Goal: Task Accomplishment & Management: Complete application form

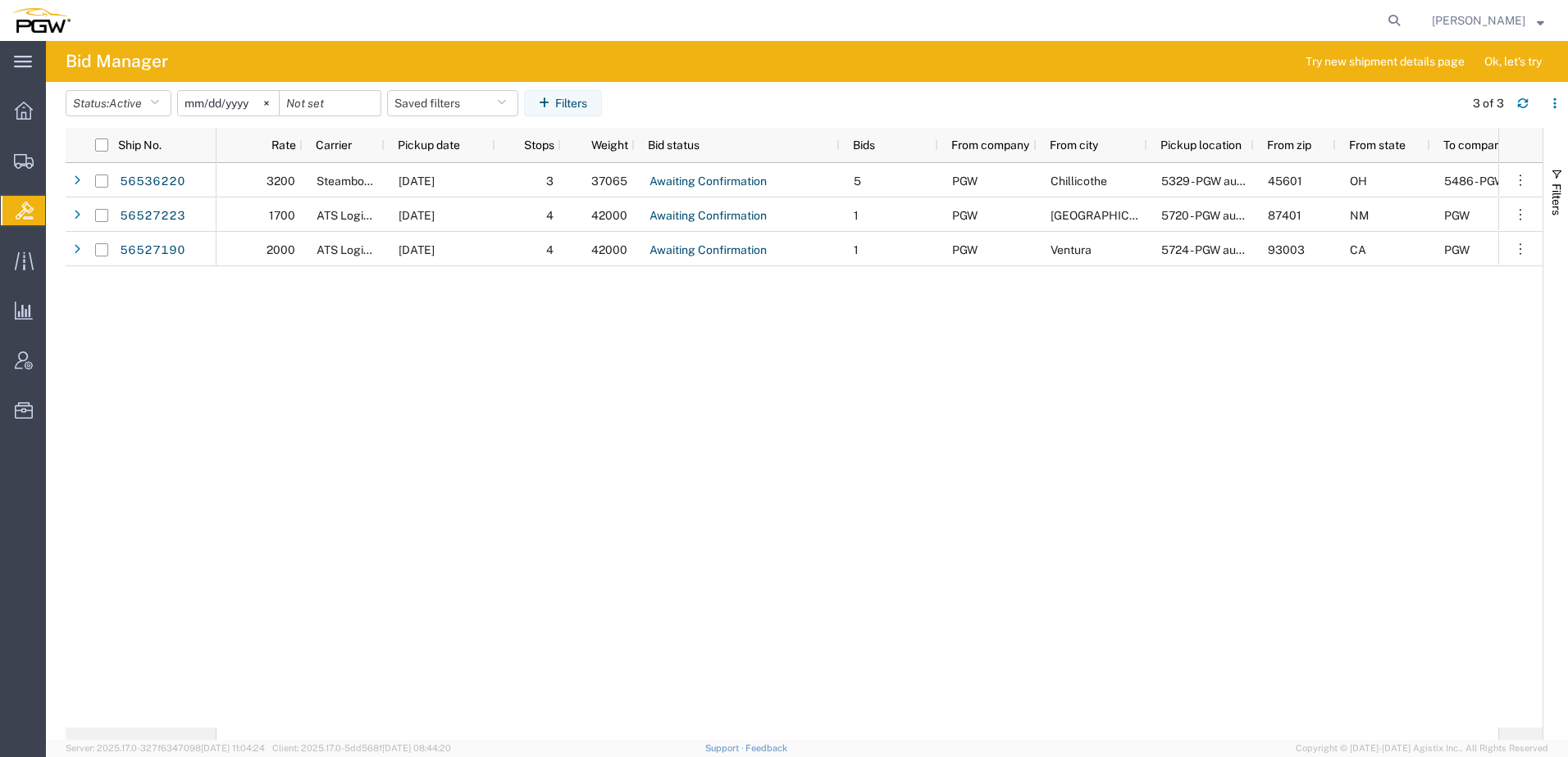
drag, startPoint x: 122, startPoint y: 190, endPoint x: 18, endPoint y: 230, distance: 111.4
click at [0, 0] on span "Shipment Manager" at bounding box center [0, 0] width 0 height 0
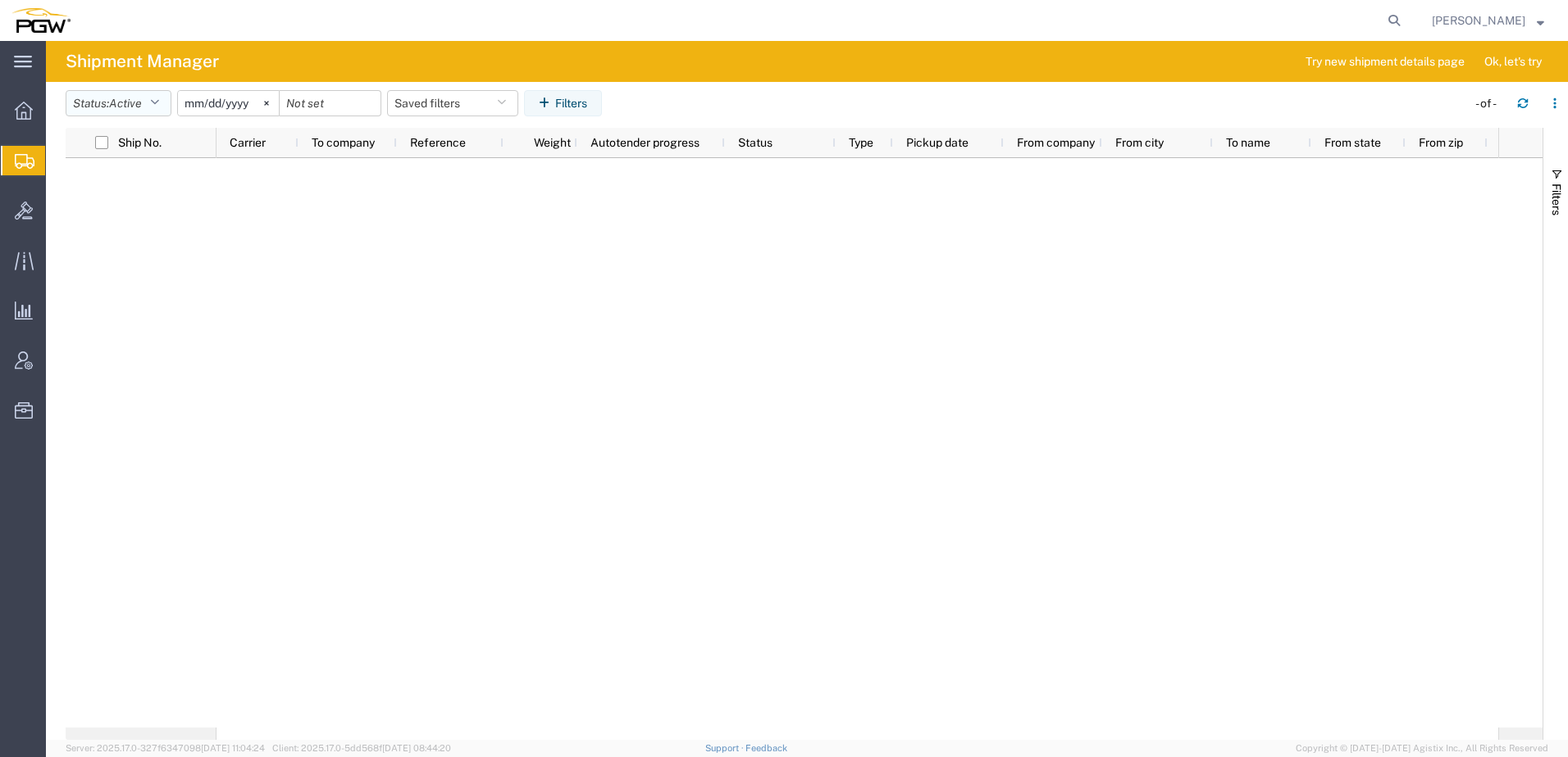
click at [108, 93] on button "Status: Active" at bounding box center [118, 103] width 106 height 26
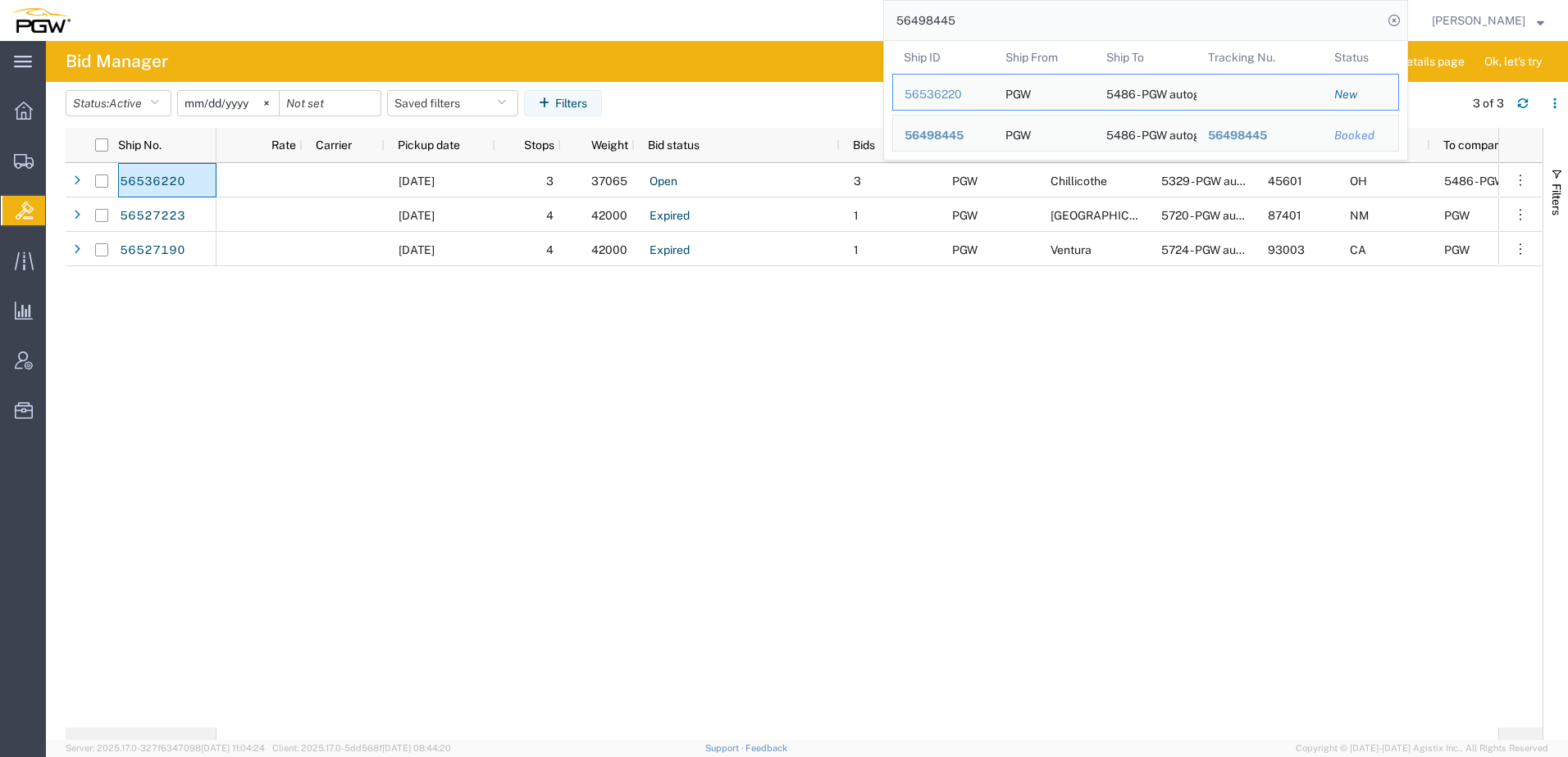
drag, startPoint x: 1017, startPoint y: 20, endPoint x: 286, endPoint y: -4, distance: 731.4
click at [286, 0] on html "main_menu Created with Sketch. Collapse Menu Overview Shipments Shipment Manage…" at bounding box center [784, 378] width 1568 height 757
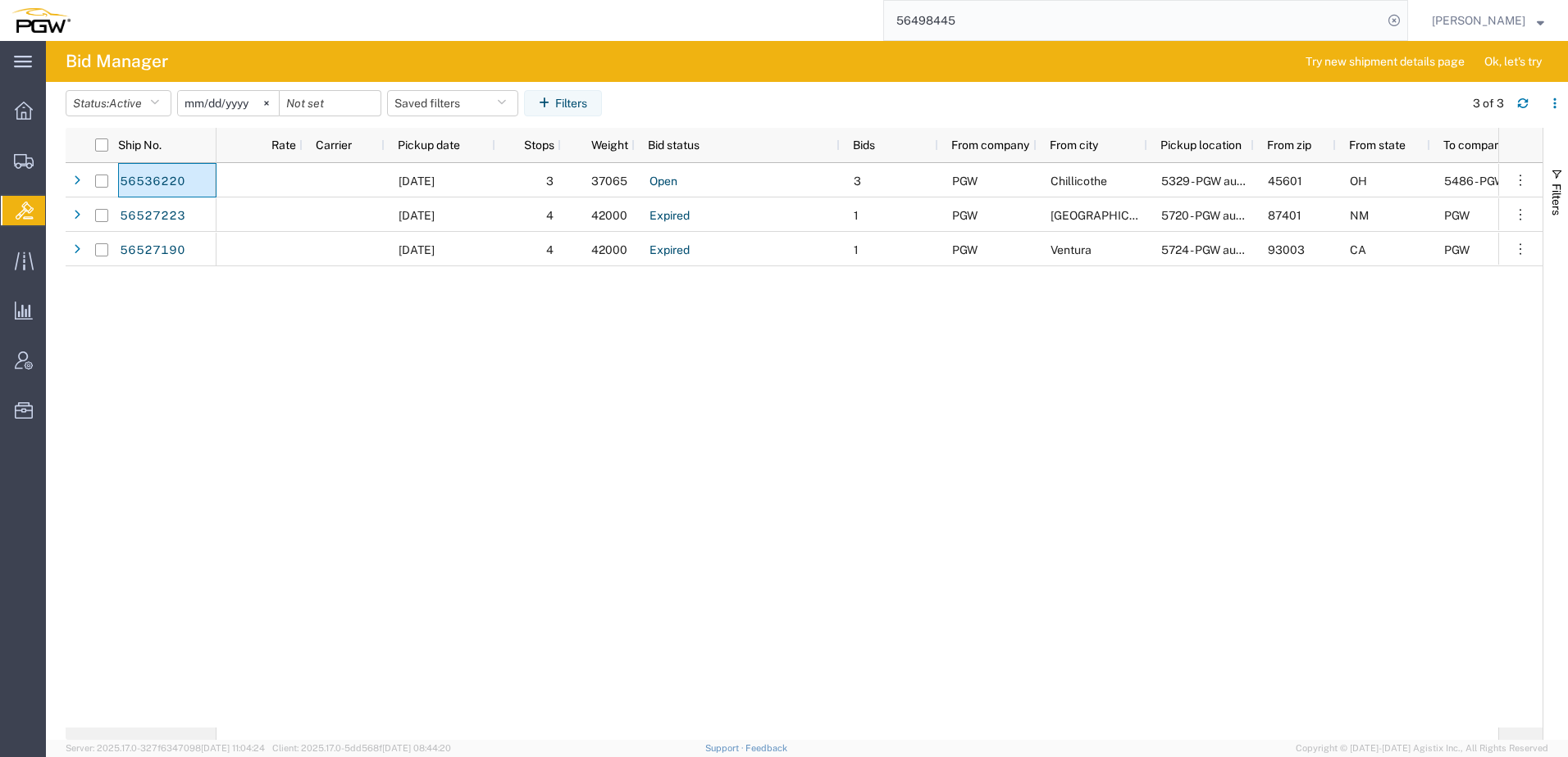
paste input "66716"
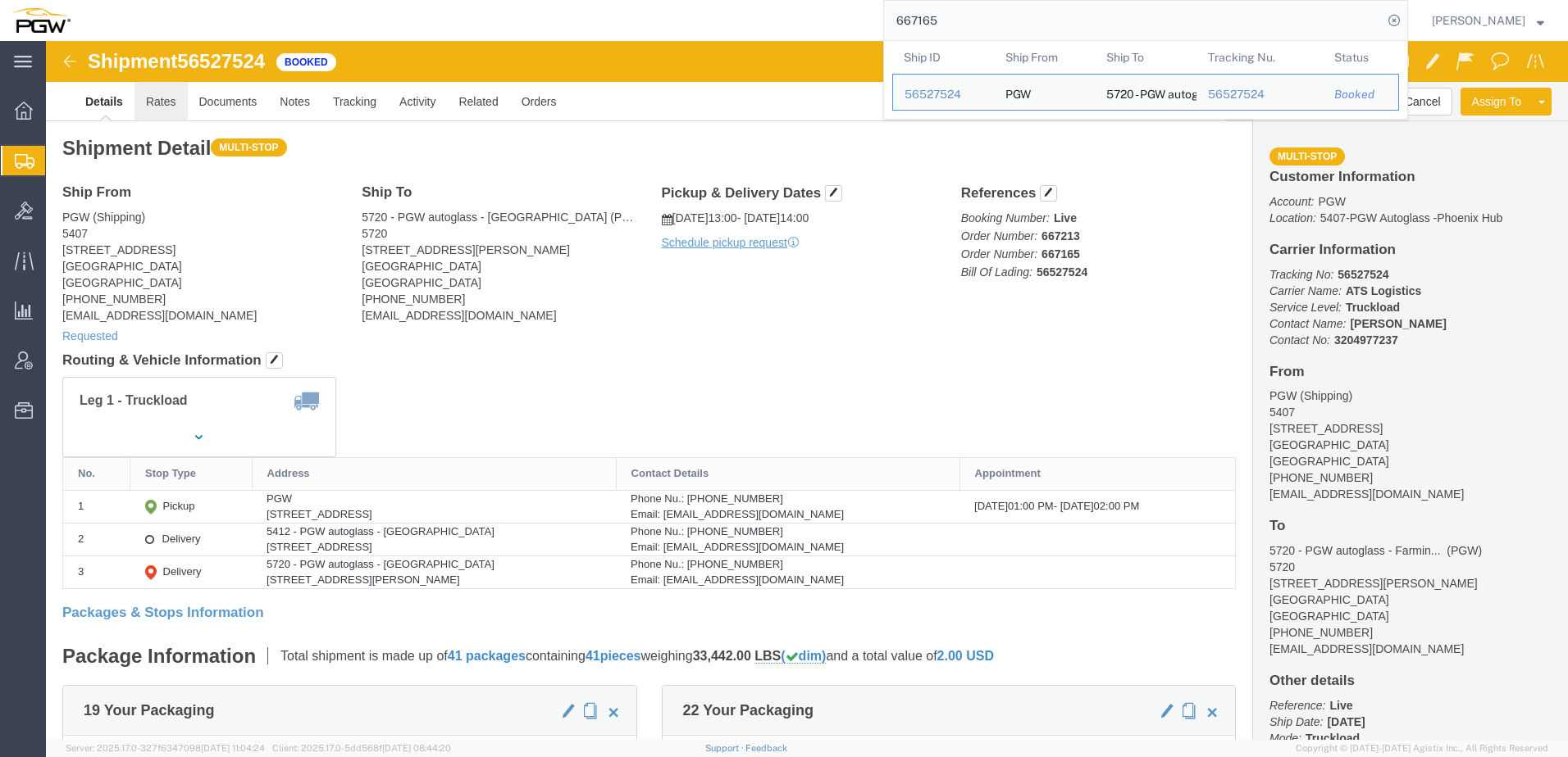
click link "Rates"
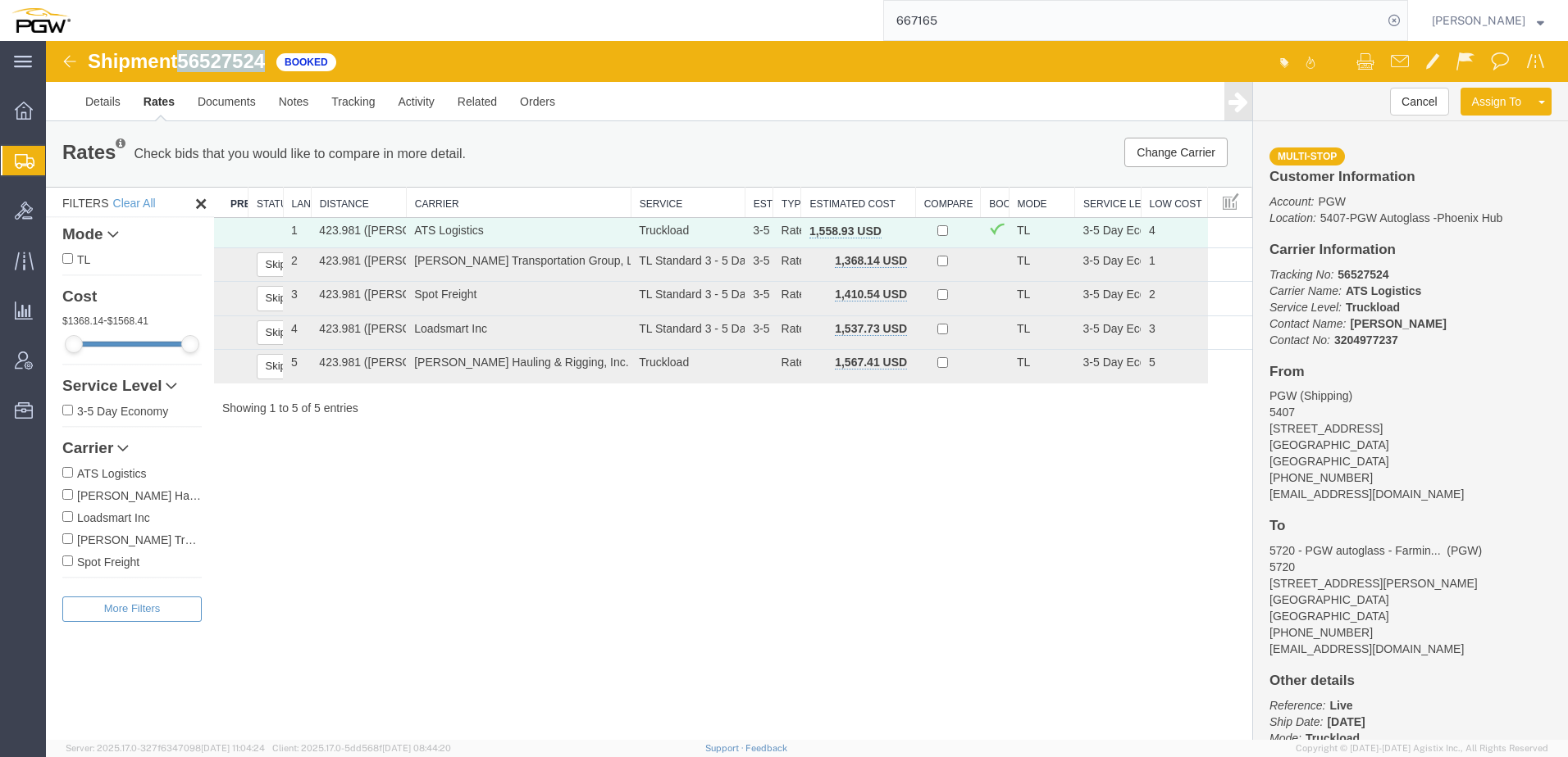
drag, startPoint x: 182, startPoint y: 64, endPoint x: 272, endPoint y: 55, distance: 90.4
click at [272, 55] on div "Shipment 56527524 5 of 5 Booked" at bounding box center [427, 66] width 759 height 32
copy span "56527524"
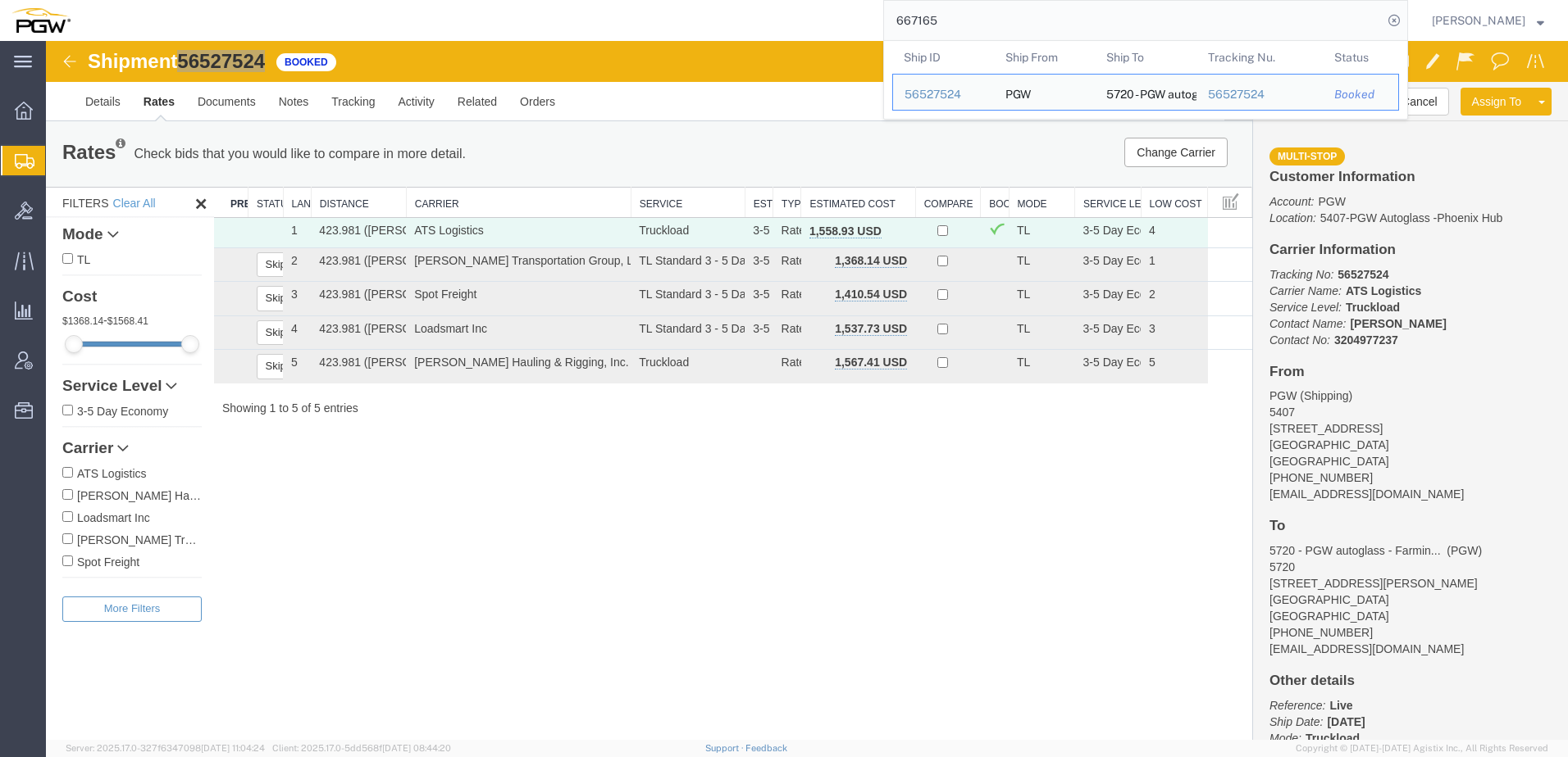
drag, startPoint x: 990, startPoint y: 30, endPoint x: 445, endPoint y: 5, distance: 545.6
click at [460, 0] on html "main_menu Created with Sketch. Collapse Menu Overview Shipments Shipment Manage…" at bounding box center [784, 378] width 1568 height 757
paste input "247"
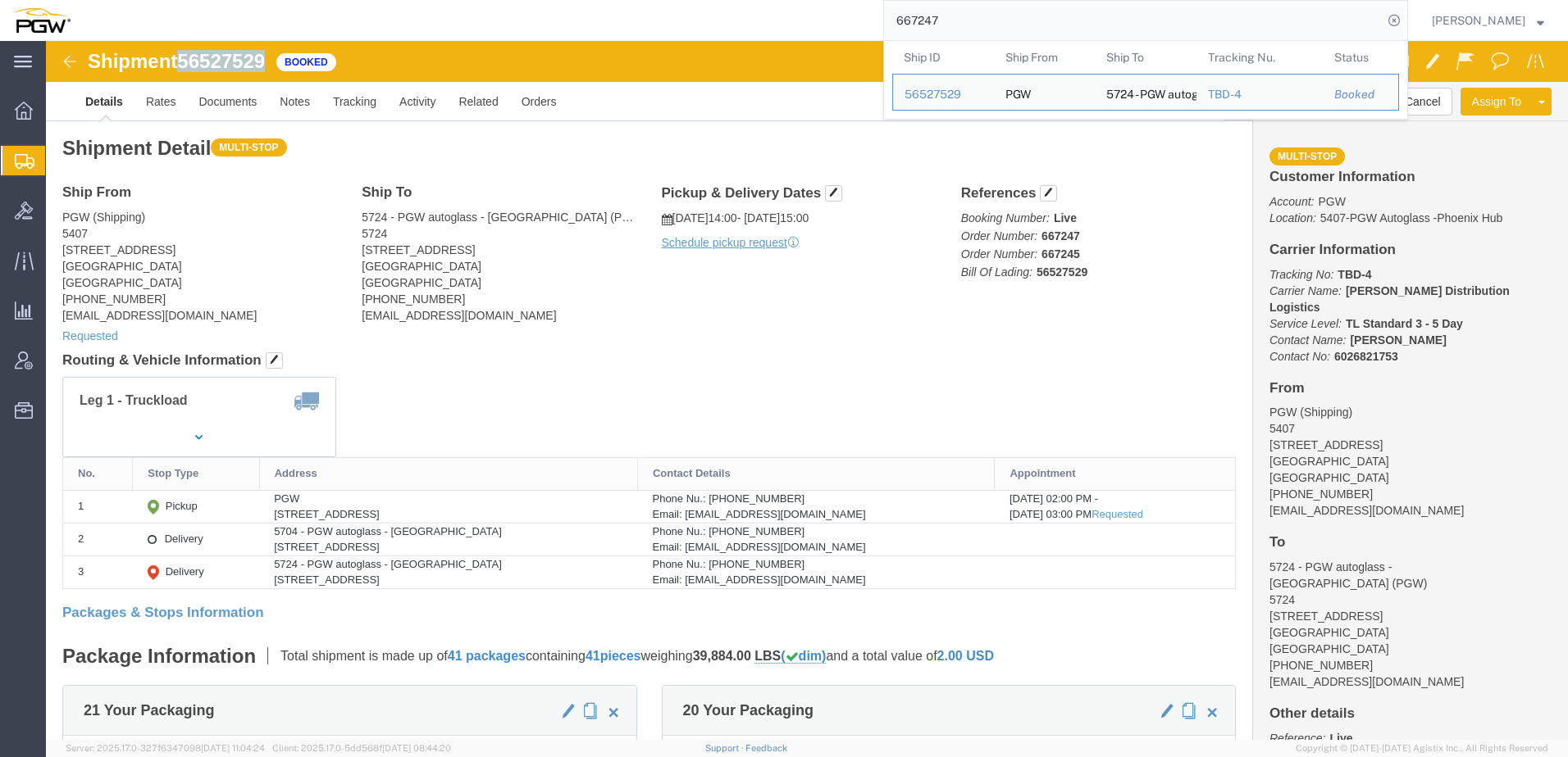
drag, startPoint x: 142, startPoint y: 14, endPoint x: 230, endPoint y: 19, distance: 88.1
click div "Shipment 56527529 Booked"
copy span "56527529"
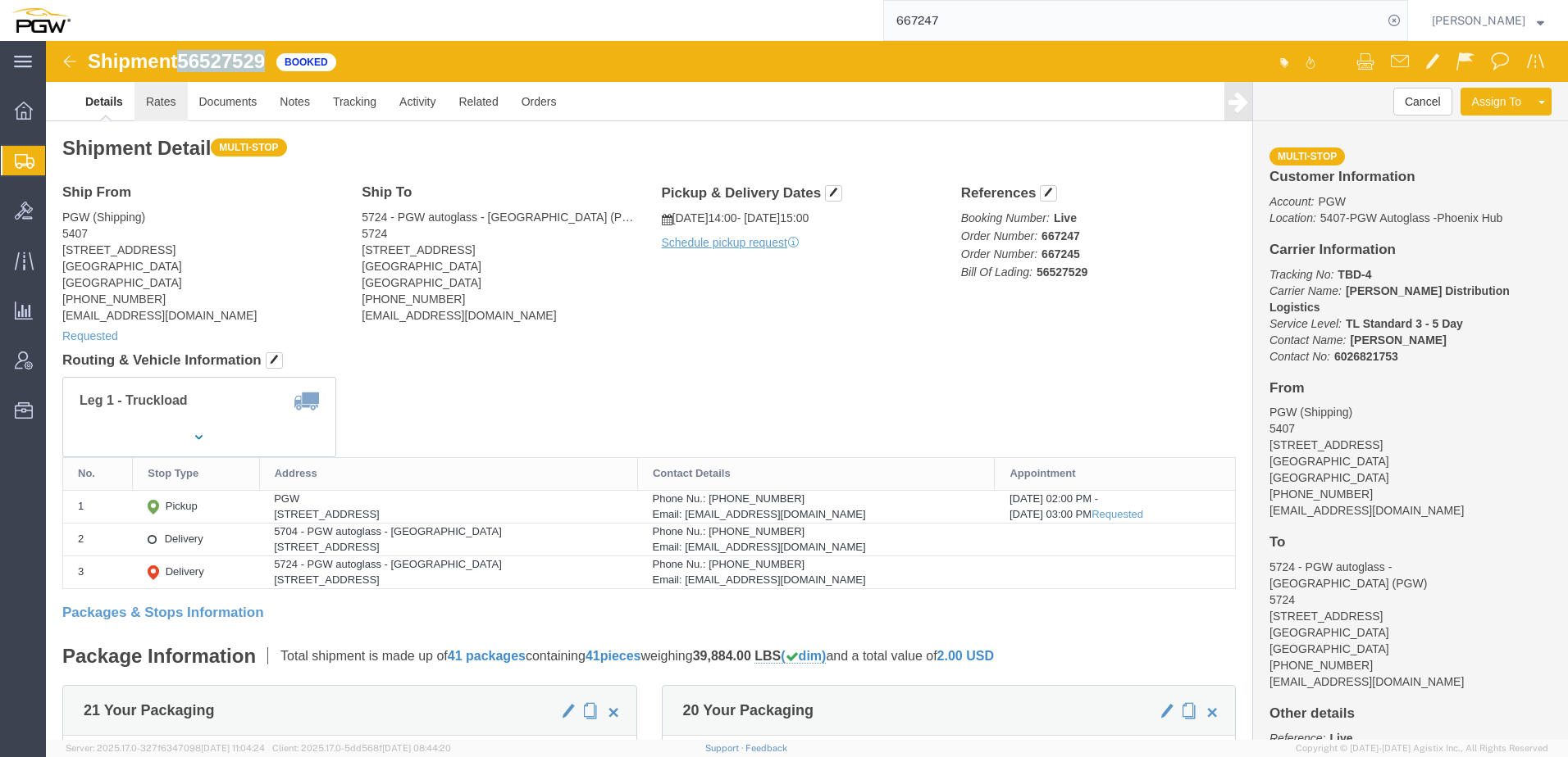
click link "Rates"
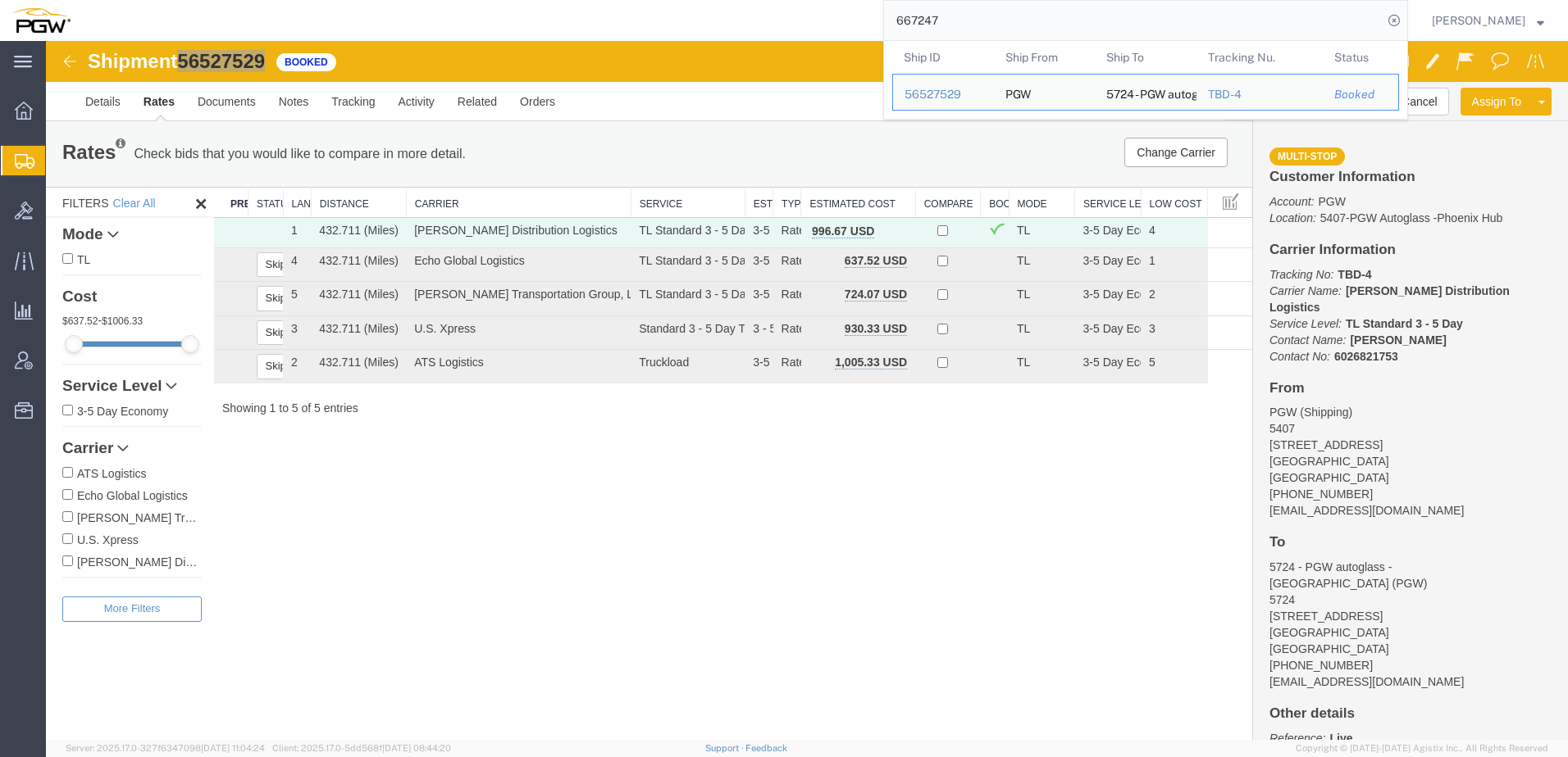
drag, startPoint x: 959, startPoint y: 21, endPoint x: 386, endPoint y: 16, distance: 573.0
click at [388, 16] on div "667247 Ship ID Ship From Ship To Tracking Nu. Status Ship ID 56527529 Ship From…" at bounding box center [744, 20] width 1326 height 41
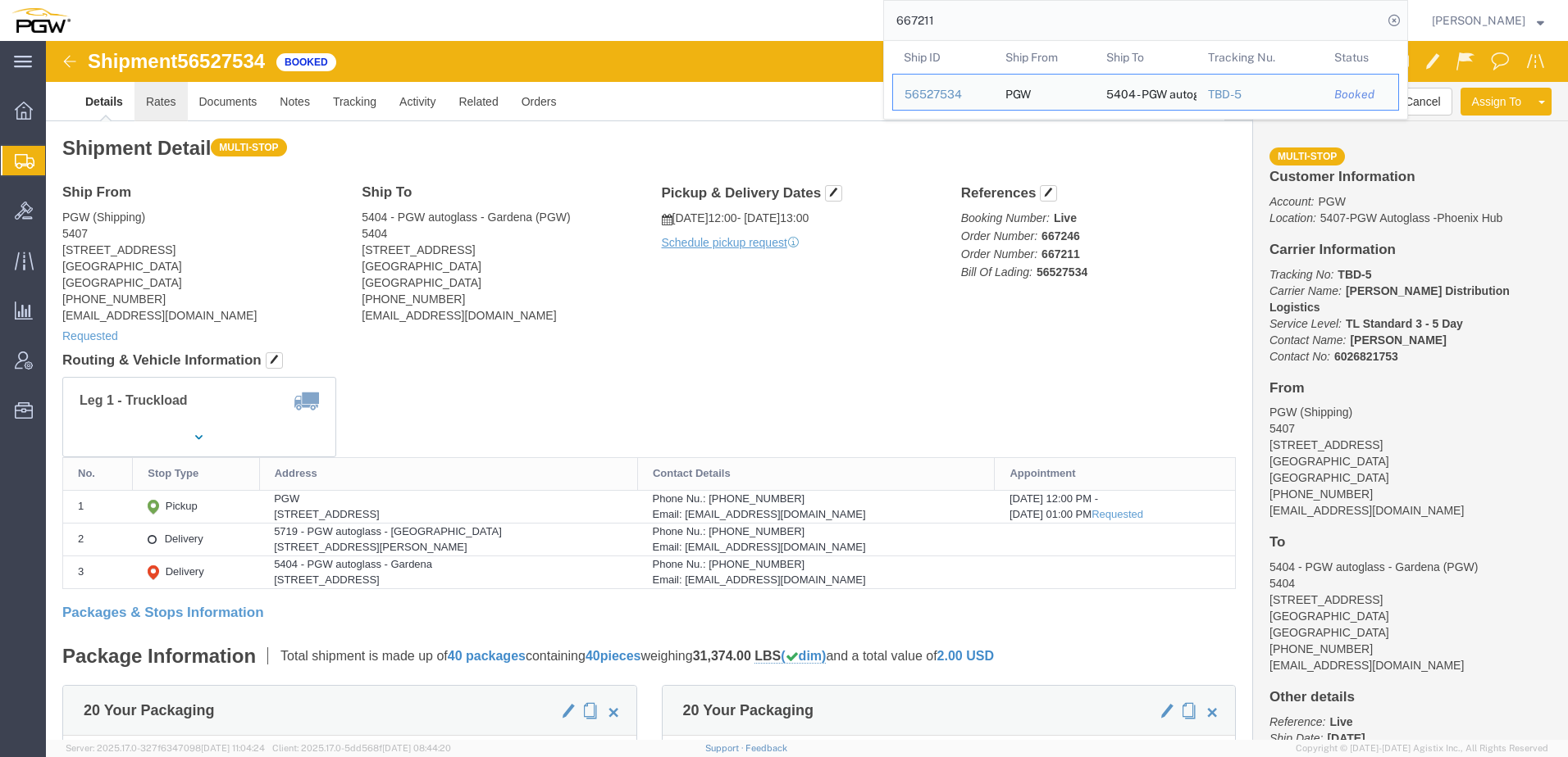
click link "Rates"
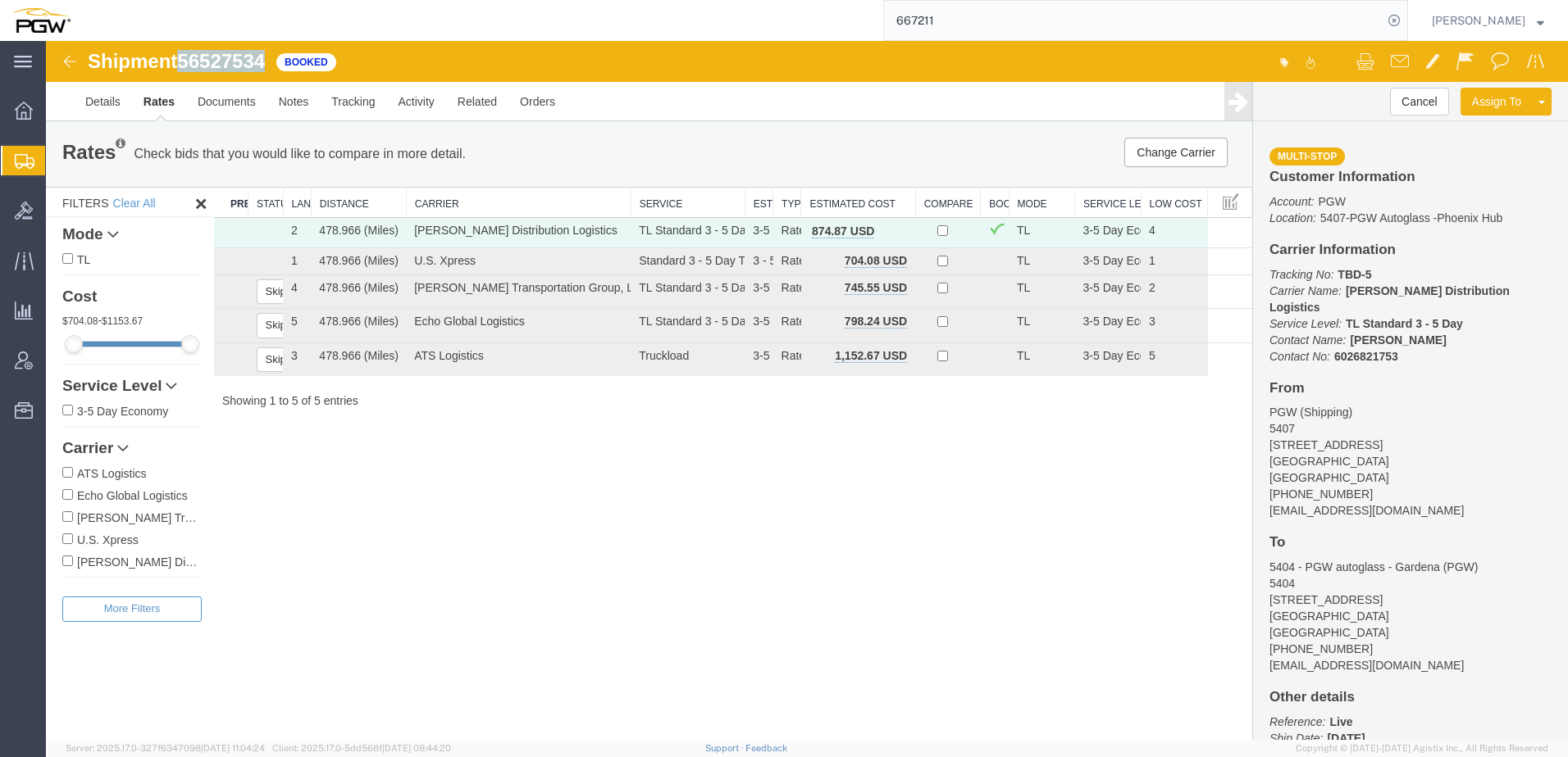
drag, startPoint x: 185, startPoint y: 63, endPoint x: 275, endPoint y: 58, distance: 90.1
click at [275, 58] on div "Shipment 56527534 5 of 5 Booked" at bounding box center [427, 66] width 759 height 32
copy span "56527534"
click at [411, 93] on link "Activity" at bounding box center [416, 101] width 59 height 39
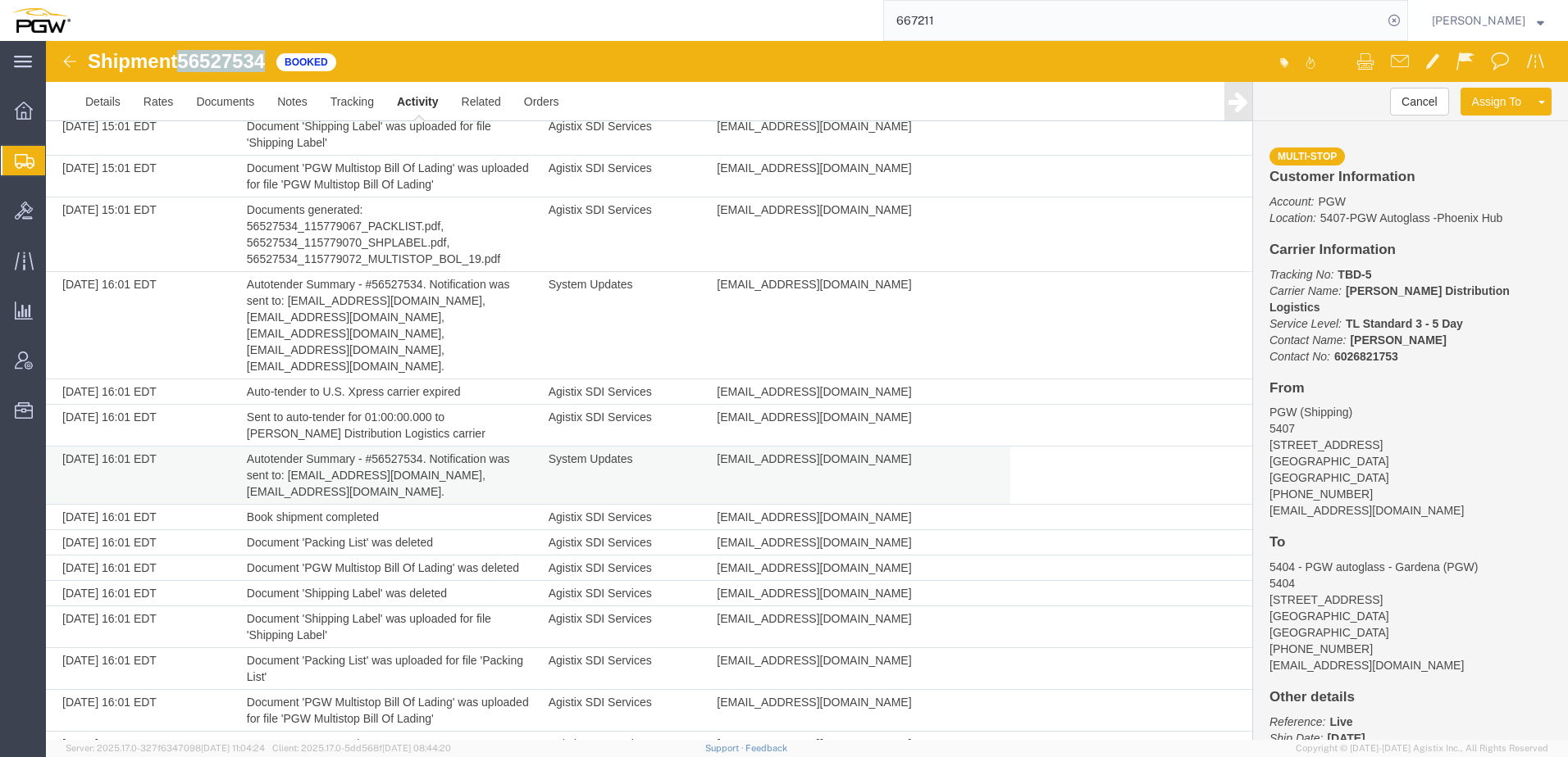
scroll to position [1001, 0]
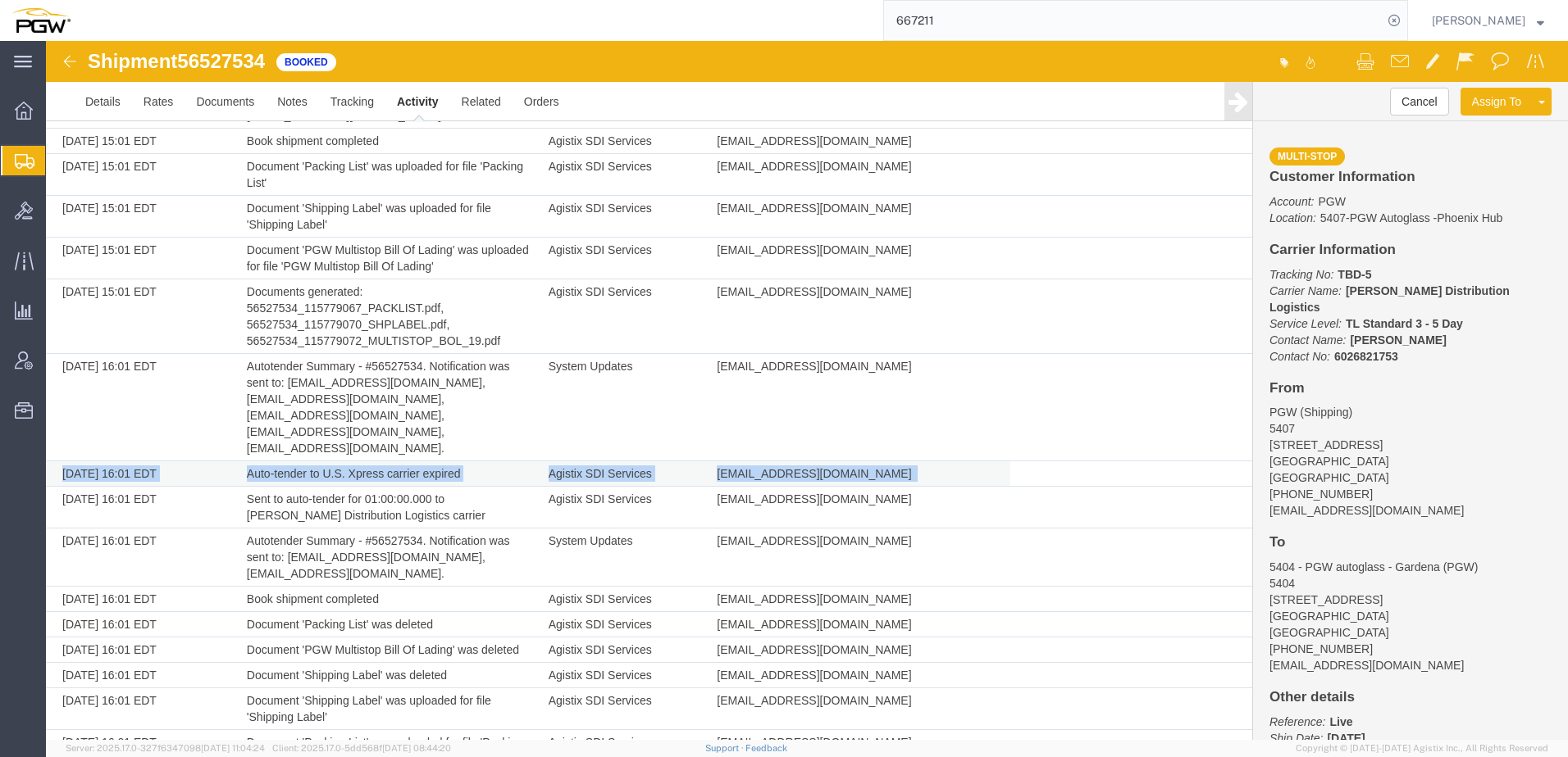
drag, startPoint x: 60, startPoint y: 392, endPoint x: 936, endPoint y: 379, distance: 876.1
click at [936, 462] on tr "08/18/2025 16:01 EDT Auto-tender to U.S. Xpress carrier expired Agistix SDI Ser…" at bounding box center [649, 474] width 1206 height 26
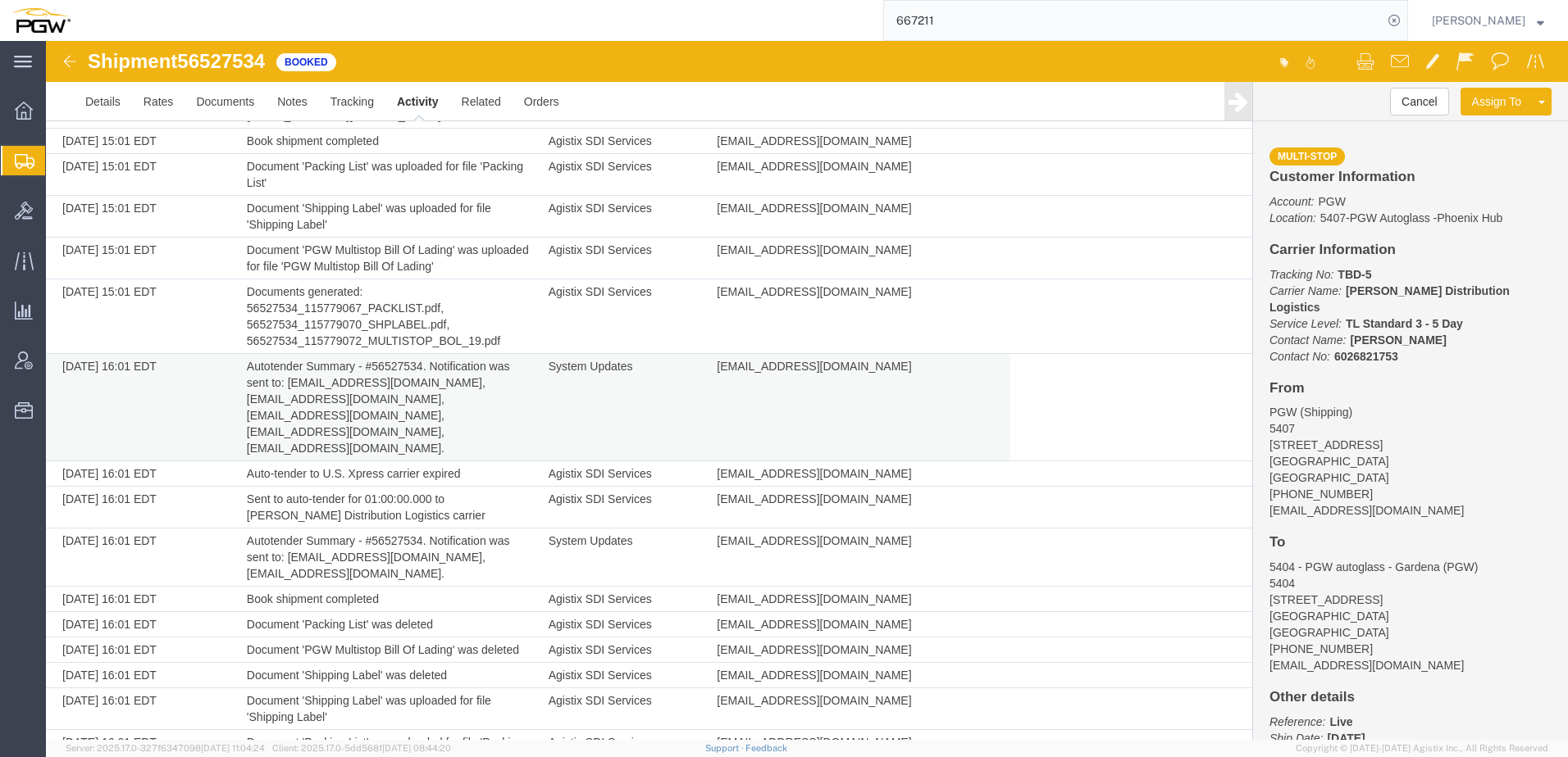
click at [481, 354] on td "Autotender Summary - #56527534. Notification was sent to: dcripps@usxpress.com,…" at bounding box center [389, 408] width 302 height 107
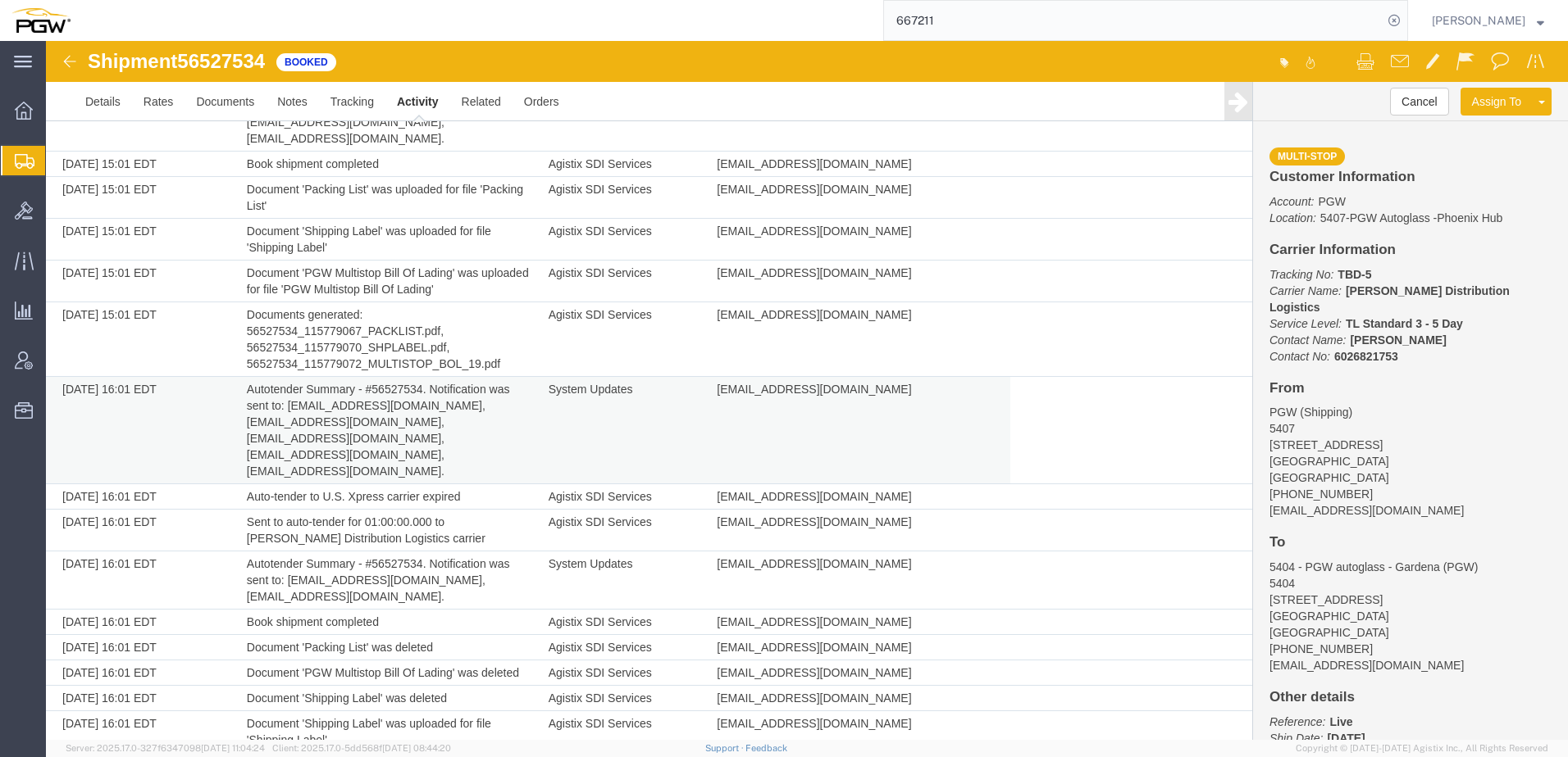
scroll to position [984, 0]
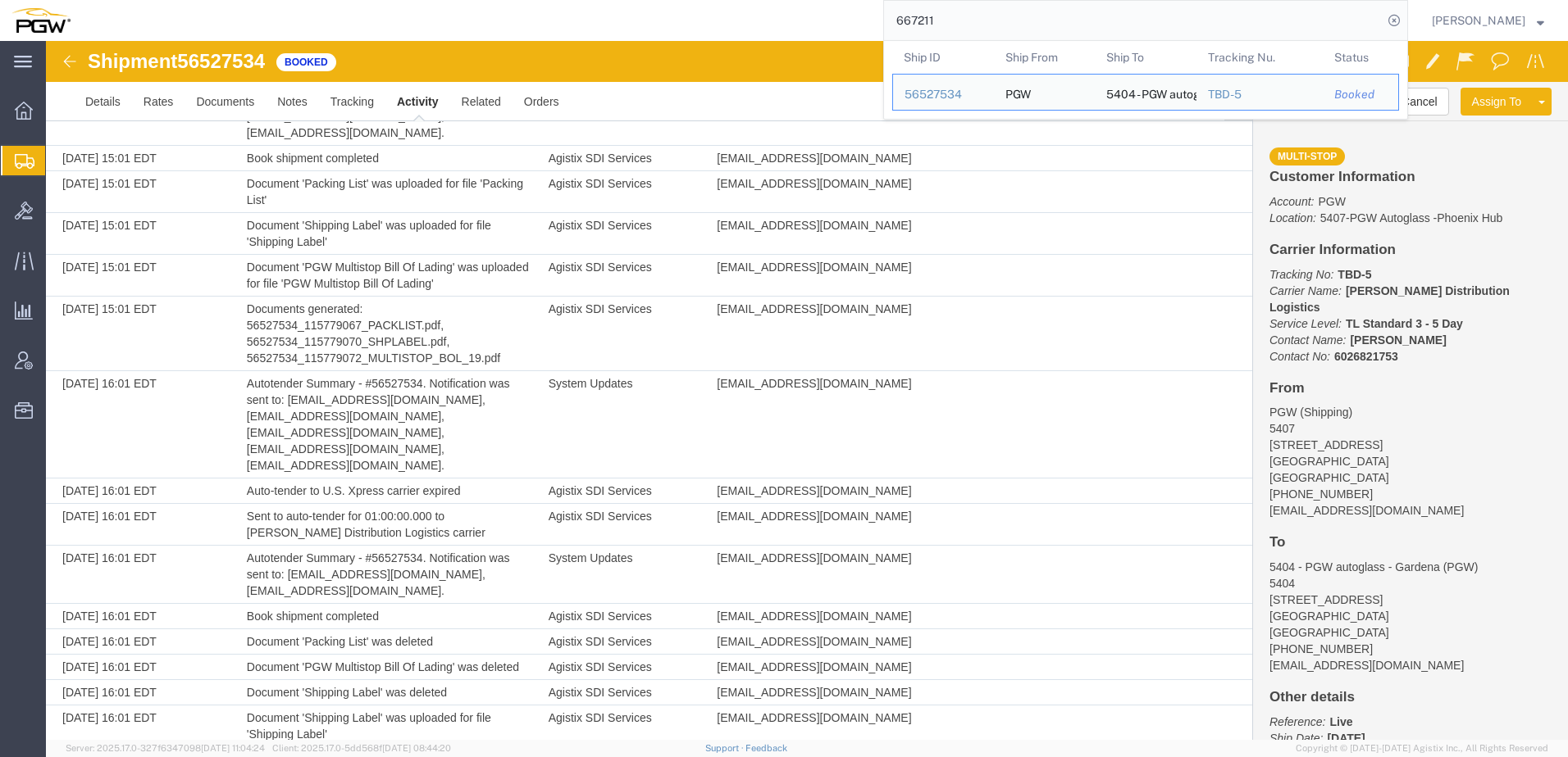
drag, startPoint x: 1085, startPoint y: 19, endPoint x: 265, endPoint y: -43, distance: 822.3
click at [265, 0] on html "main_menu Created with Sketch. Collapse Menu Overview Shipments Shipment Manage…" at bounding box center [784, 378] width 1568 height 757
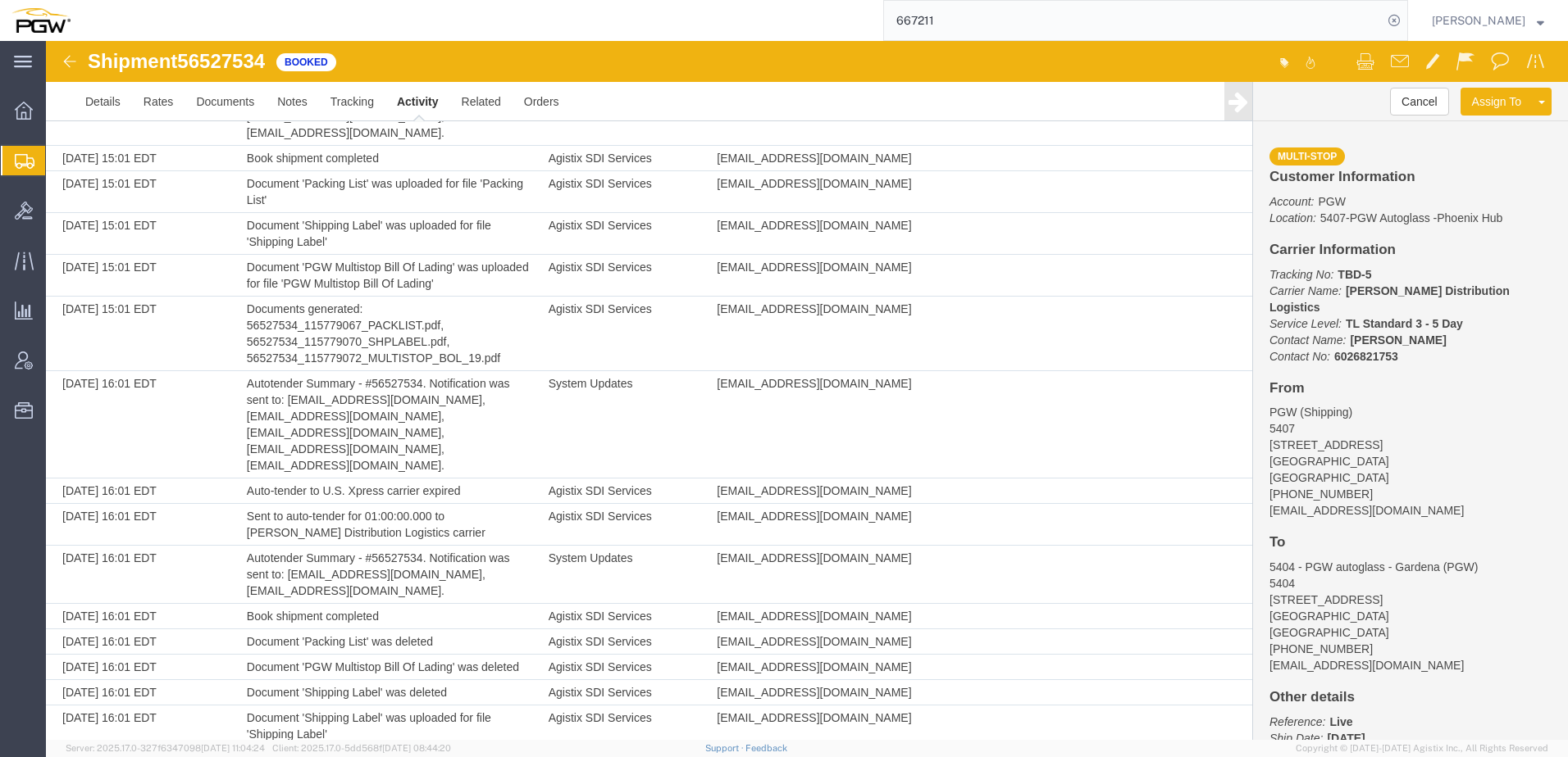
paste input "4"
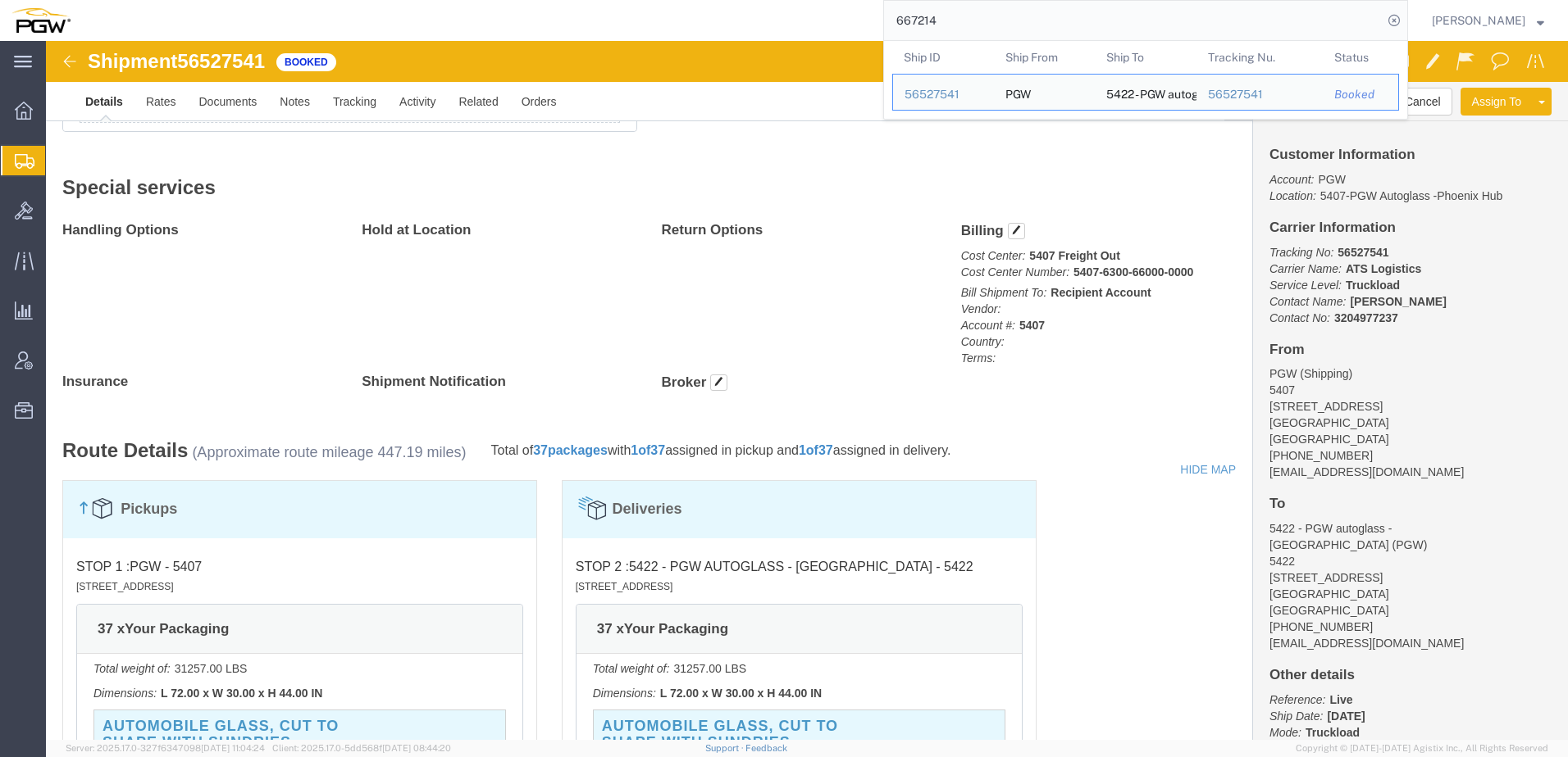
scroll to position [656, 0]
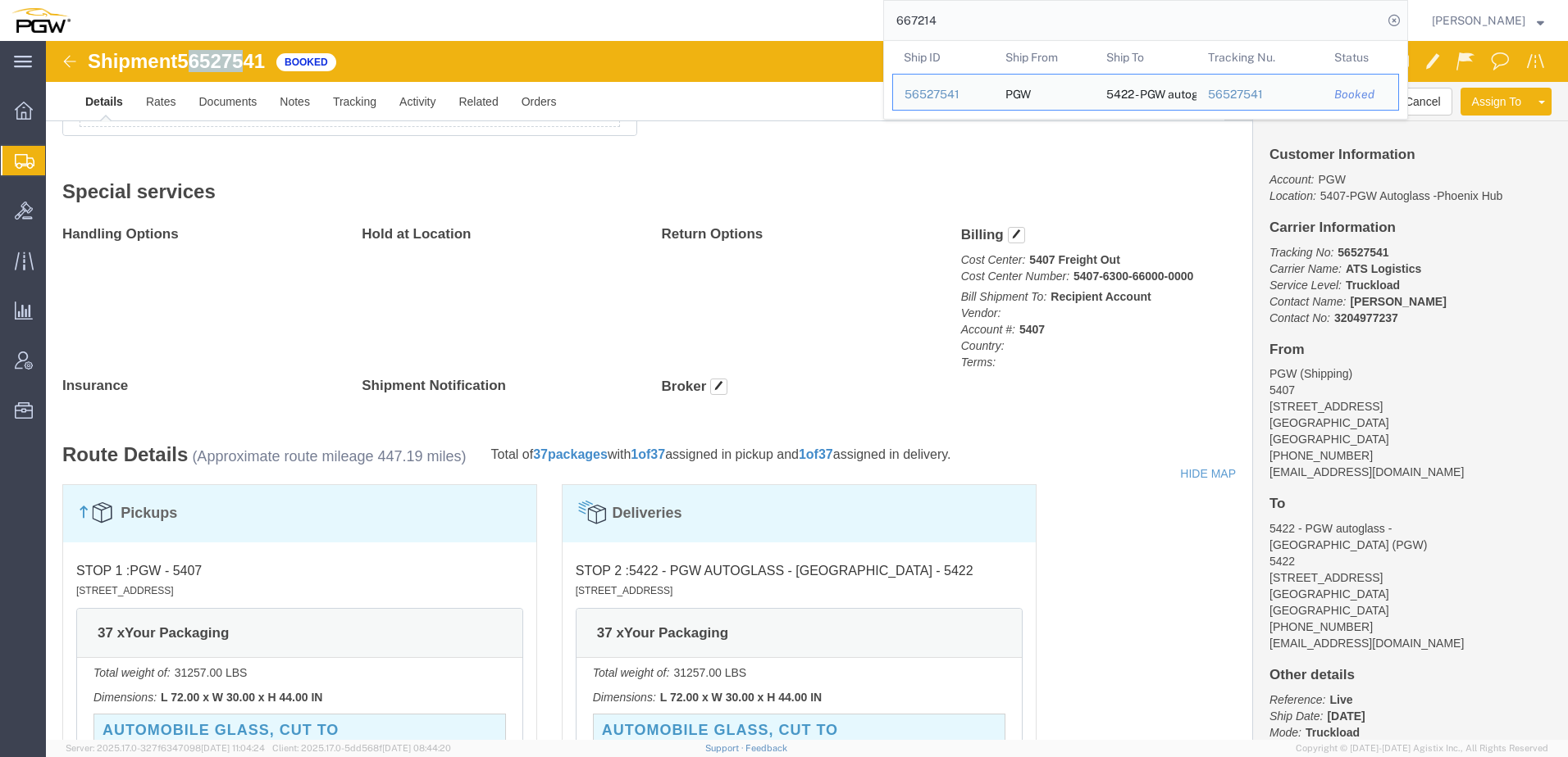
drag, startPoint x: 142, startPoint y: 14, endPoint x: 150, endPoint y: 23, distance: 12.0
click span "56527541"
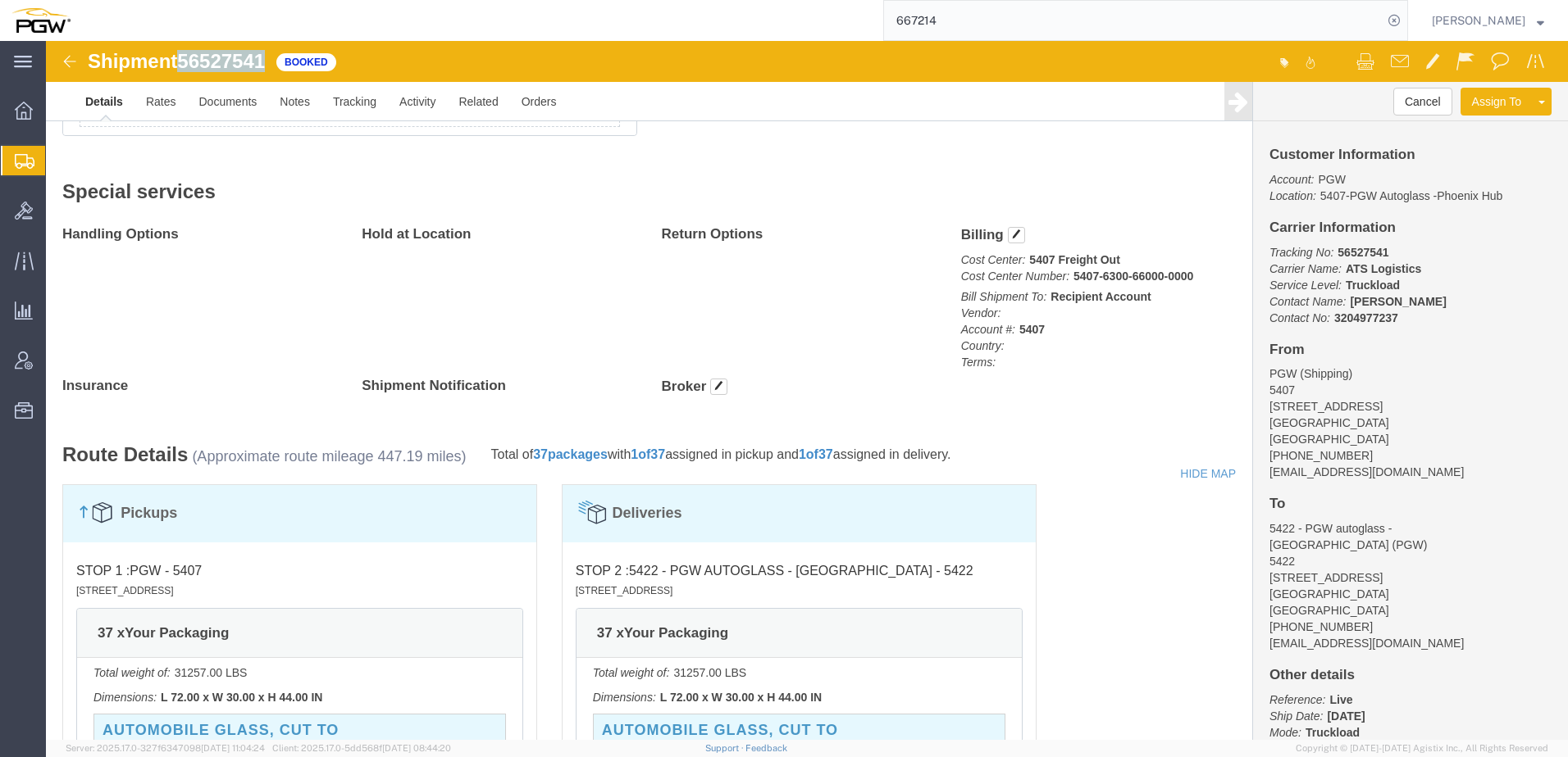
drag, startPoint x: 150, startPoint y: 23, endPoint x: 226, endPoint y: 21, distance: 76.0
click div "Shipment 56527541 Booked"
copy span "56527541"
click div "Handling Options Hold at Location Return Options Billing Cost Center: 5407 Frei…"
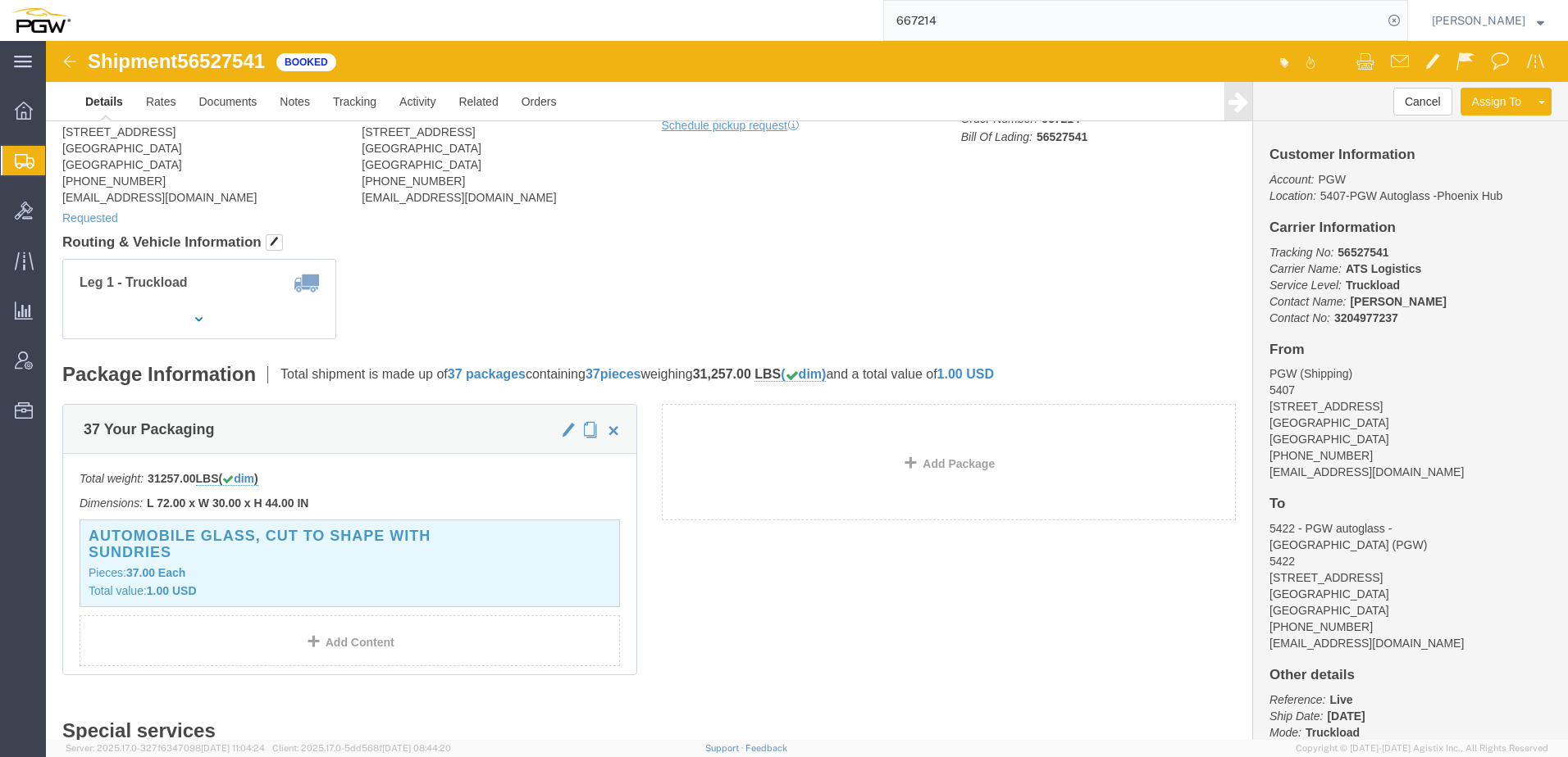
scroll to position [0, 0]
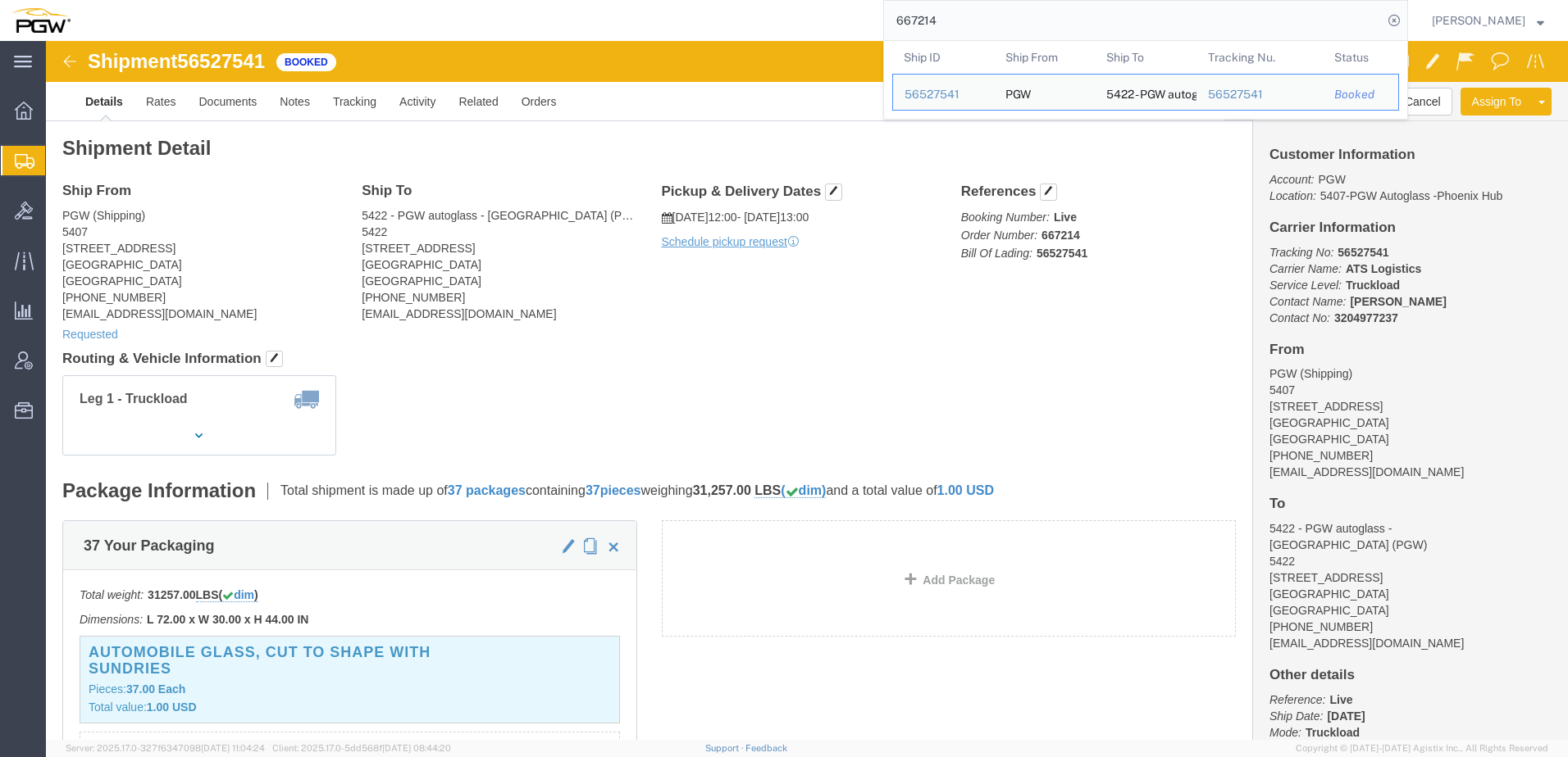
drag, startPoint x: 992, startPoint y: 15, endPoint x: 300, endPoint y: -33, distance: 693.7
click at [300, 0] on html "main_menu Created with Sketch. Collapse Menu Overview Shipments Shipment Manage…" at bounding box center [784, 378] width 1568 height 757
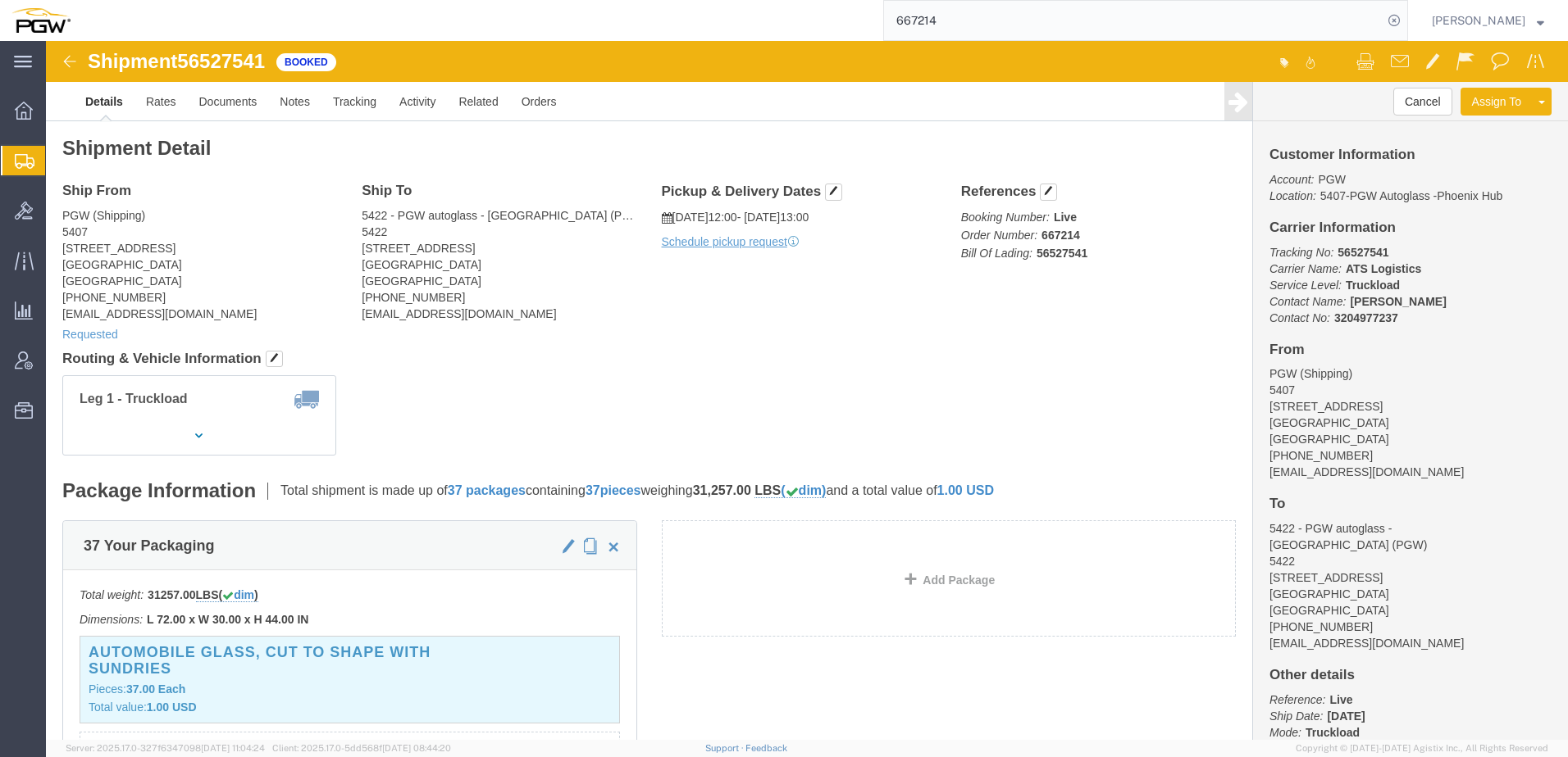
paste input "5652753"
type input "56527534"
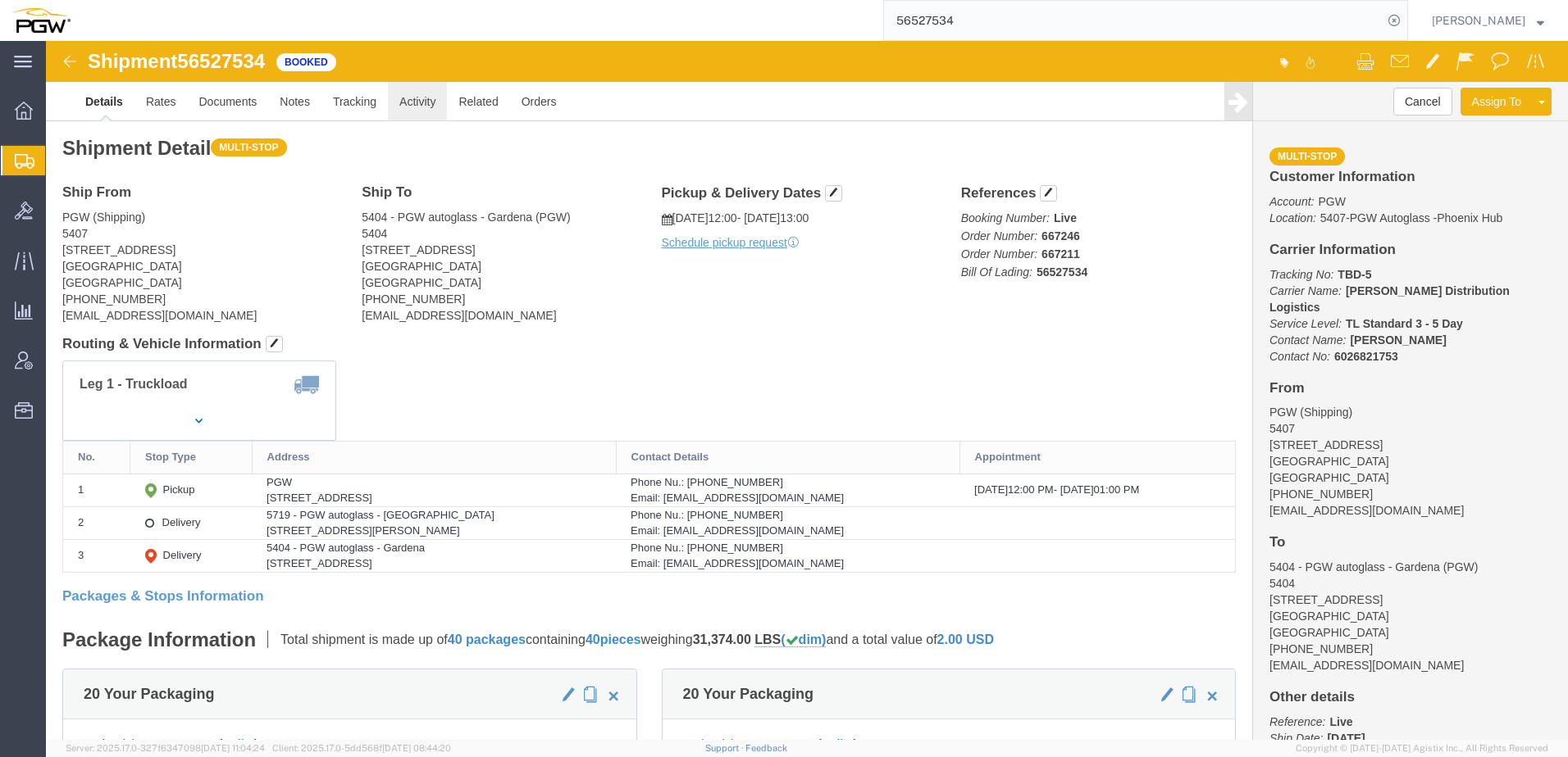
click link "Activity"
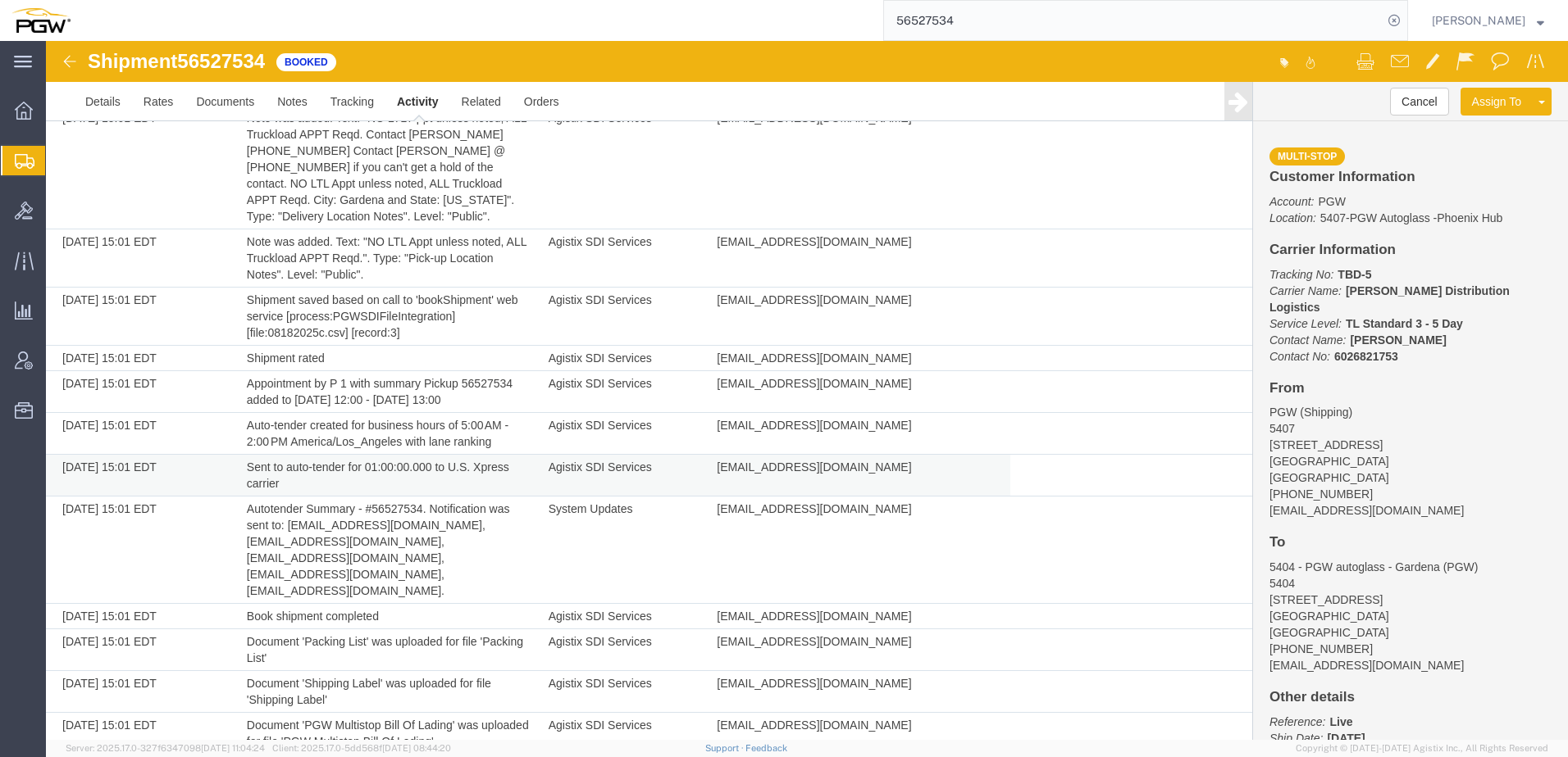
scroll to position [574, 0]
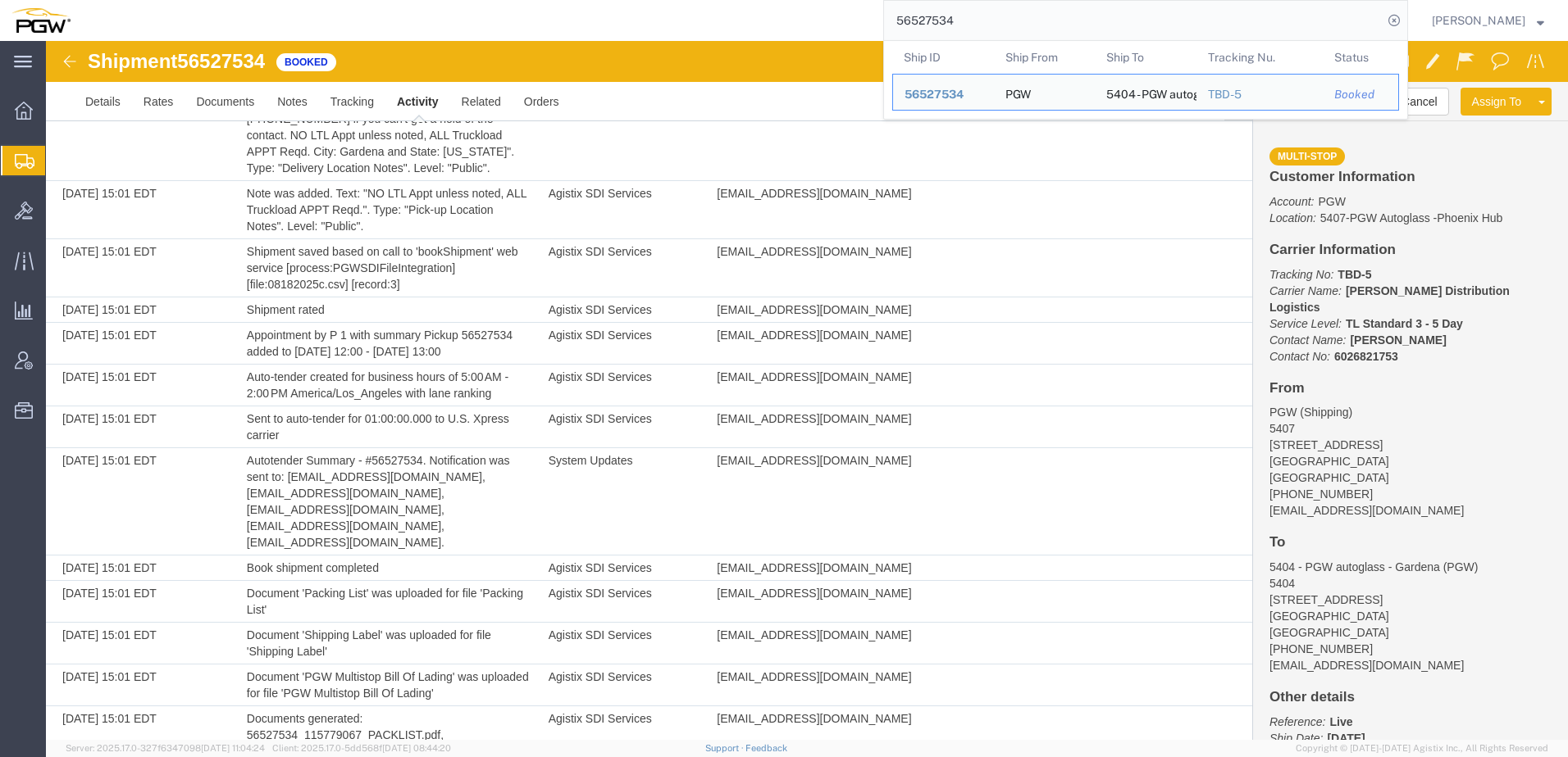
drag, startPoint x: 1094, startPoint y: 18, endPoint x: 262, endPoint y: 20, distance: 832.0
click at [250, 20] on div "56527534 Ship ID Ship From Ship To Tracking Nu. Status Ship ID 56527534 Ship Fr…" at bounding box center [744, 20] width 1326 height 41
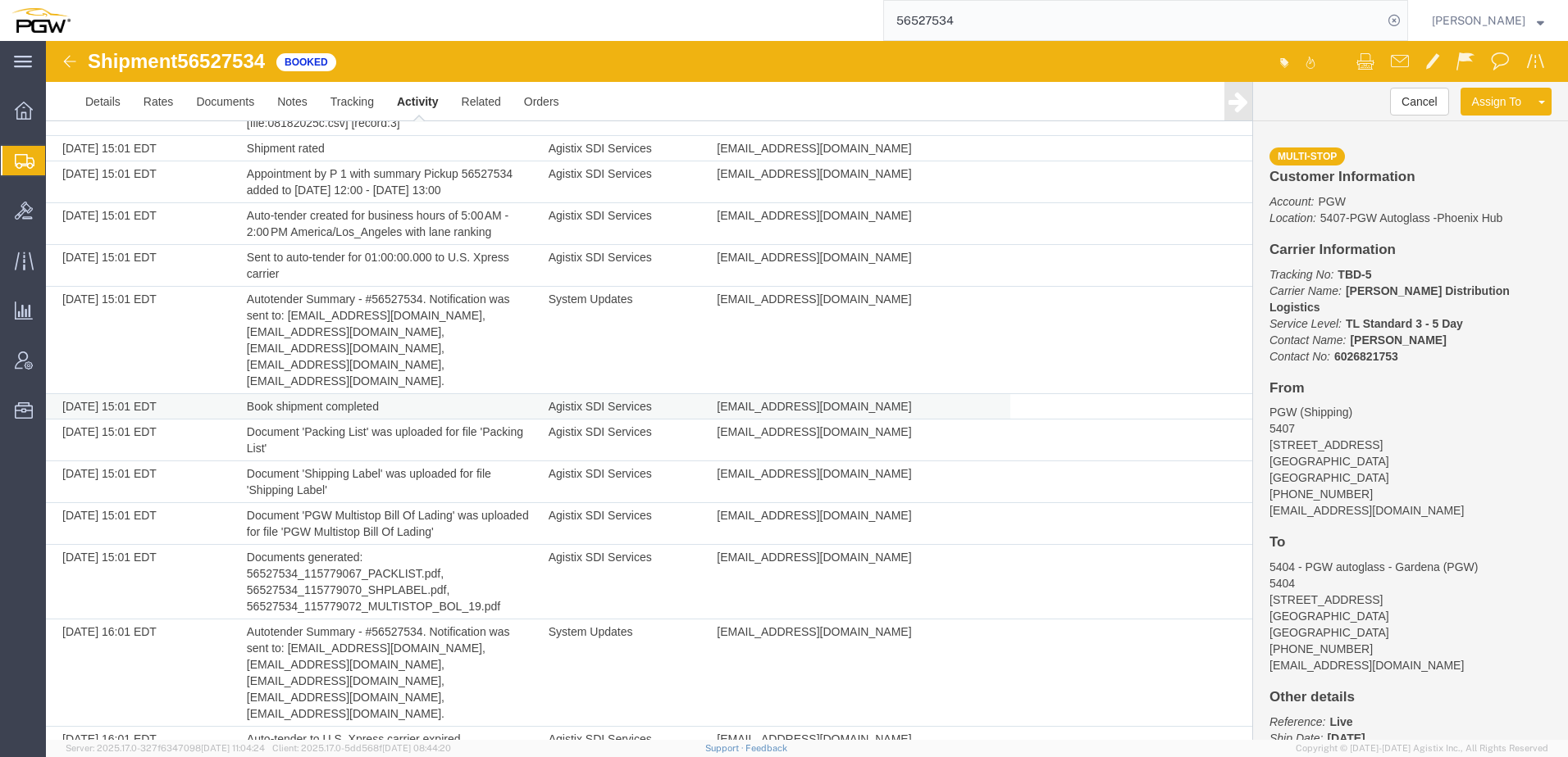
scroll to position [591, 0]
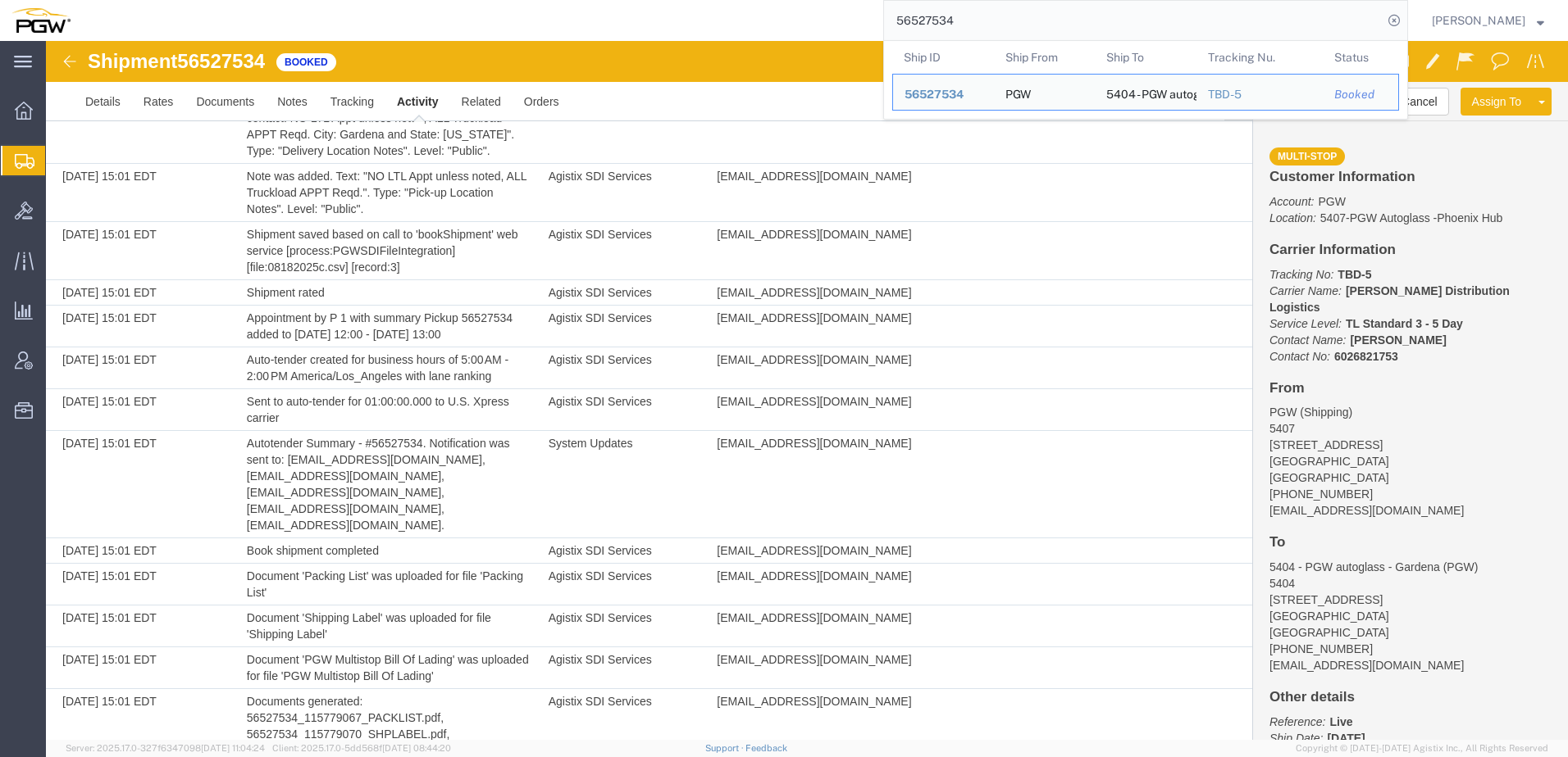
click at [1059, 27] on input "56527534" at bounding box center [1133, 20] width 498 height 39
click at [964, 100] on div "56527534" at bounding box center [943, 95] width 78 height 17
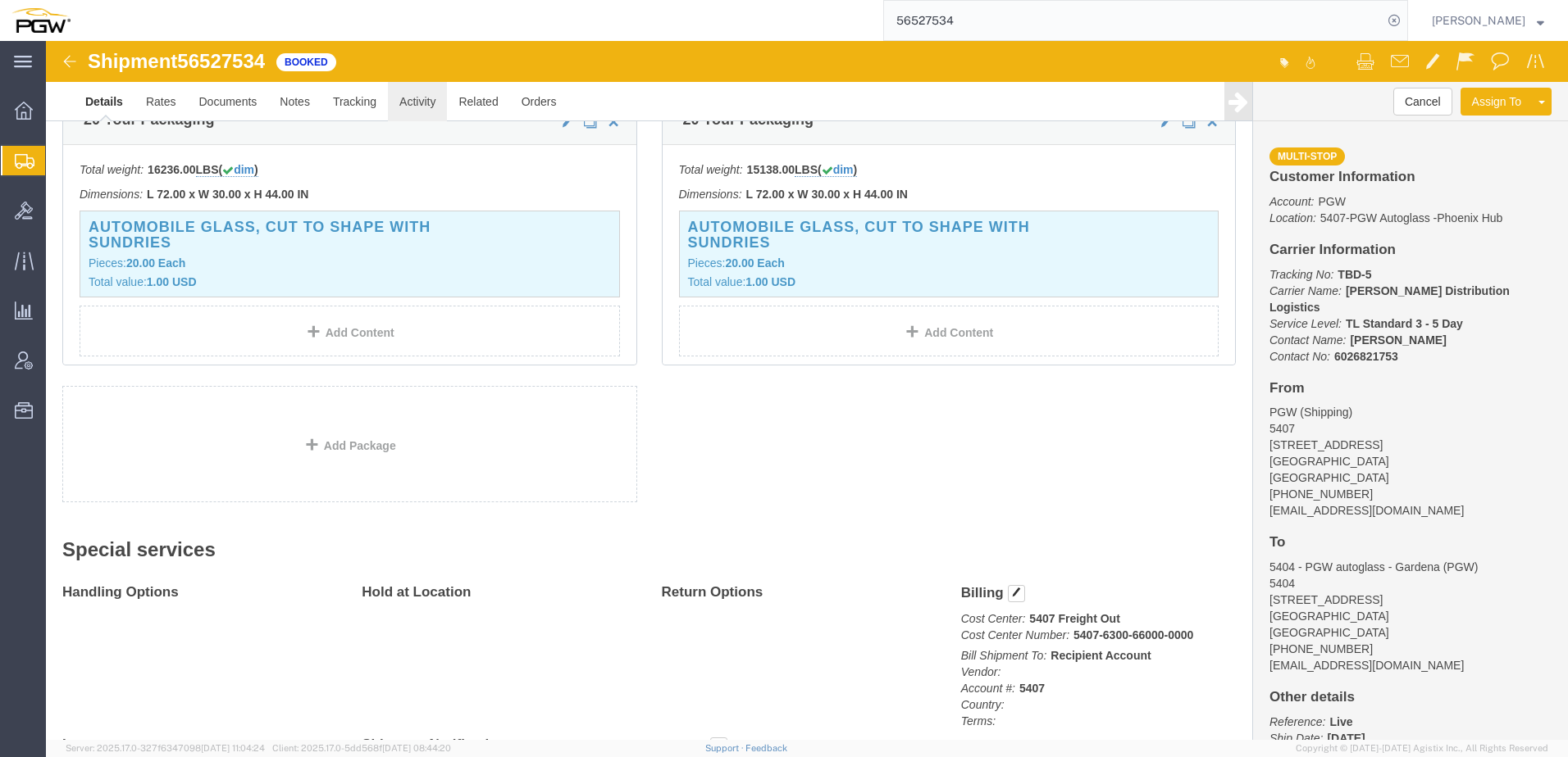
click link "Activity"
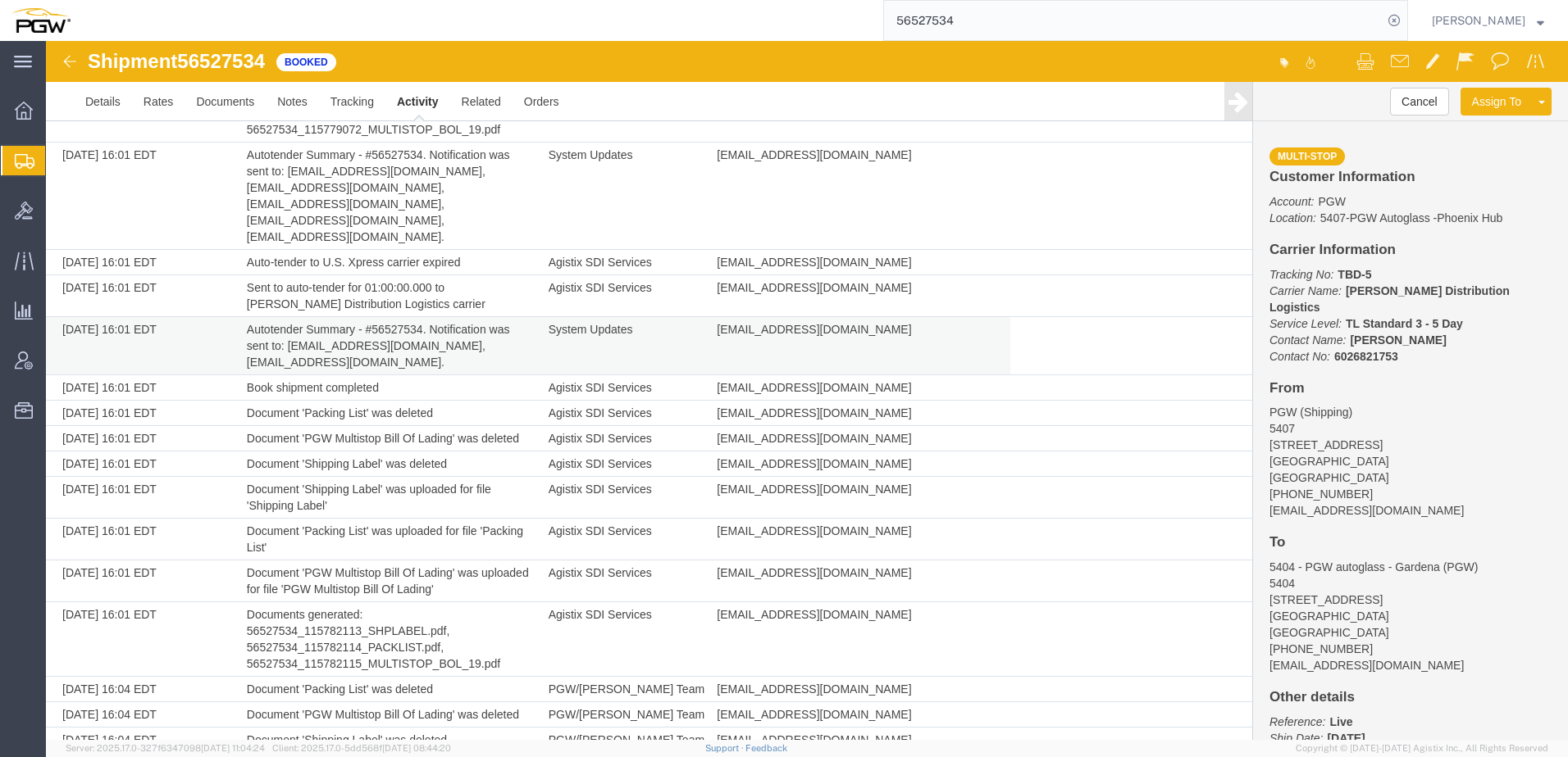
scroll to position [1001, 0]
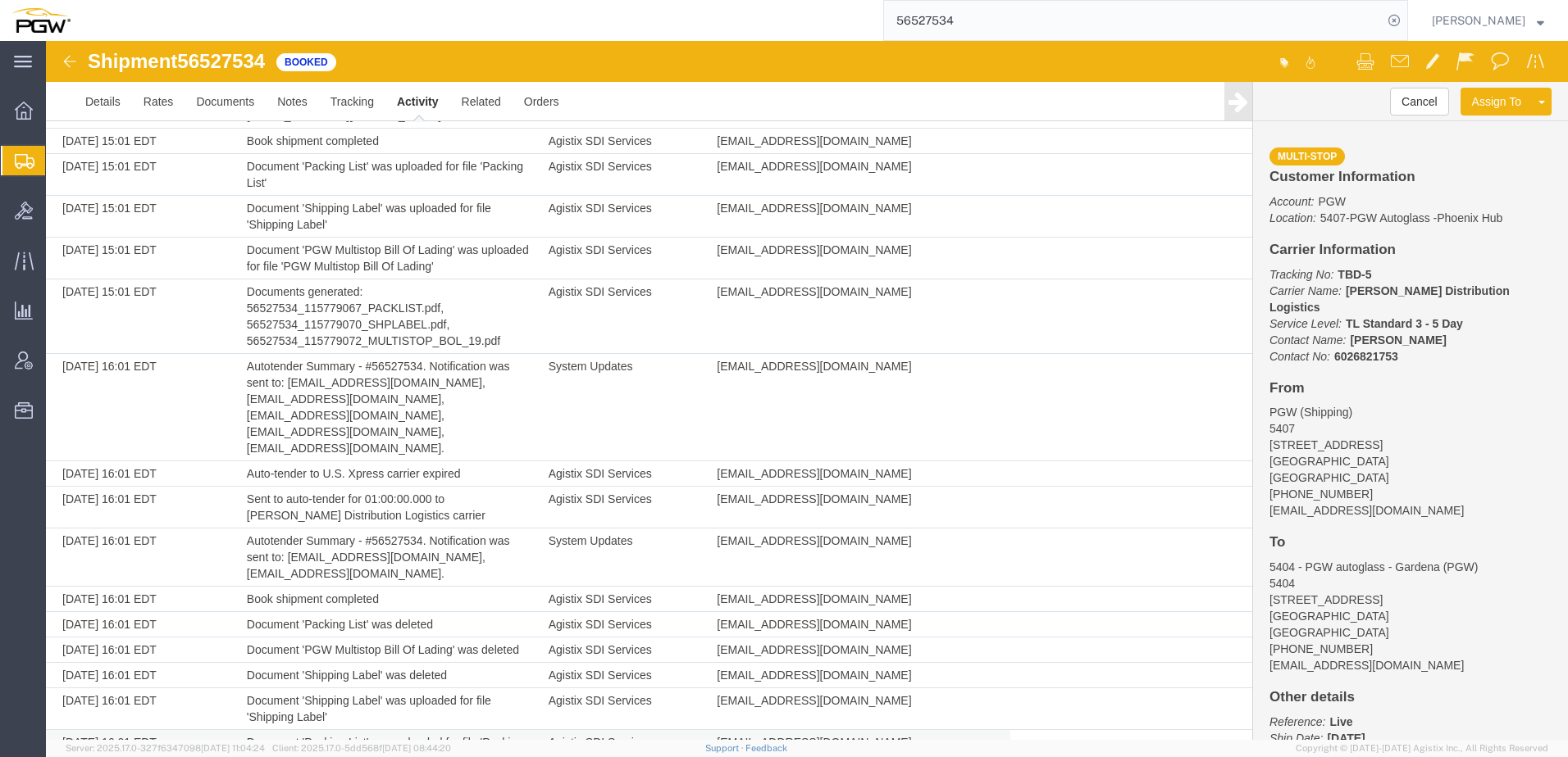
click at [946, 731] on td "offline_notifications+sdi@agistix.com" at bounding box center [859, 751] width 302 height 42
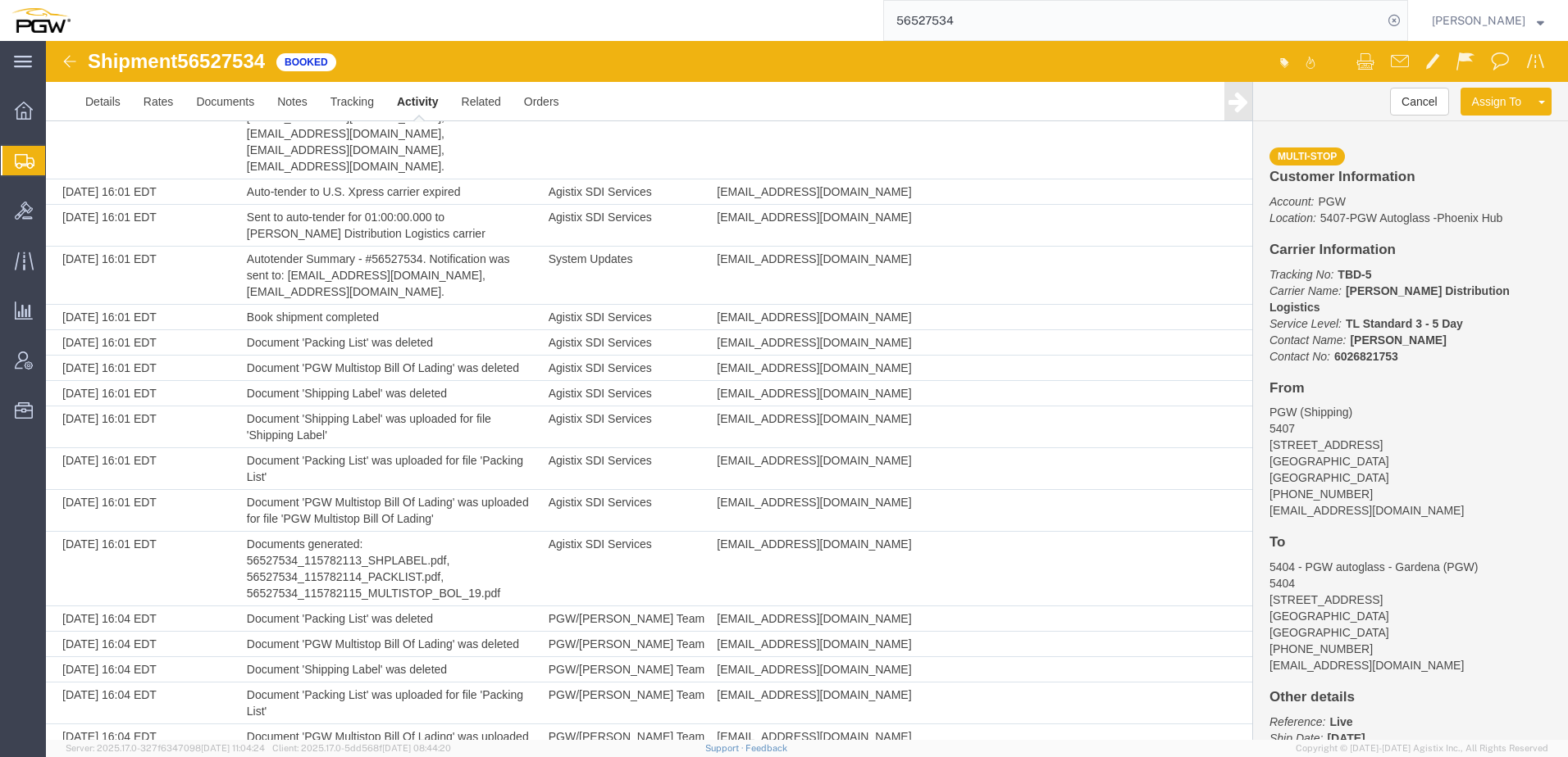
scroll to position [1493, 0]
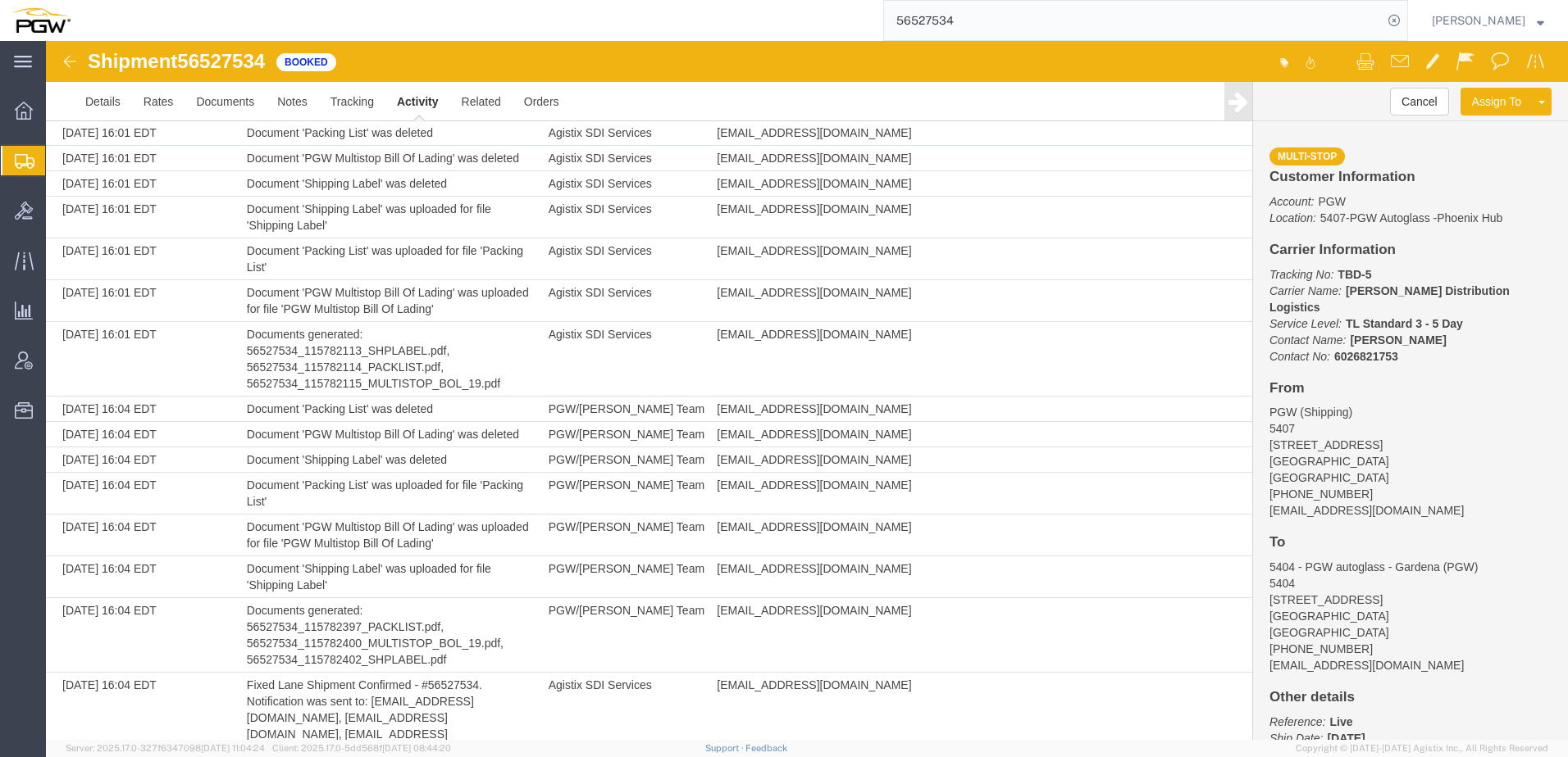
drag, startPoint x: 708, startPoint y: 712, endPoint x: 879, endPoint y: 710, distance: 171.0
copy td "pgw@updikedl.com"
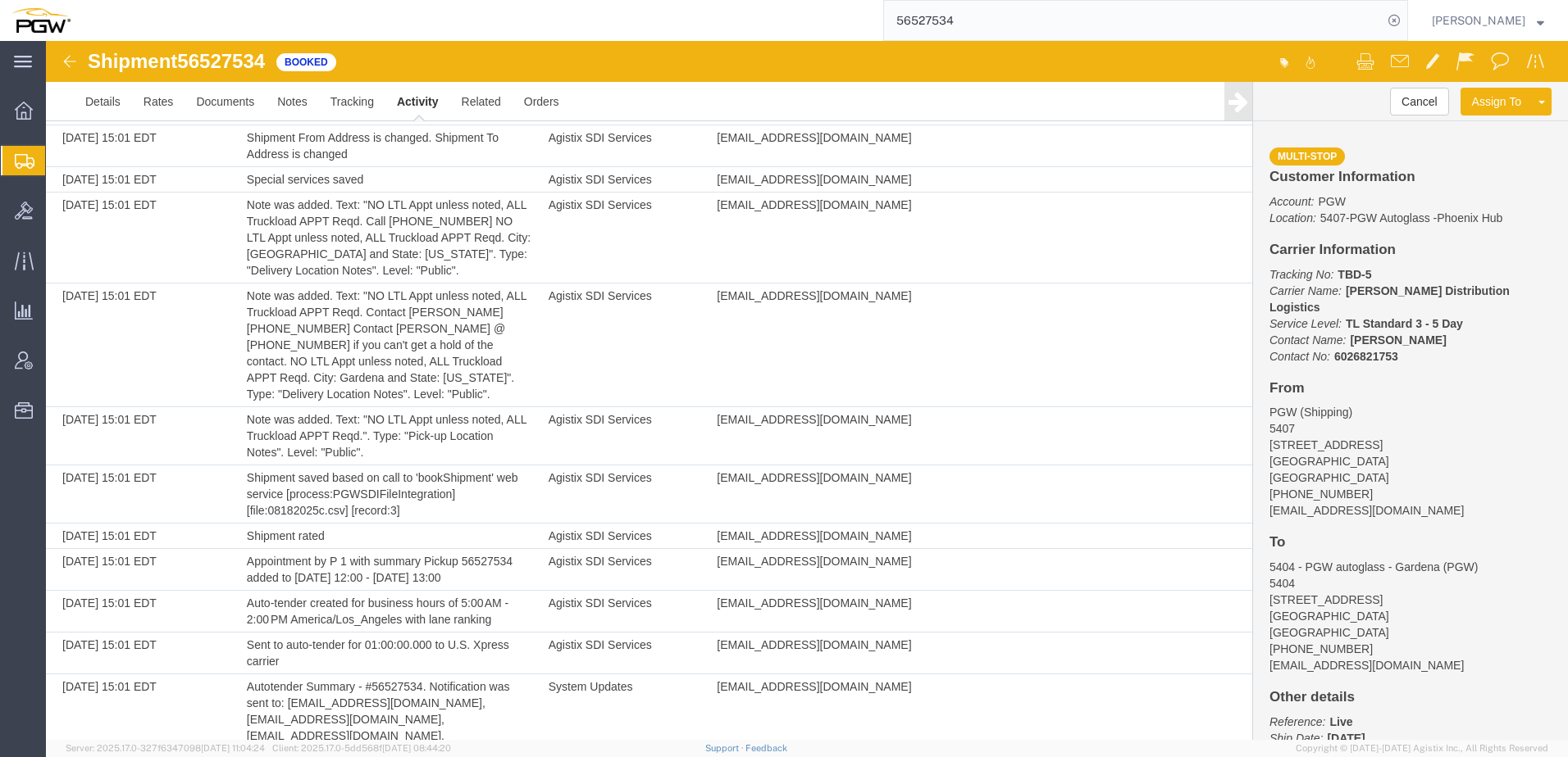
scroll to position [181, 0]
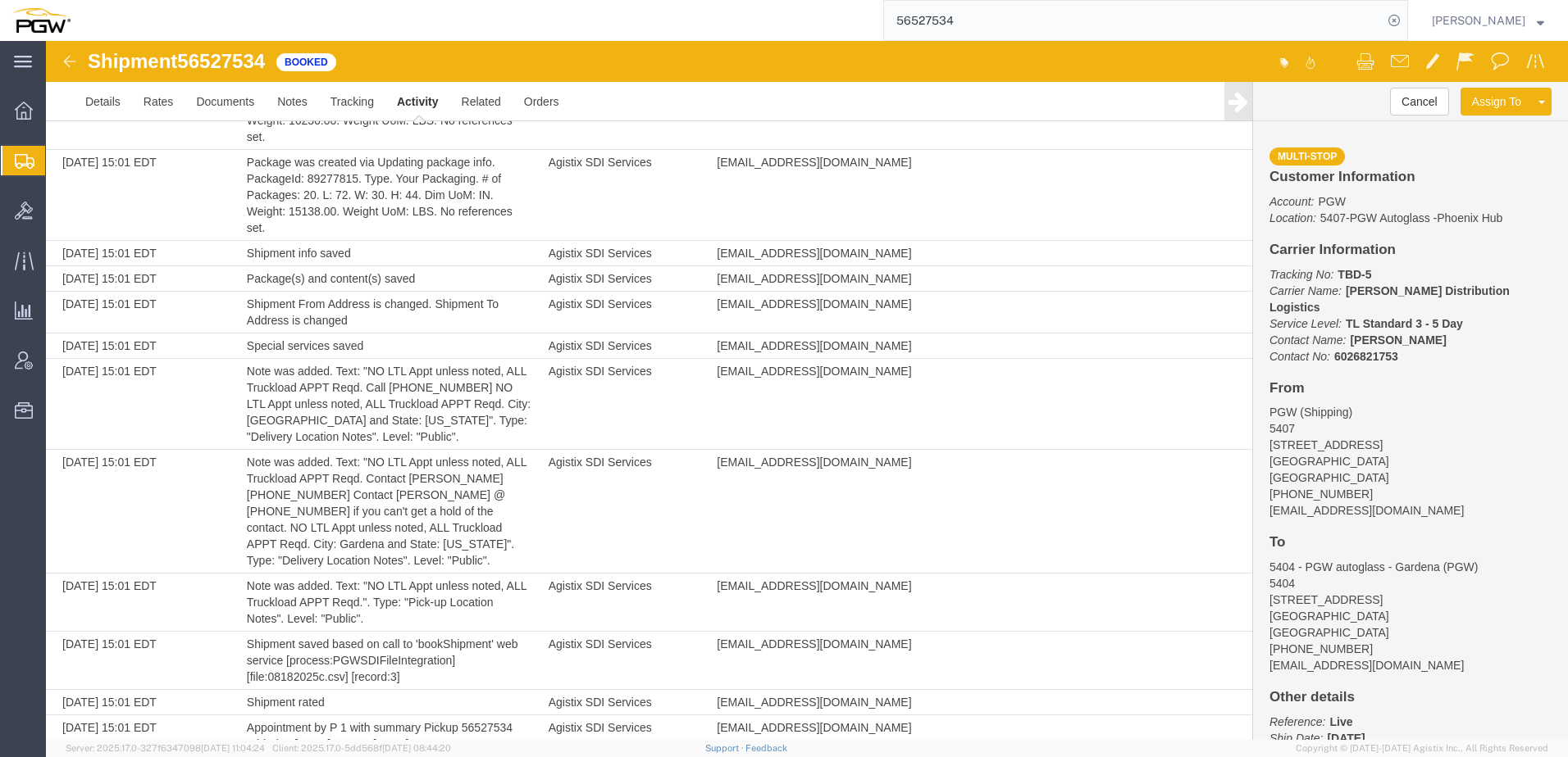
drag, startPoint x: 135, startPoint y: 181, endPoint x: 123, endPoint y: 183, distance: 12.2
click at [0, 0] on span "Shipment Manager" at bounding box center [0, 0] width 0 height 0
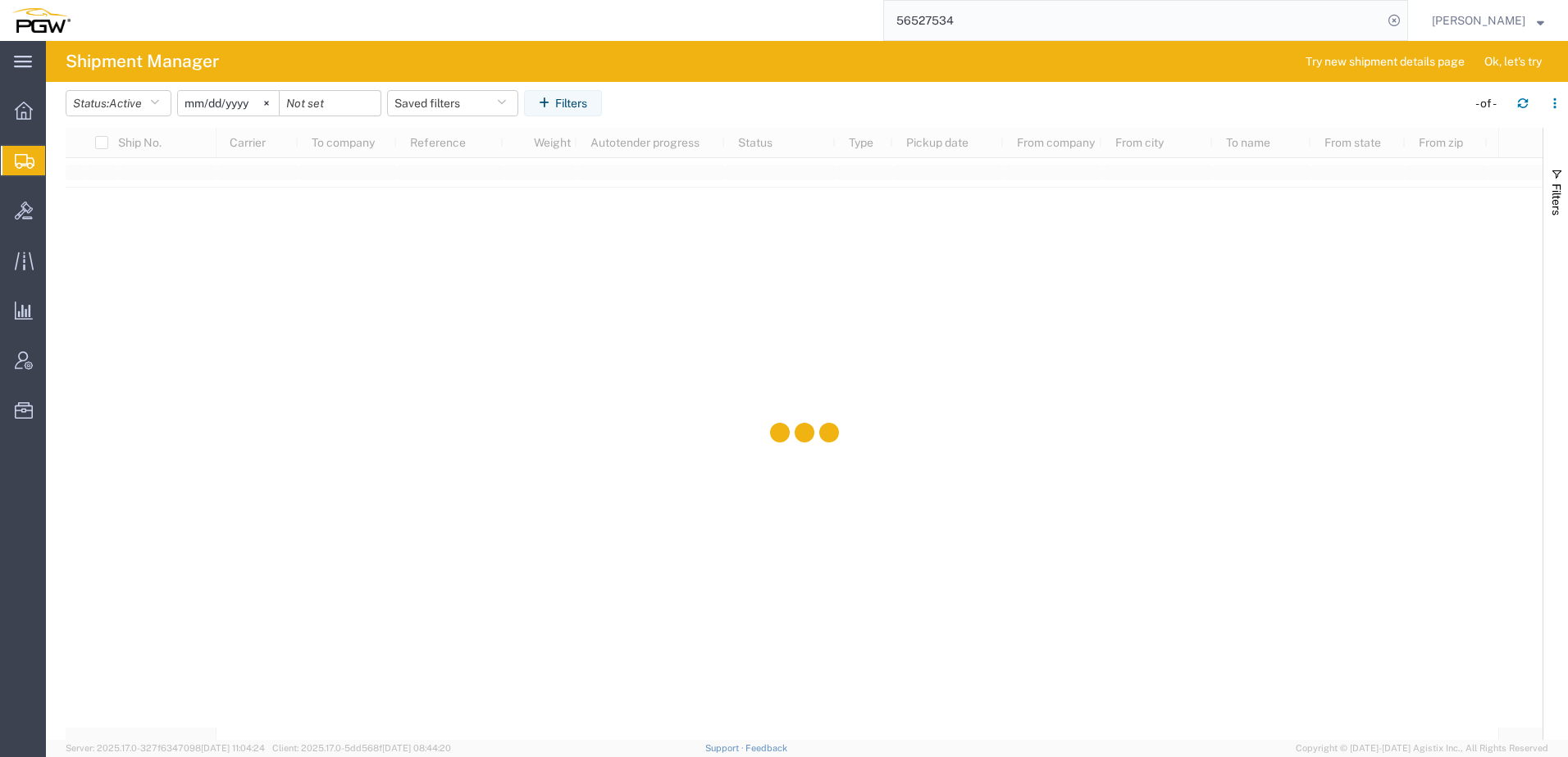
click at [0, 0] on span "Shipment Manager" at bounding box center [0, 0] width 0 height 0
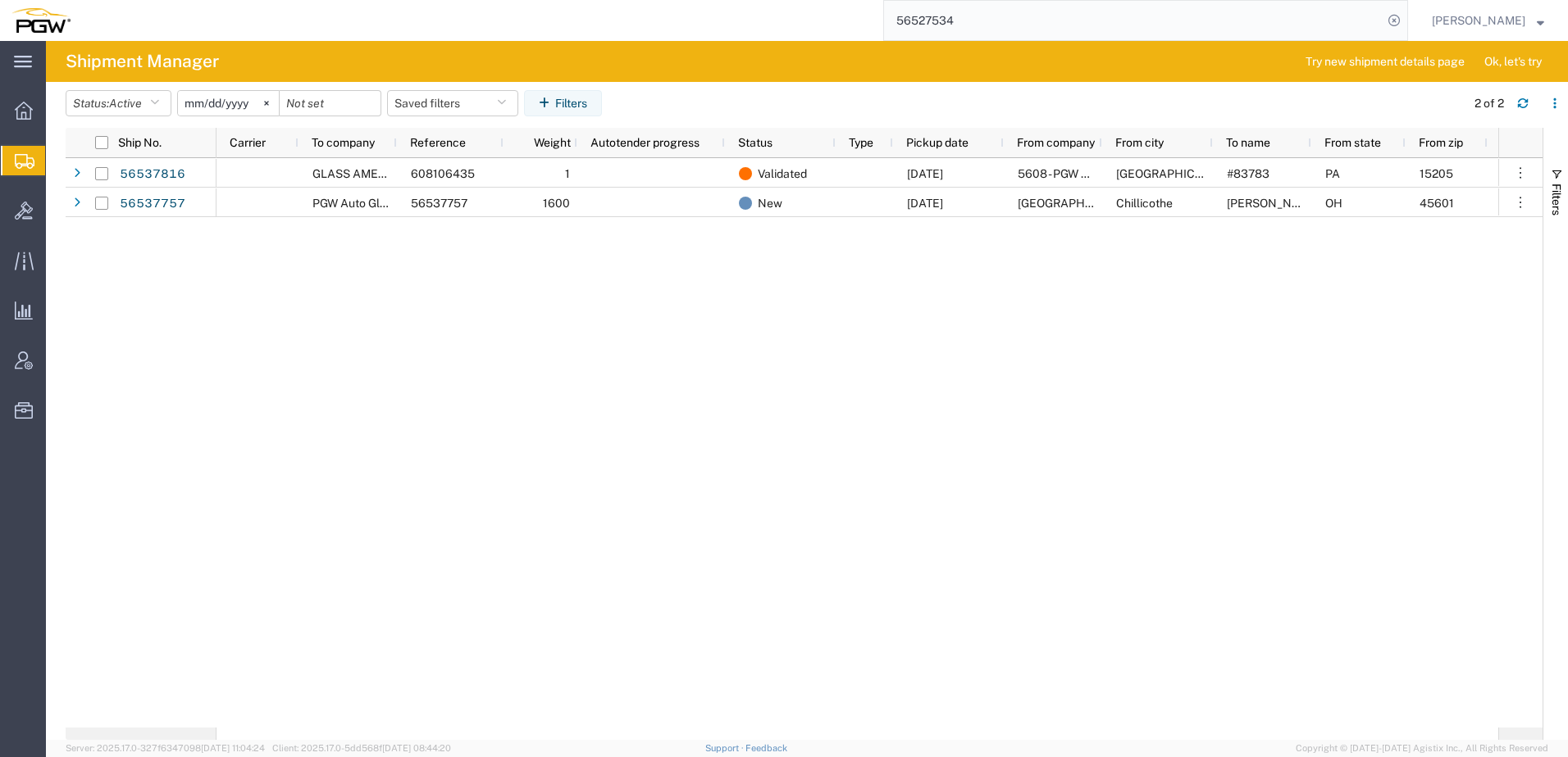
click at [0, 0] on span "Create Shipment" at bounding box center [0, 0] width 0 height 0
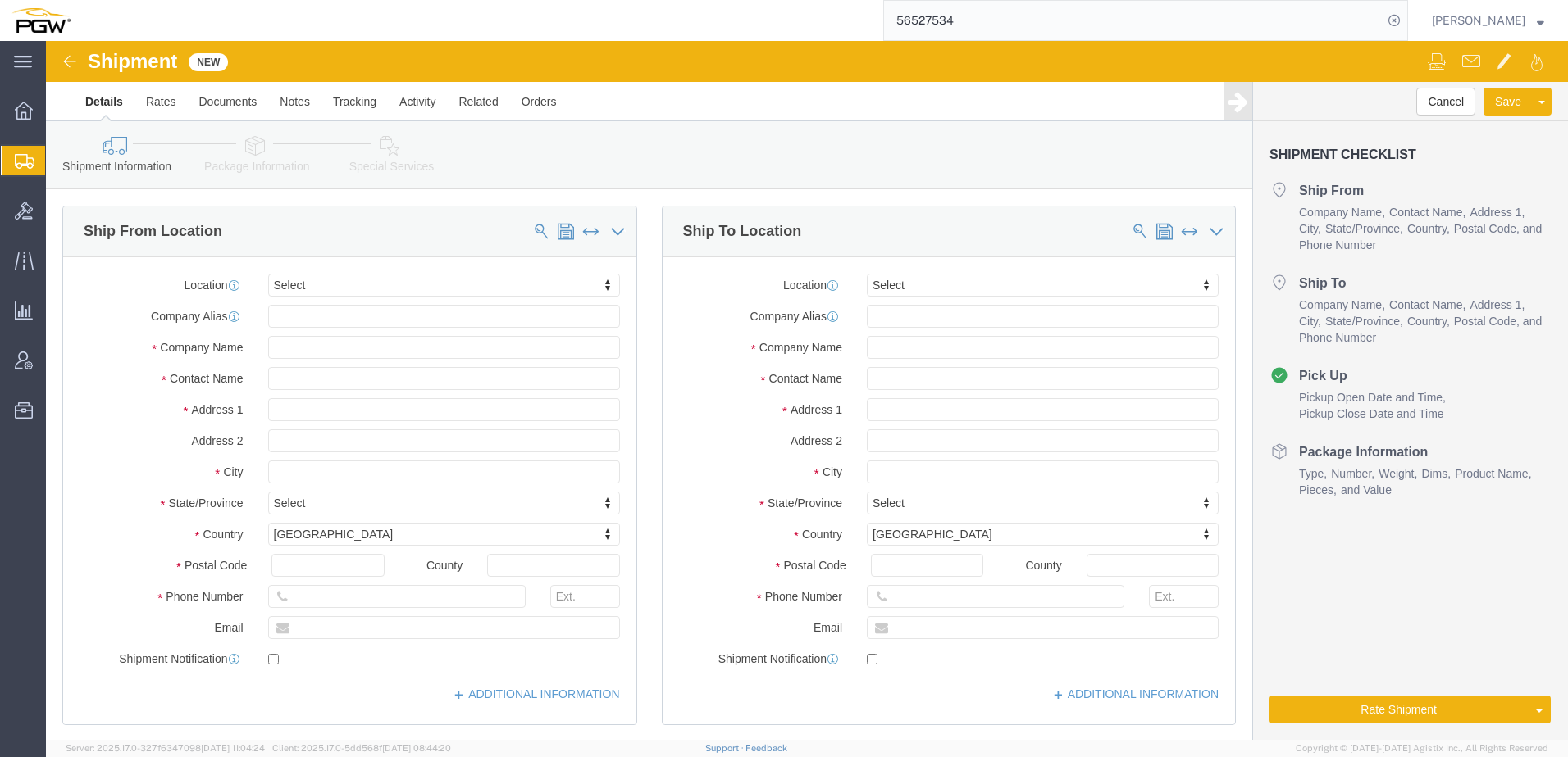
select select
type input "regi"
select select "28521"
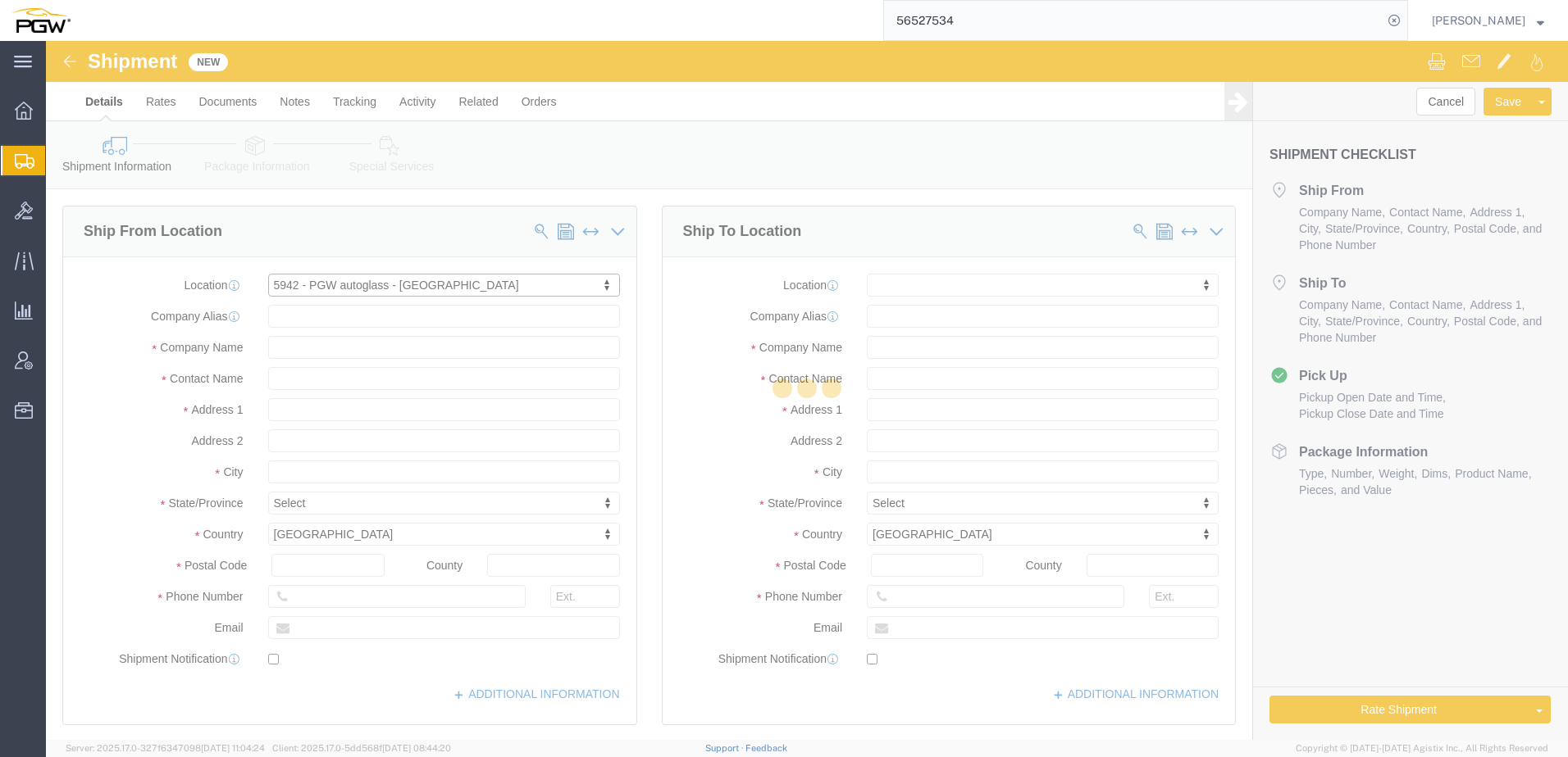
select select "SK"
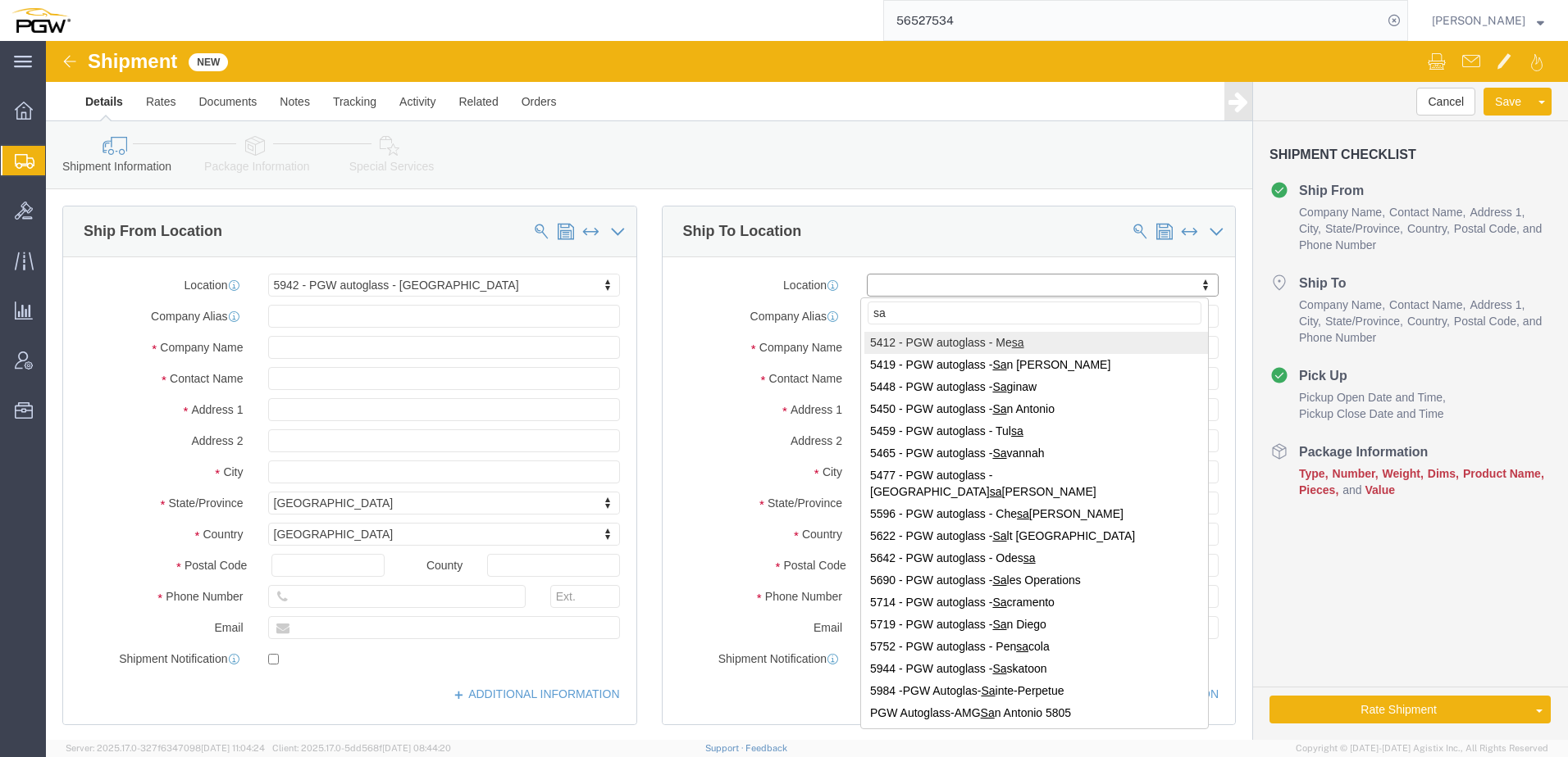
type input "sas"
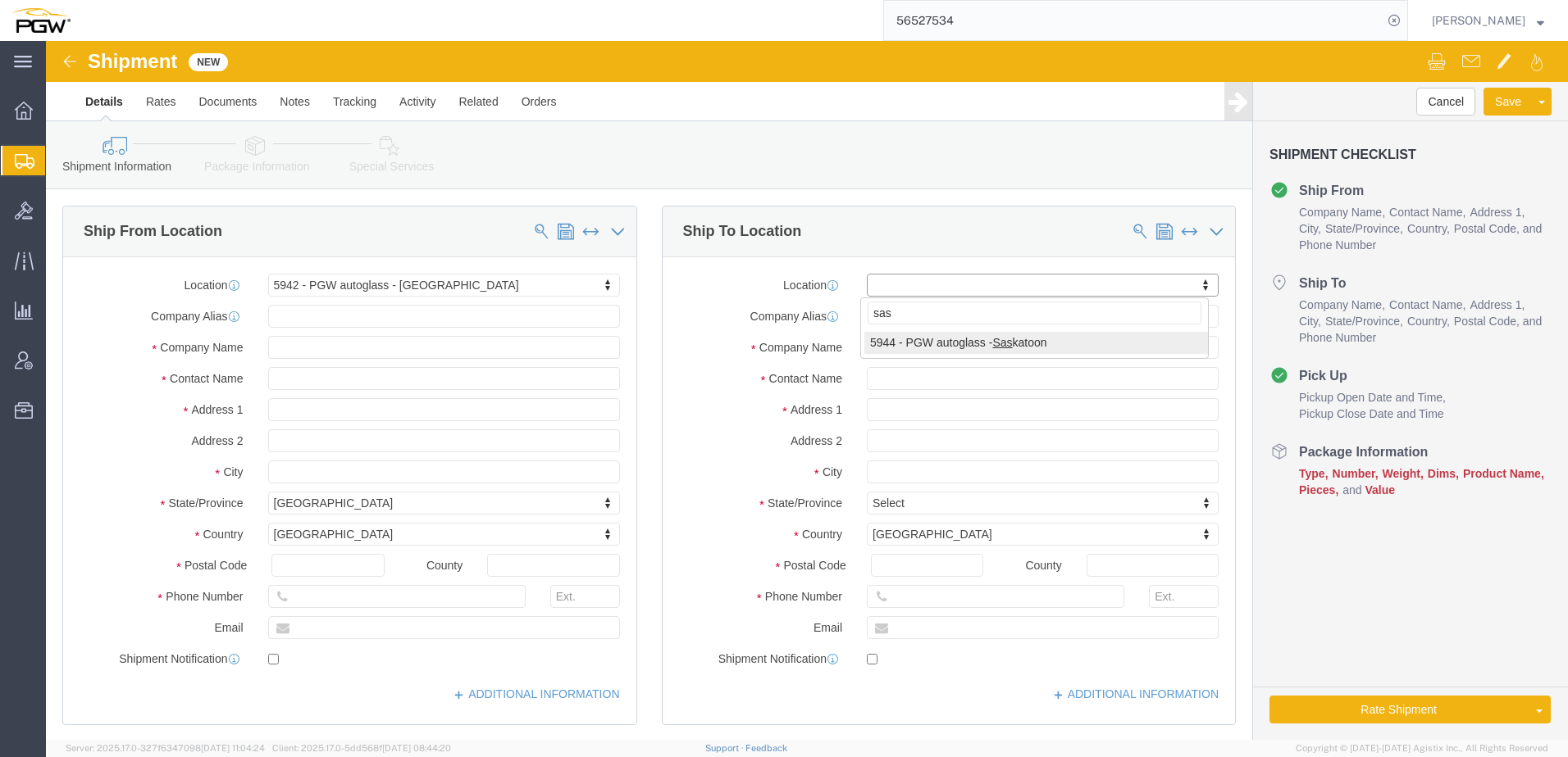
select select "28523"
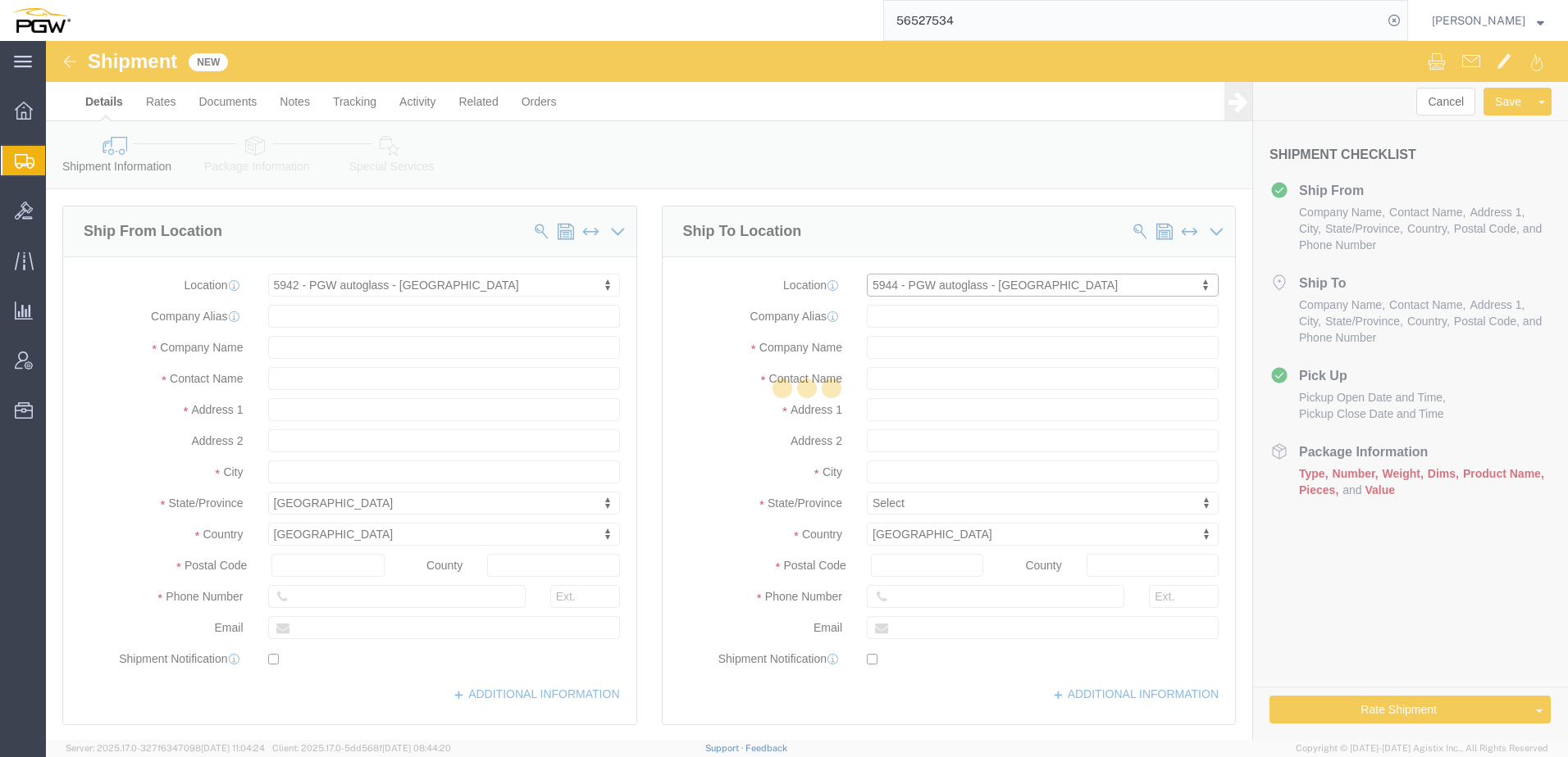
select select "SK"
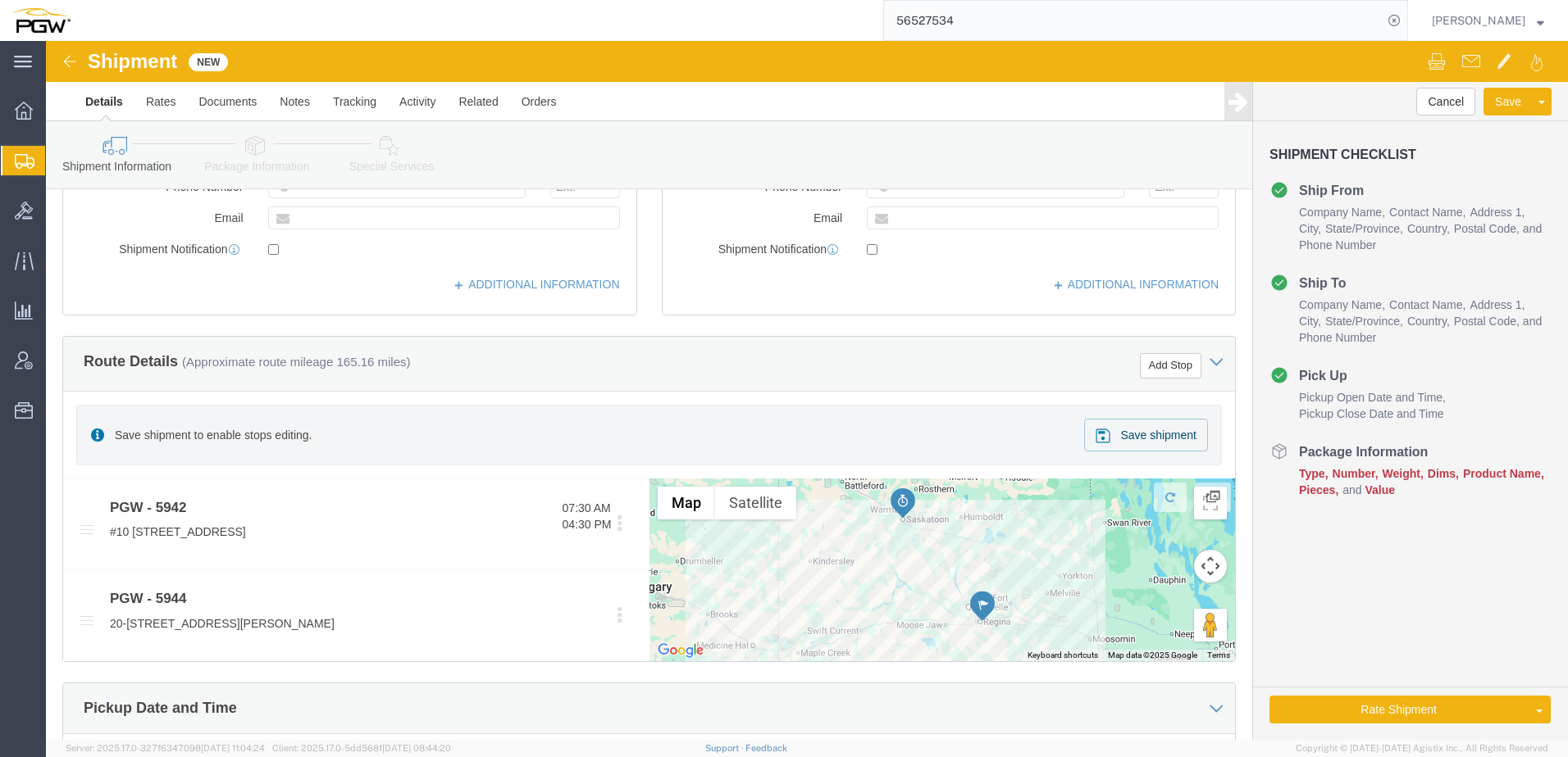
scroll to position [820, 0]
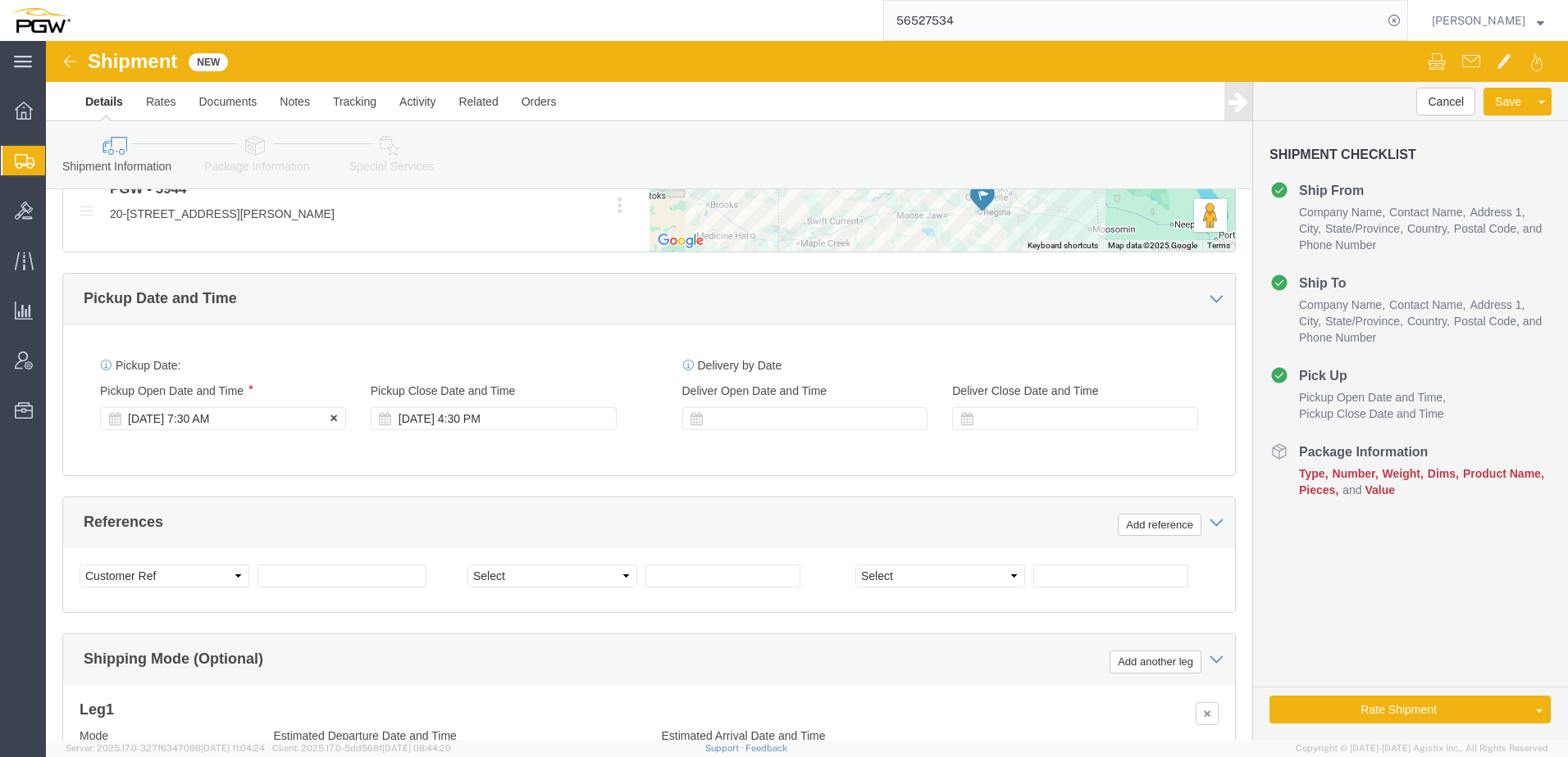
click div "Aug 19 2025 7:30 AM"
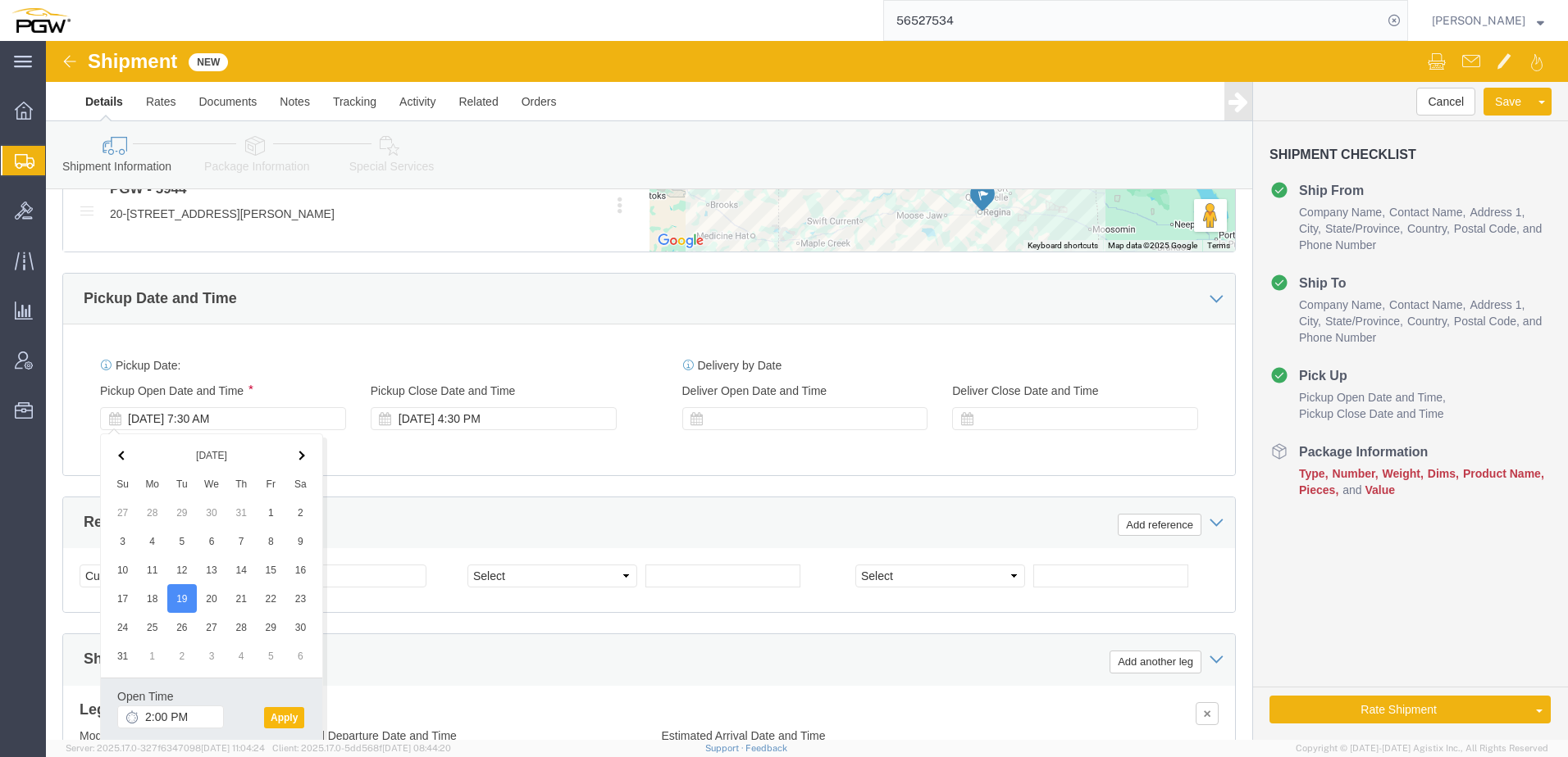
click button "Apply"
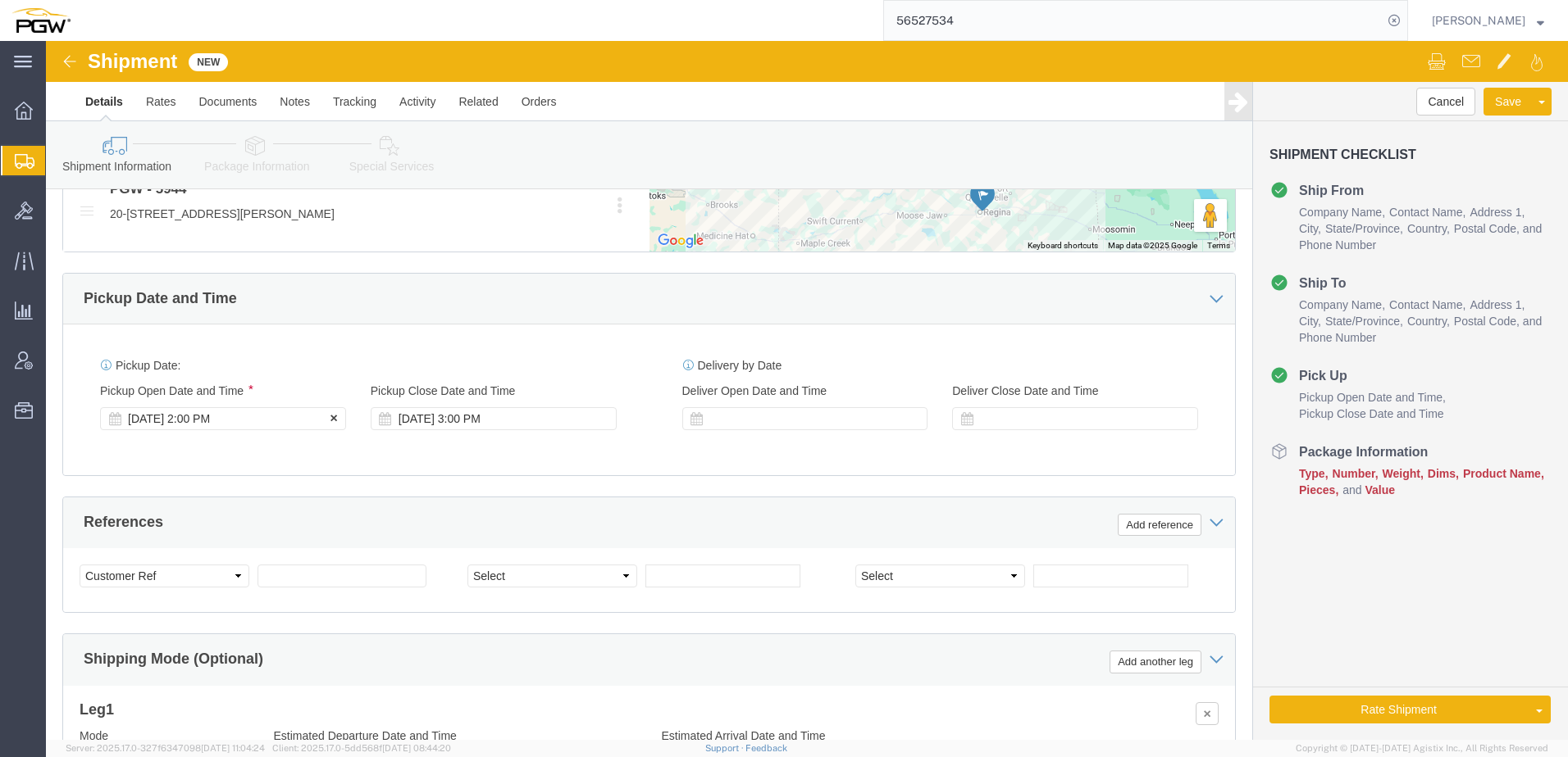
click div "Aug 19 2025 2:00 PM"
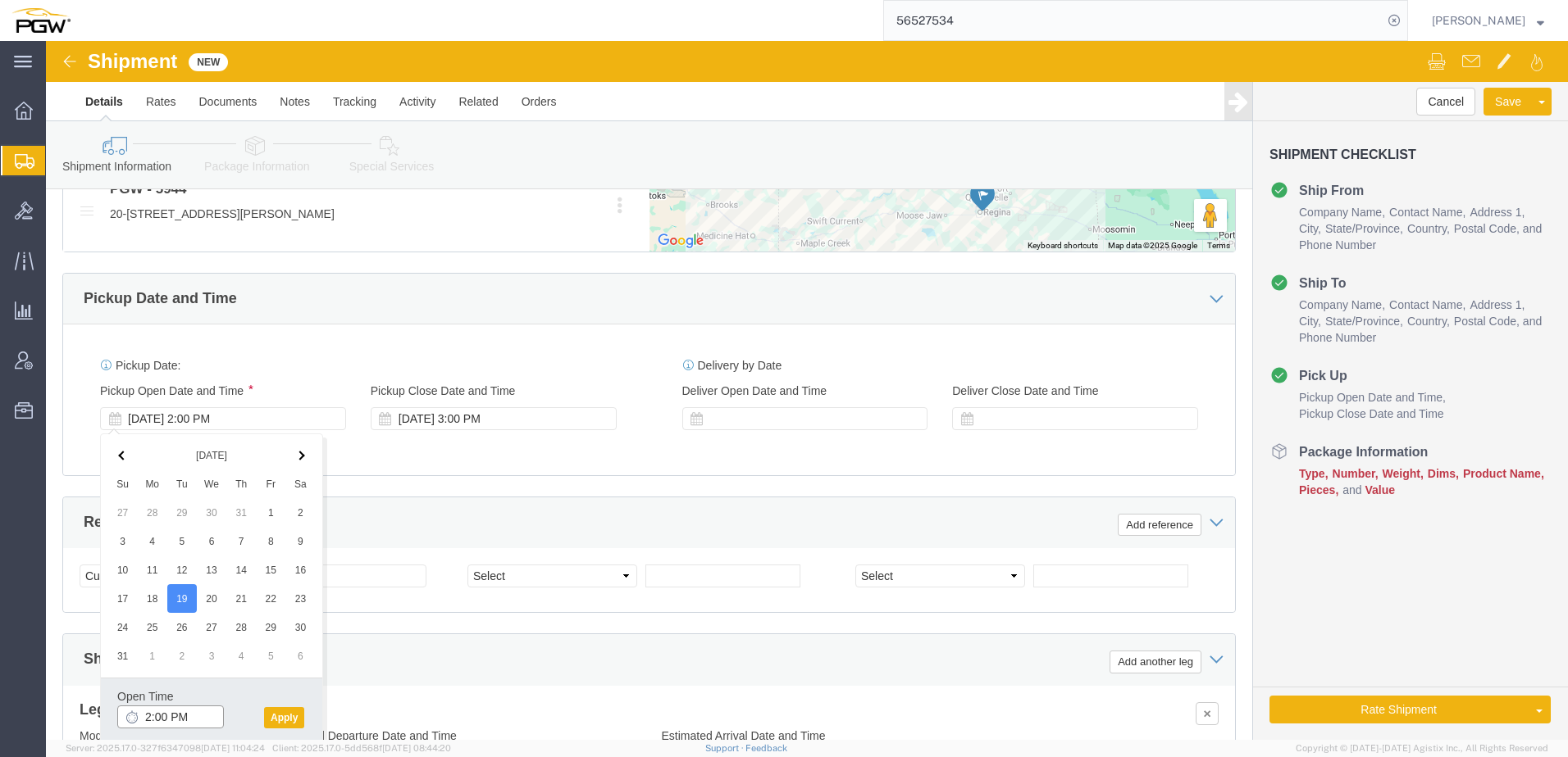
click input "2:00 PM"
type input "3:00 PM"
click button "Apply"
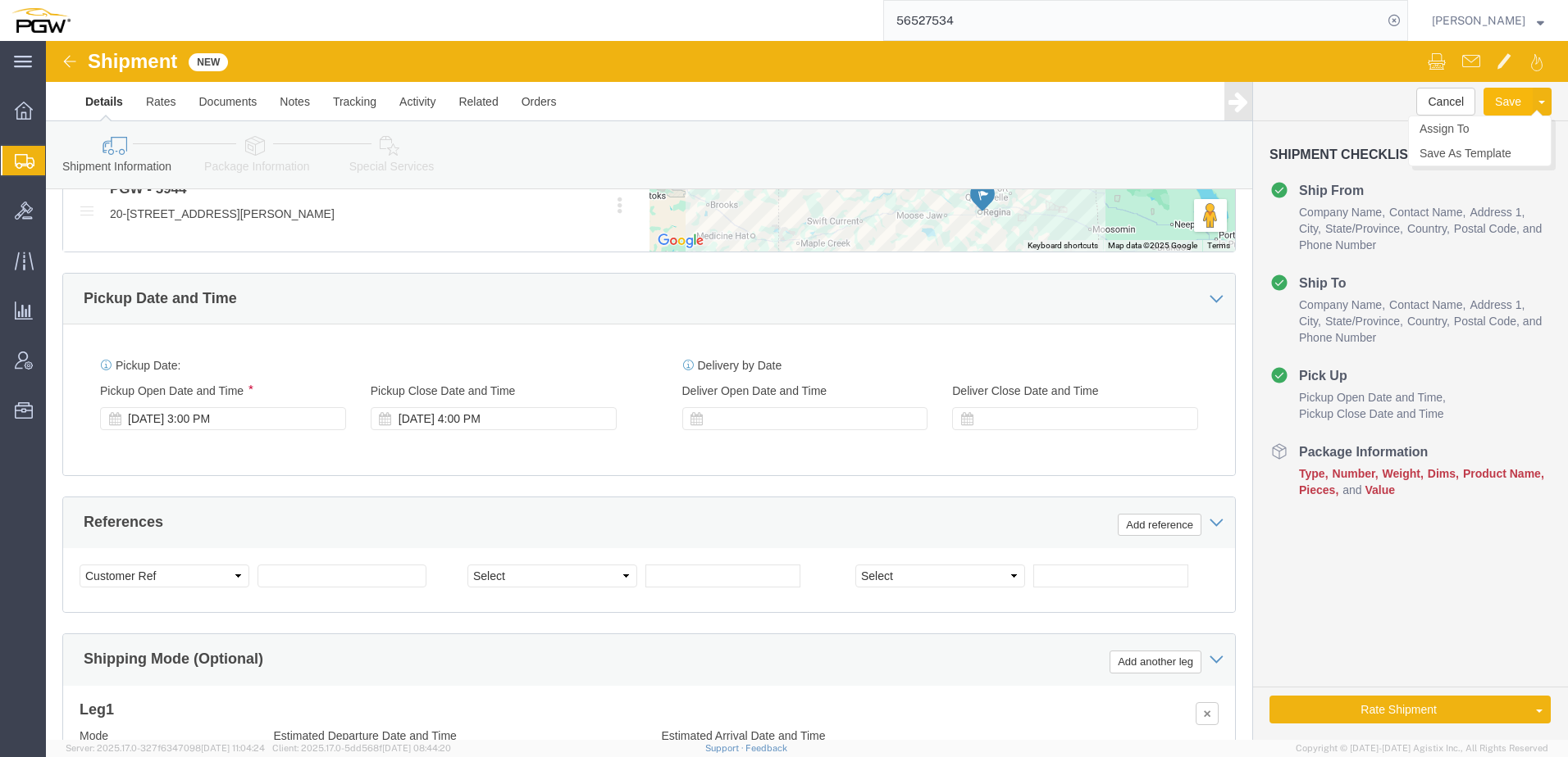
click button "Save"
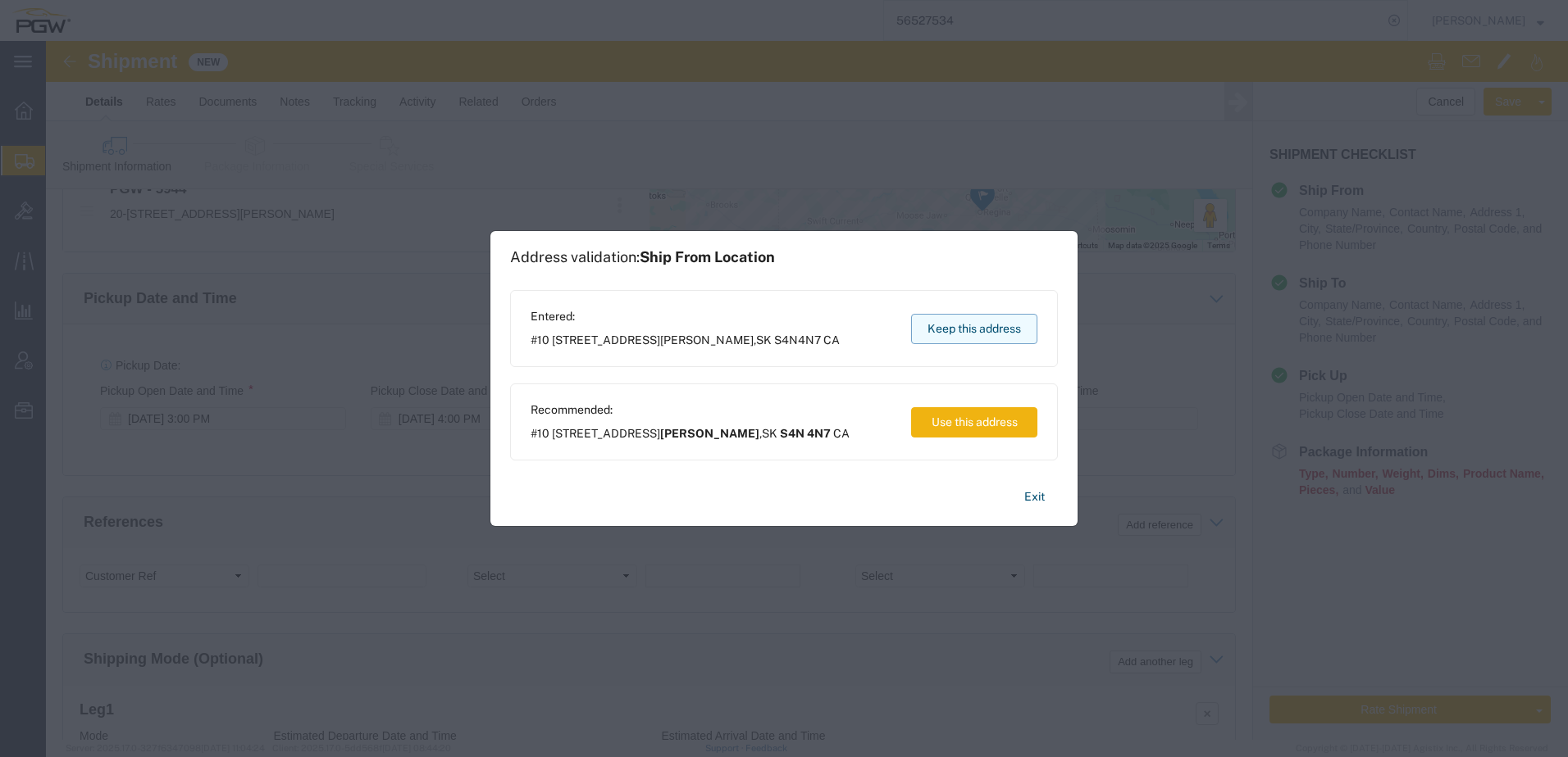
click at [1012, 329] on button "Keep this address" at bounding box center [974, 330] width 126 height 31
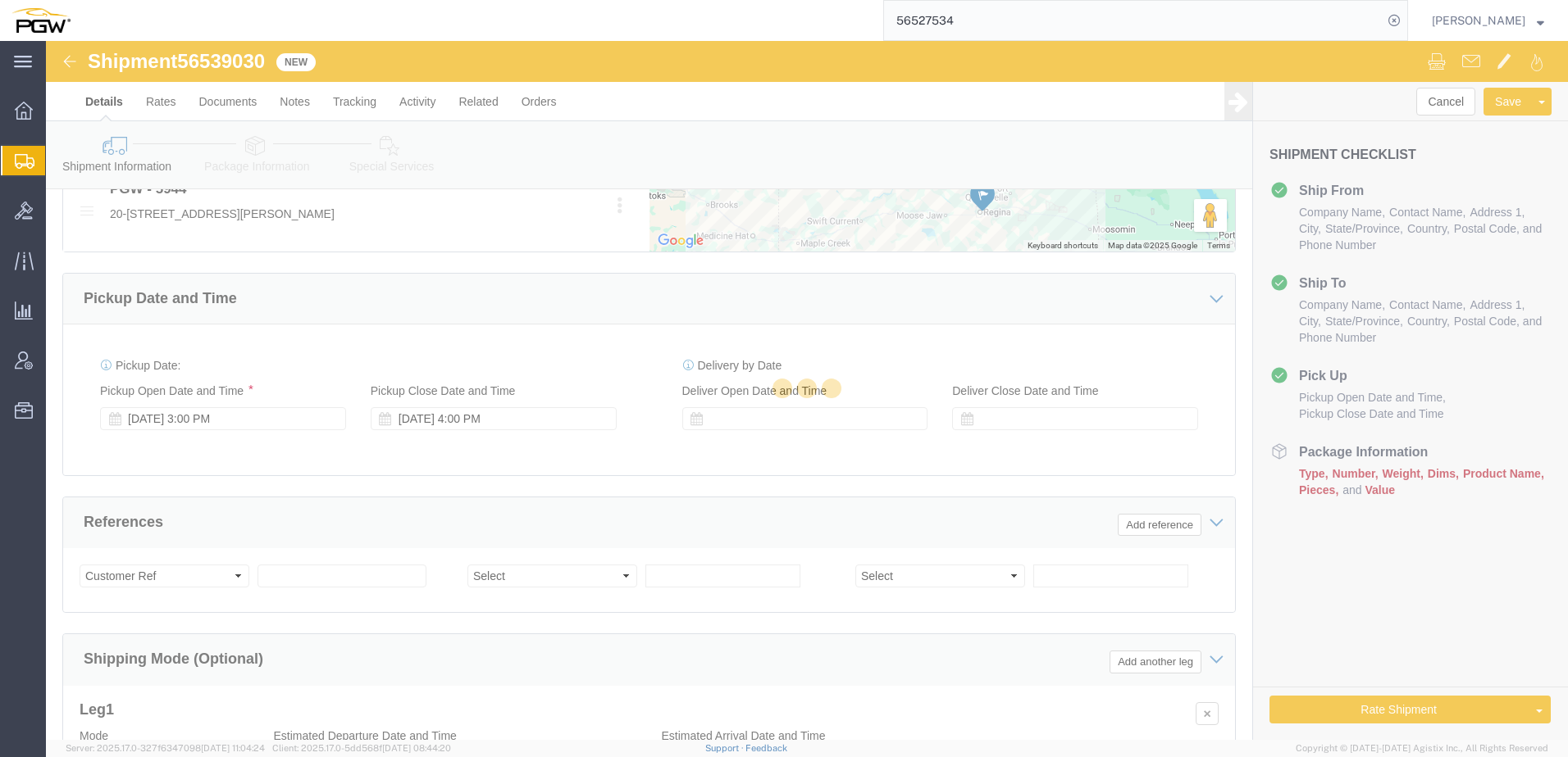
select select "28521"
select select "28523"
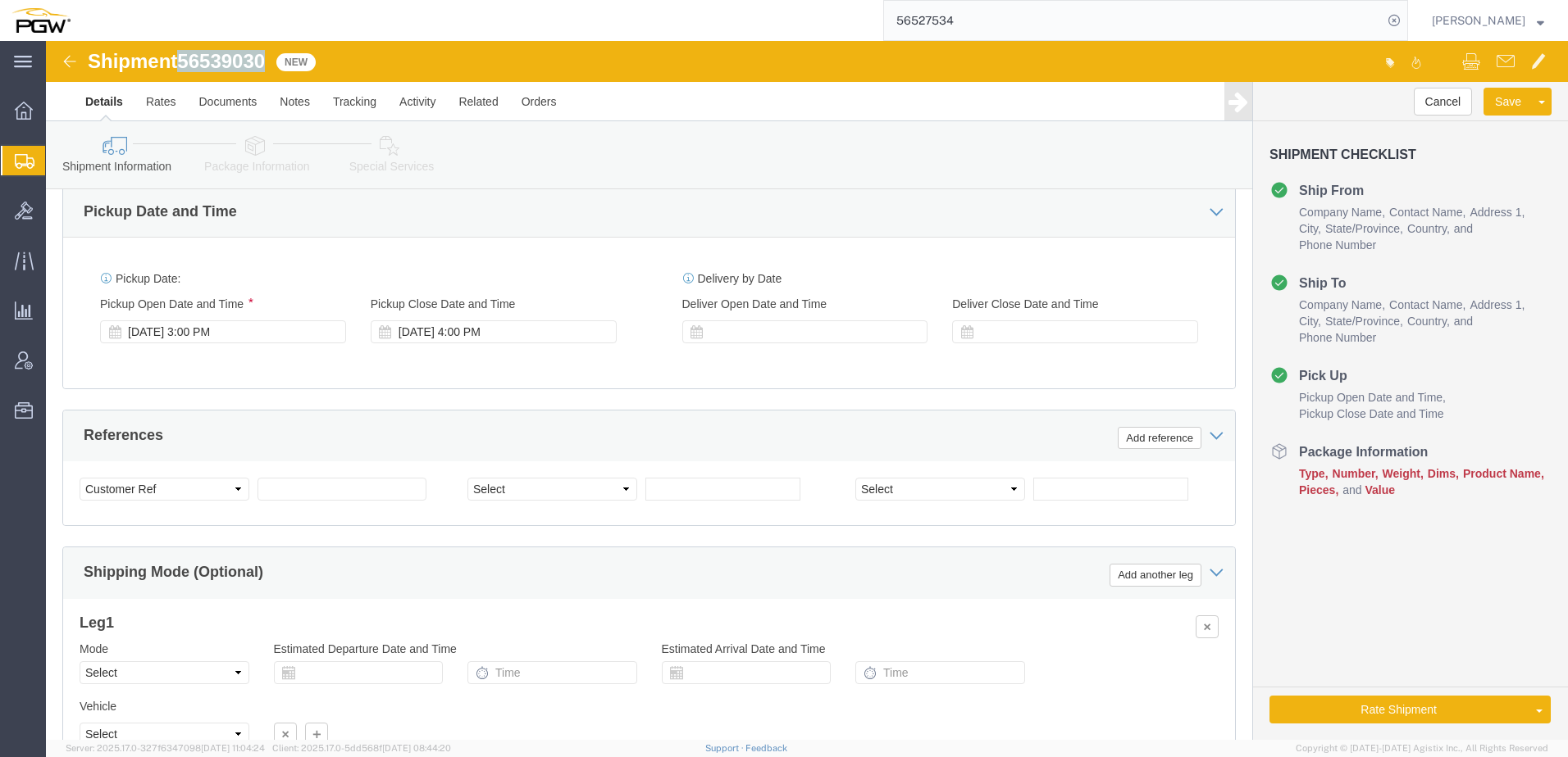
drag, startPoint x: 141, startPoint y: 14, endPoint x: 227, endPoint y: 11, distance: 86.1
click div "Shipment 56539030 New"
copy span "56539030"
click select "Select Account Type Activity ID Airline Appointment Number ASN Batch Request # …"
select select "BOL"
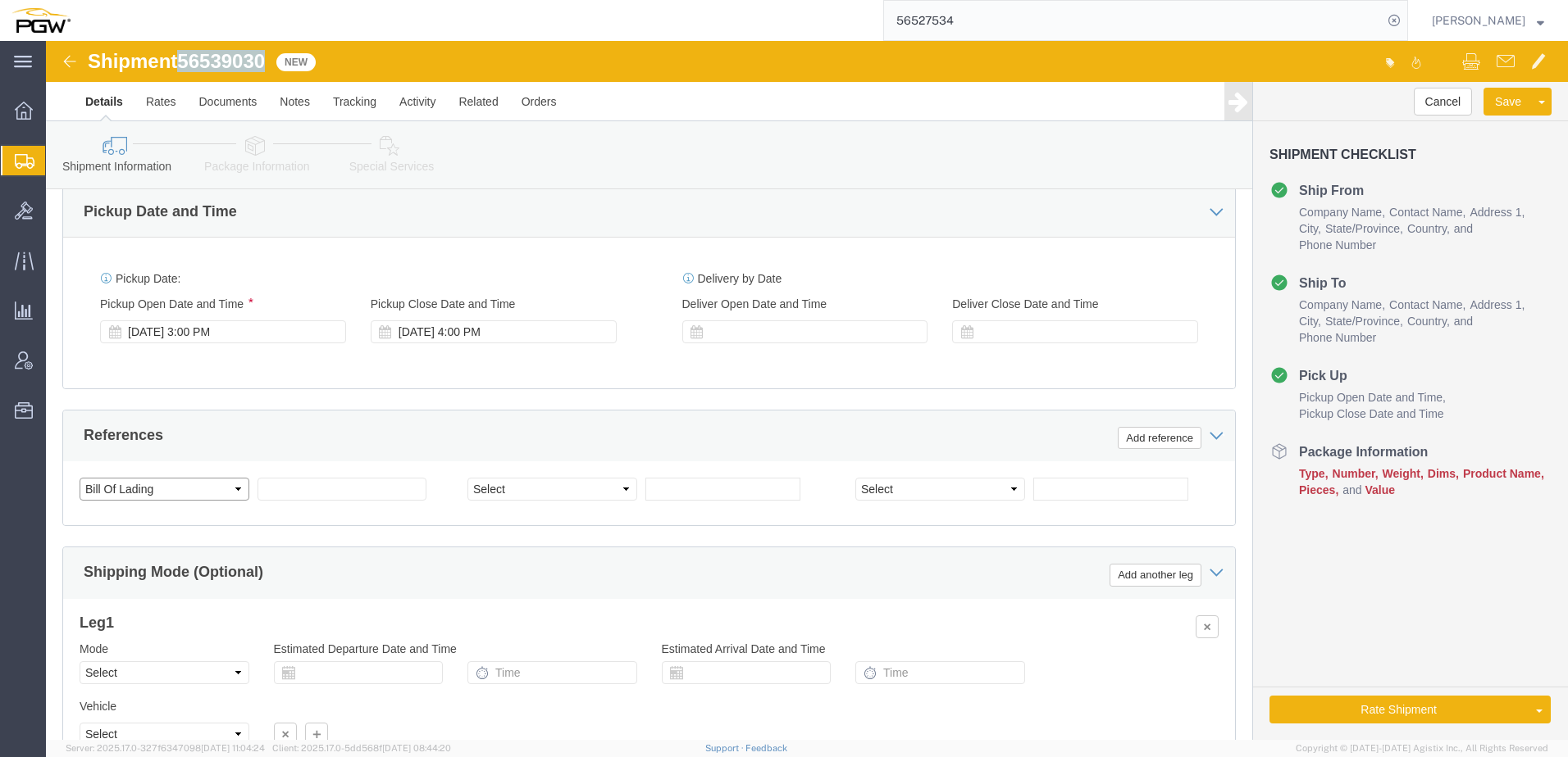
click select "Select Account Type Activity ID Airline Appointment Number ASN Batch Request # …"
click input "text"
drag, startPoint x: 274, startPoint y: 451, endPoint x: 18, endPoint y: 447, distance: 256.0
click div "Select Account Type Activity ID Airline Appointment Number ASN Batch Request # …"
paste input "56539030"
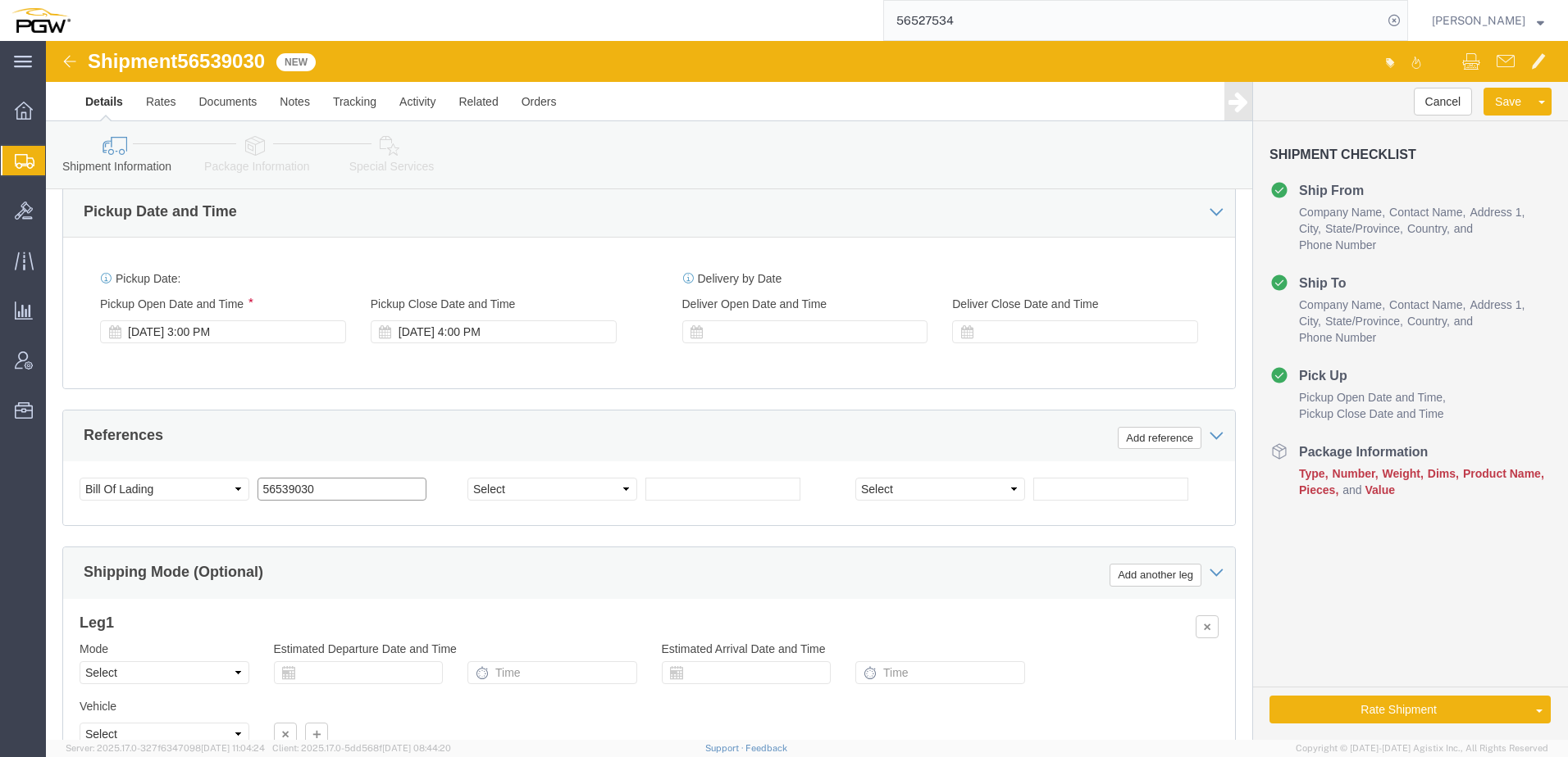
type input "56539030"
click select "Select Air Less than Truckload Multi-Leg Ocean Freight Rail Small Parcel Truckl…"
select select "TL"
click select "Select Air Less than Truckload Multi-Leg Ocean Freight Rail Small Parcel Truckl…"
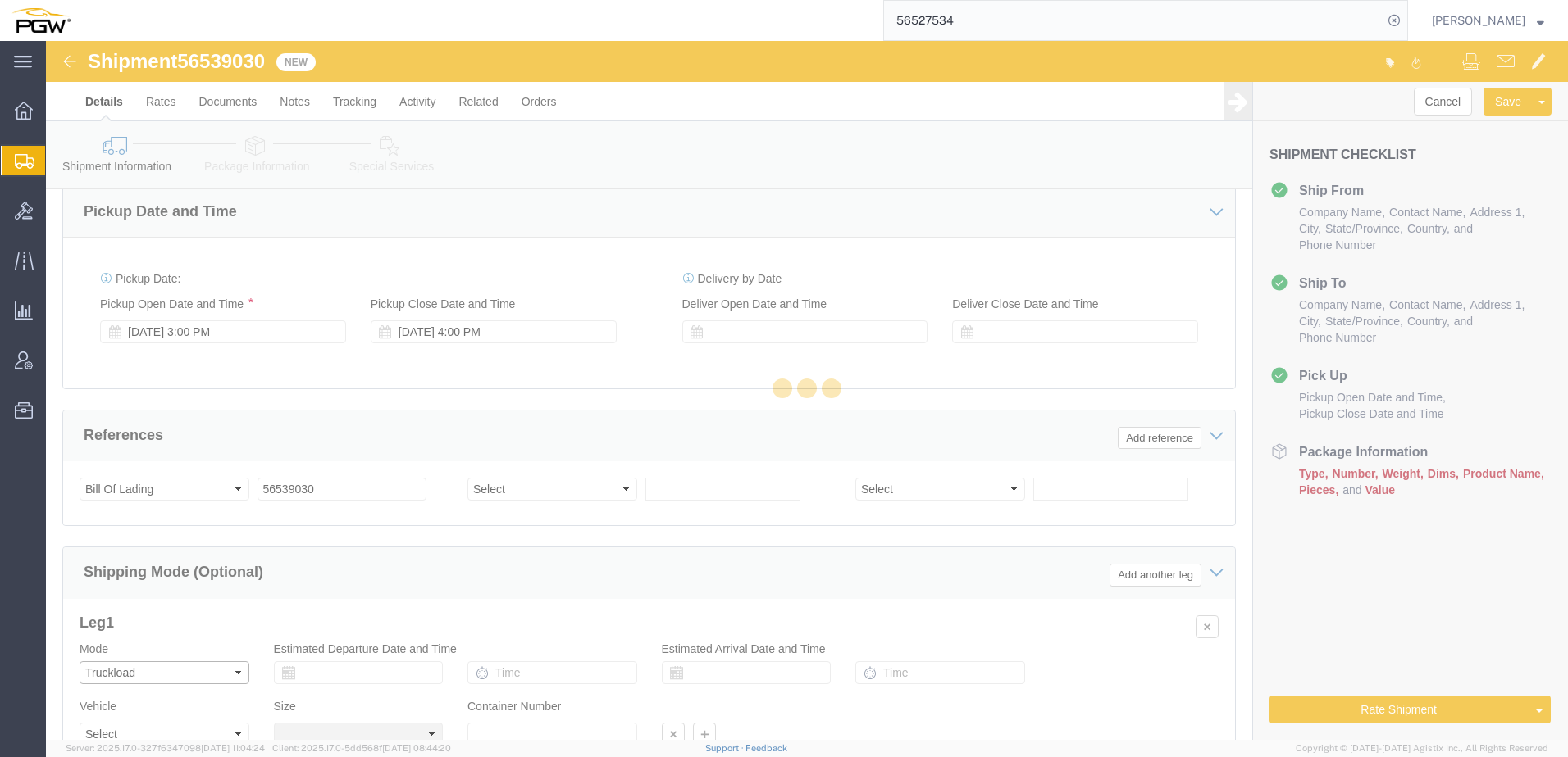
select select
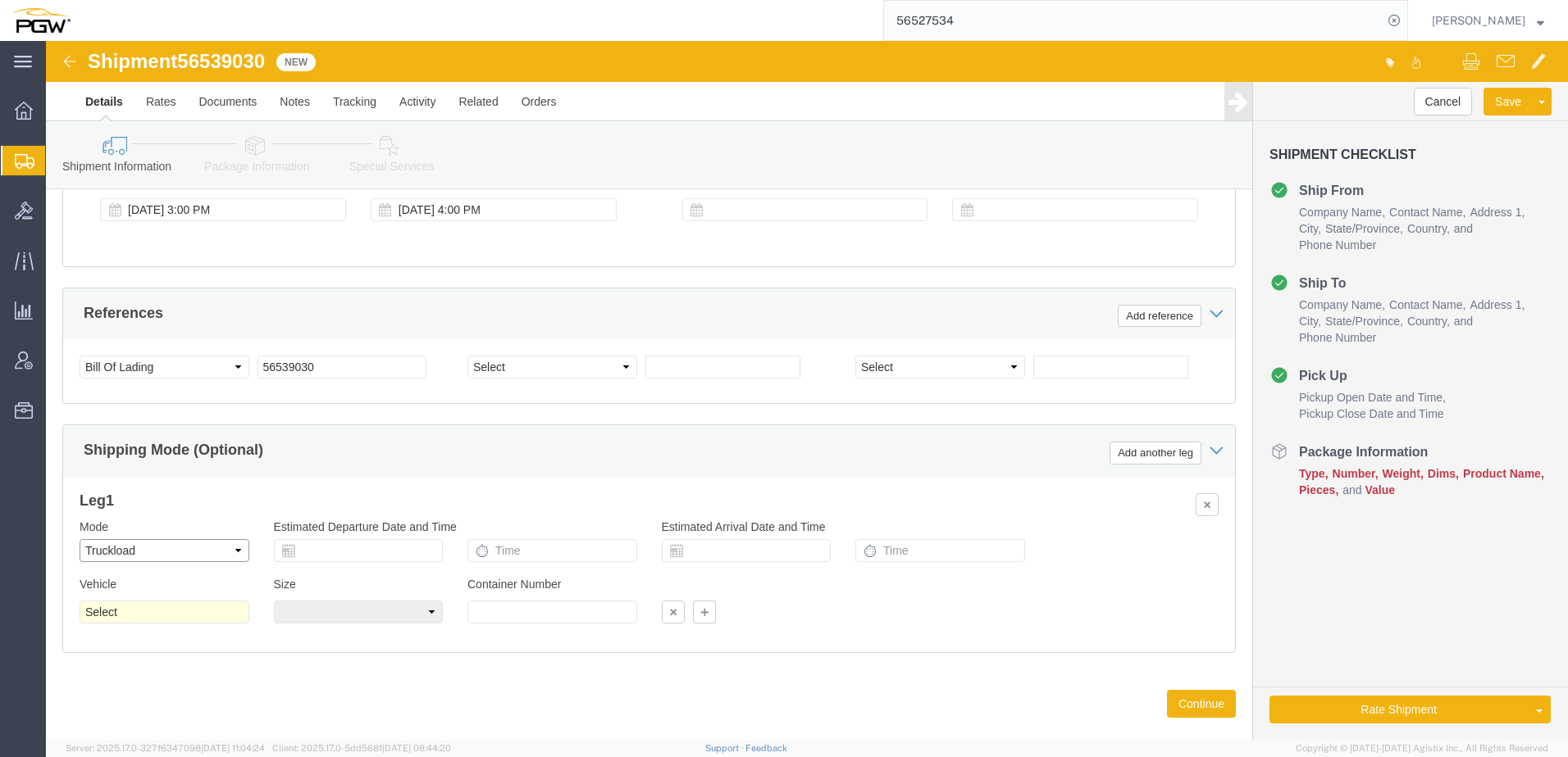
scroll to position [970, 0]
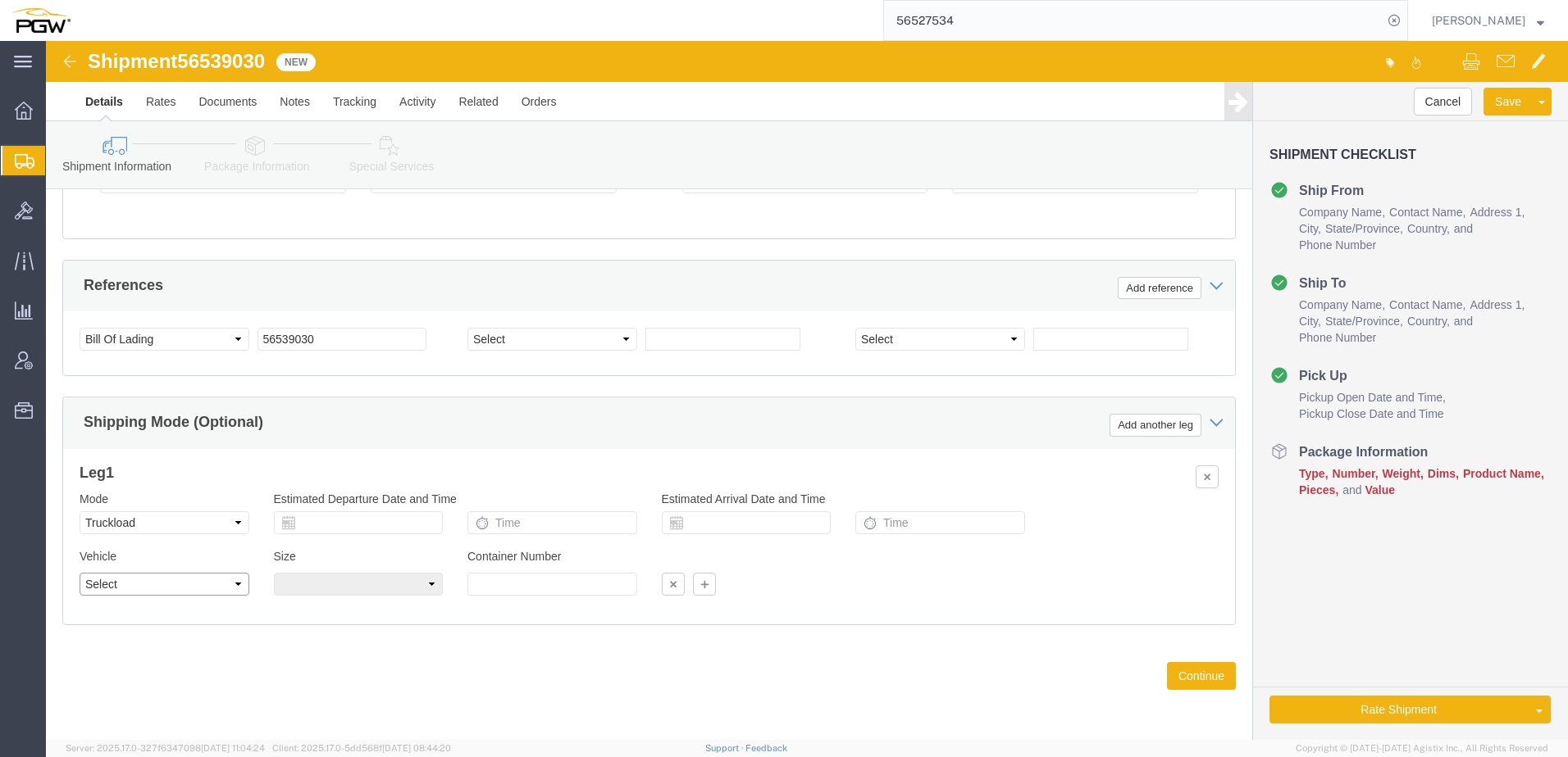
click select "Select 1-Ton (PSS) 10 Wheel 10 Yard Dump Truck 20 Yard Dump Truck Bobtail Botto…"
select select "STDV"
click select "Select 1-Ton (PSS) 10 Wheel 10 Yard Dump Truck 20 Yard Dump Truck Bobtail Botto…"
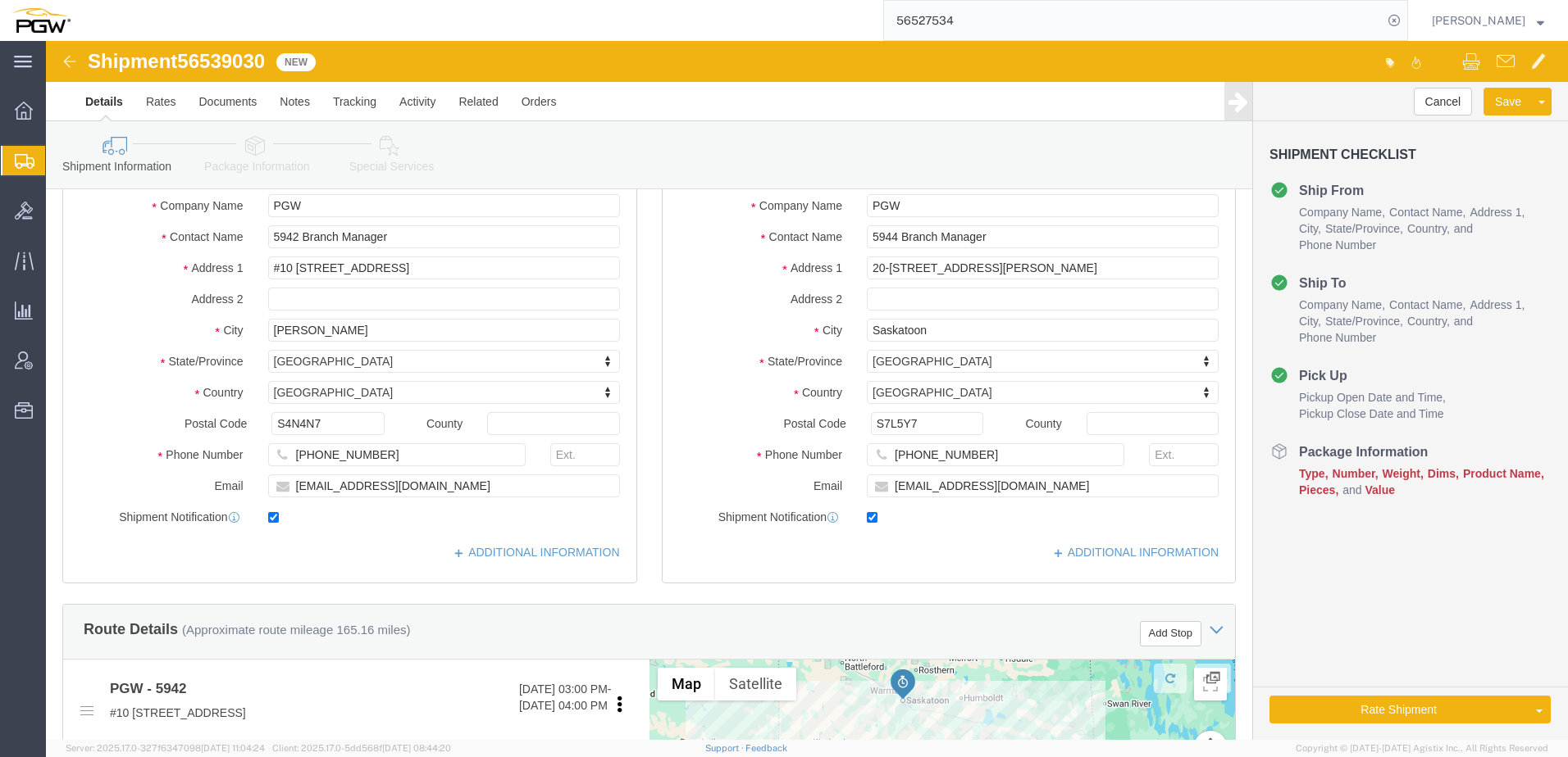
scroll to position [0, 0]
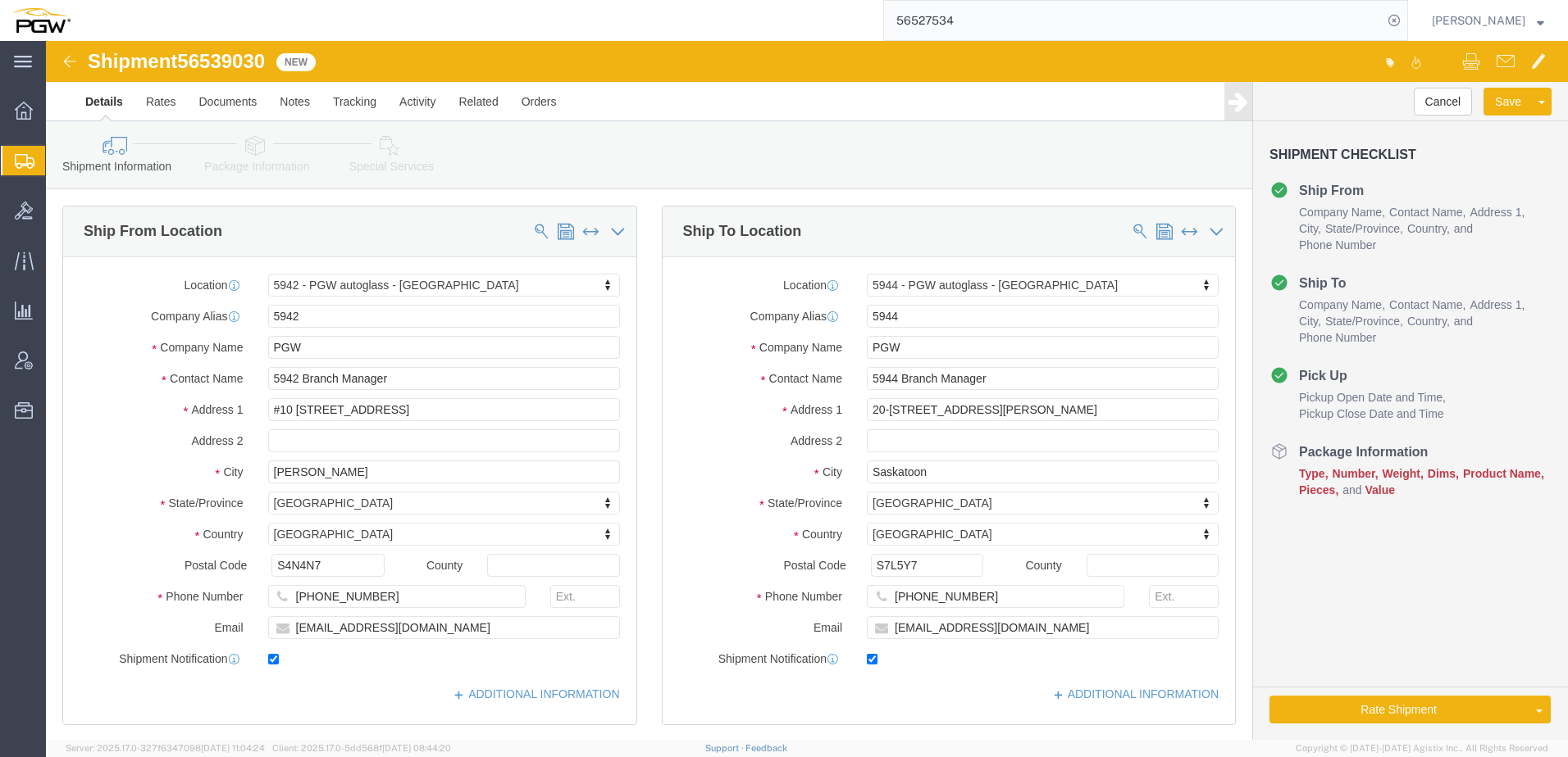
click icon
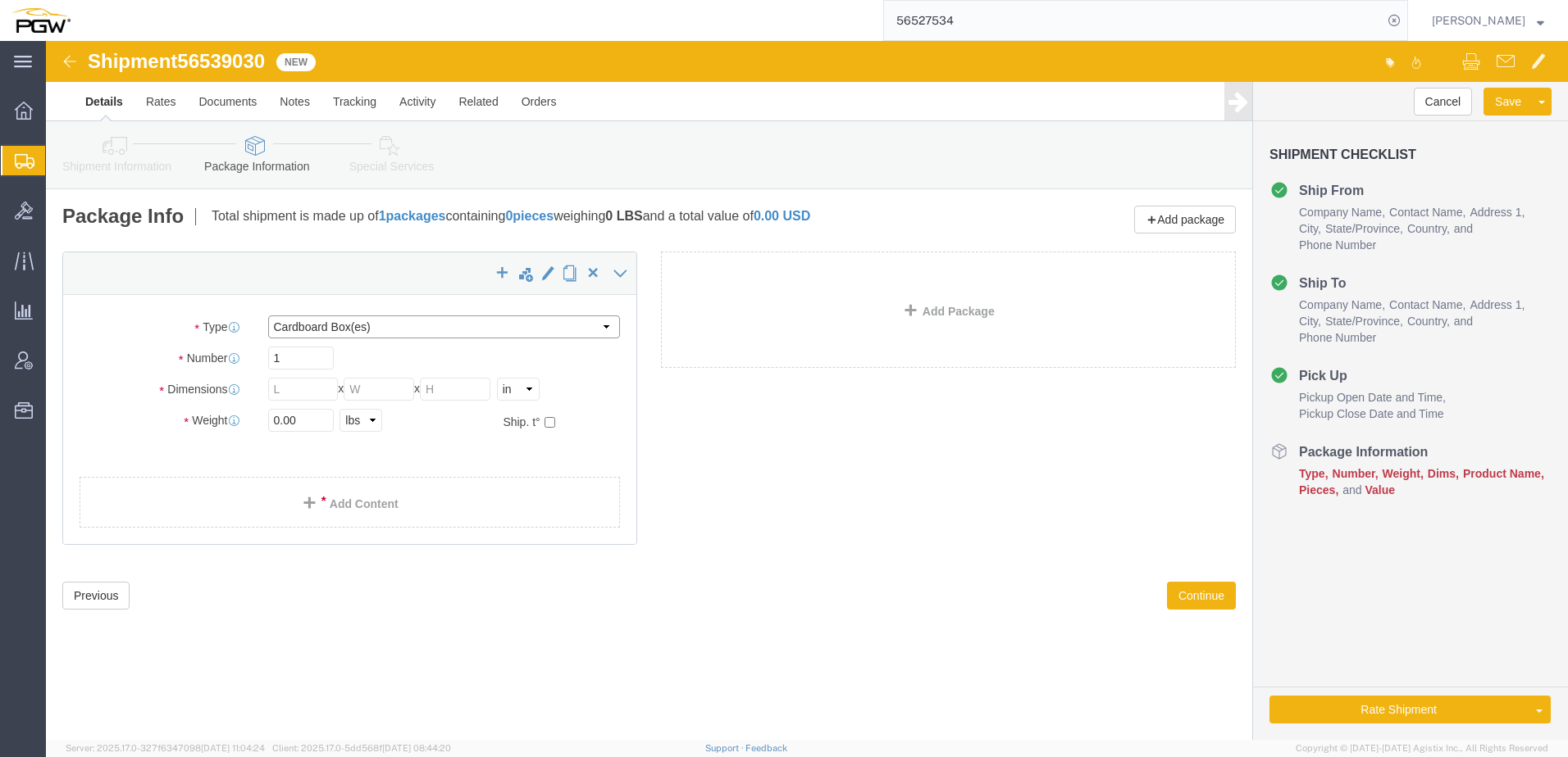
click select "Select Bale(s) Basket(s) Bolt(s) Bottle(s) Buckets Bulk Bundle(s) Can(s) Cardbo…"
select select "YRPK"
click select "Select Bale(s) Basket(s) Bolt(s) Bottle(s) Buckets Bulk Bundle(s) Can(s) Cardbo…"
drag, startPoint x: 260, startPoint y: 318, endPoint x: 164, endPoint y: 363, distance: 106.0
click div "Package Type Select Bale(s) Basket(s) Bolt(s) Bottle(s) Buckets Bulk Bundle(s) …"
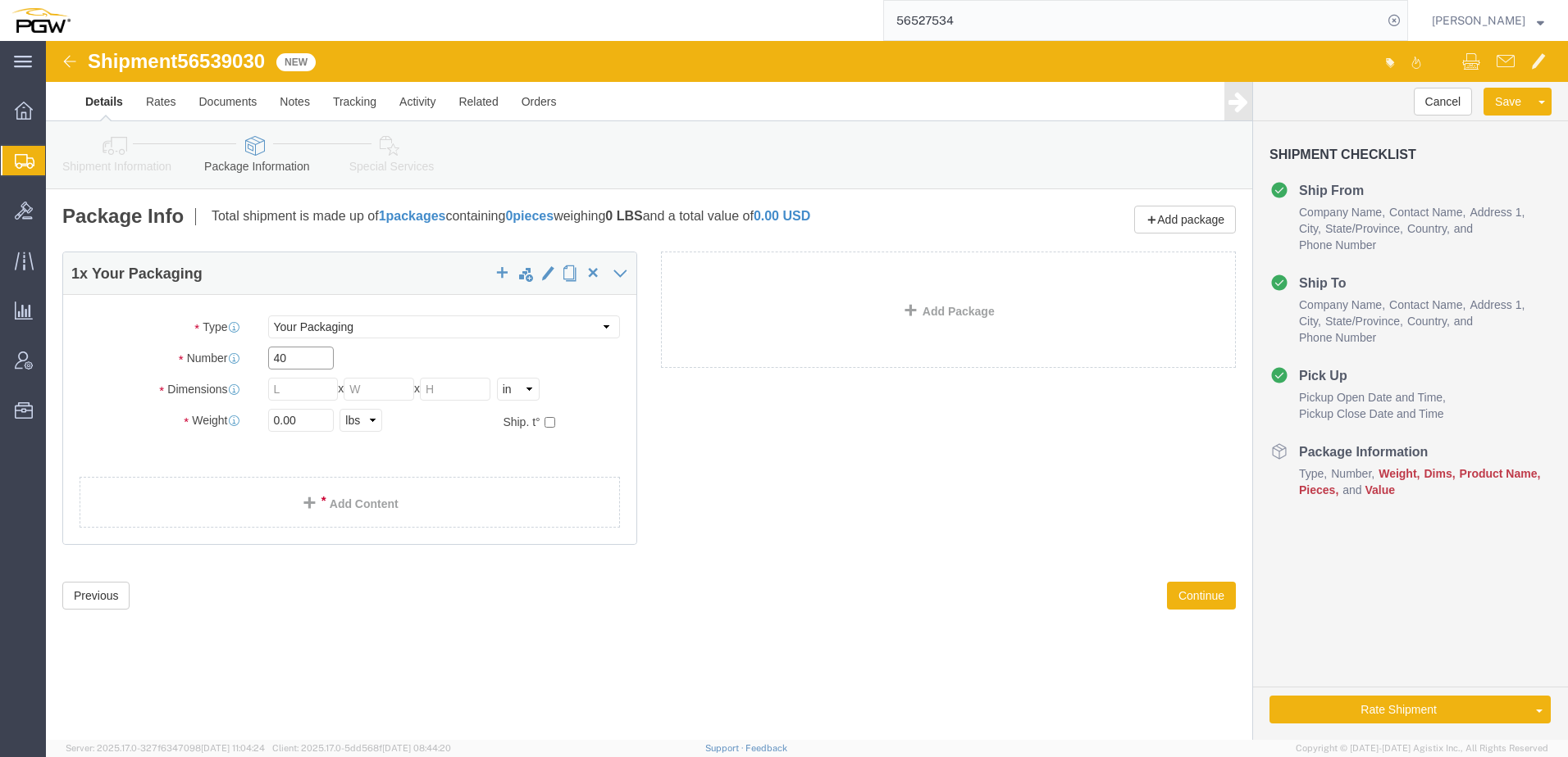
type input "4"
type input "20"
type input "73"
type input "30"
type input "49"
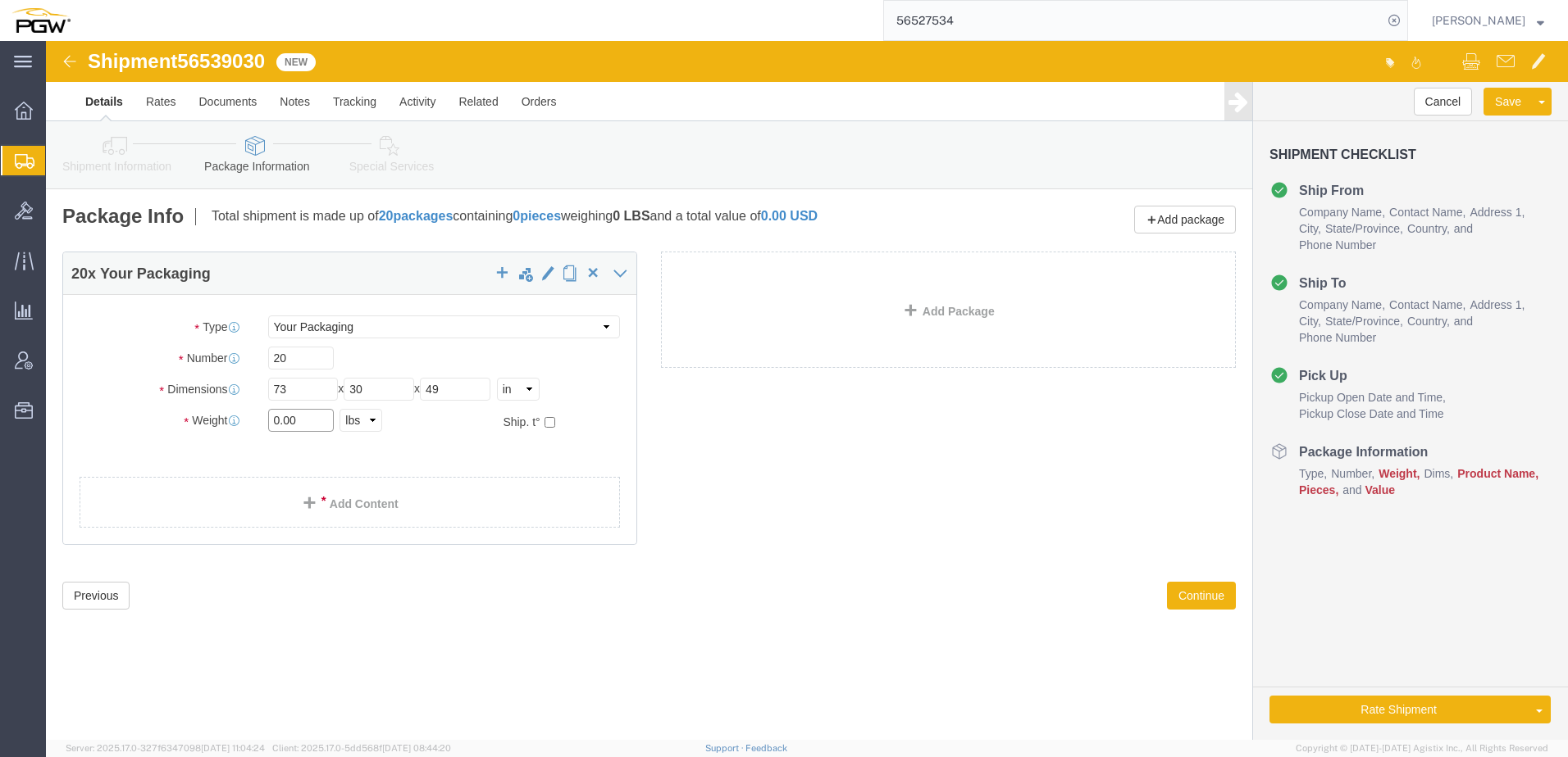
drag, startPoint x: 232, startPoint y: 377, endPoint x: -80, endPoint y: 365, distance: 312.2
click html "Shipment 56539030 New Details Rates Documents Notes Tracking Activity Related O…"
type input "25000.00"
click link "Add Content"
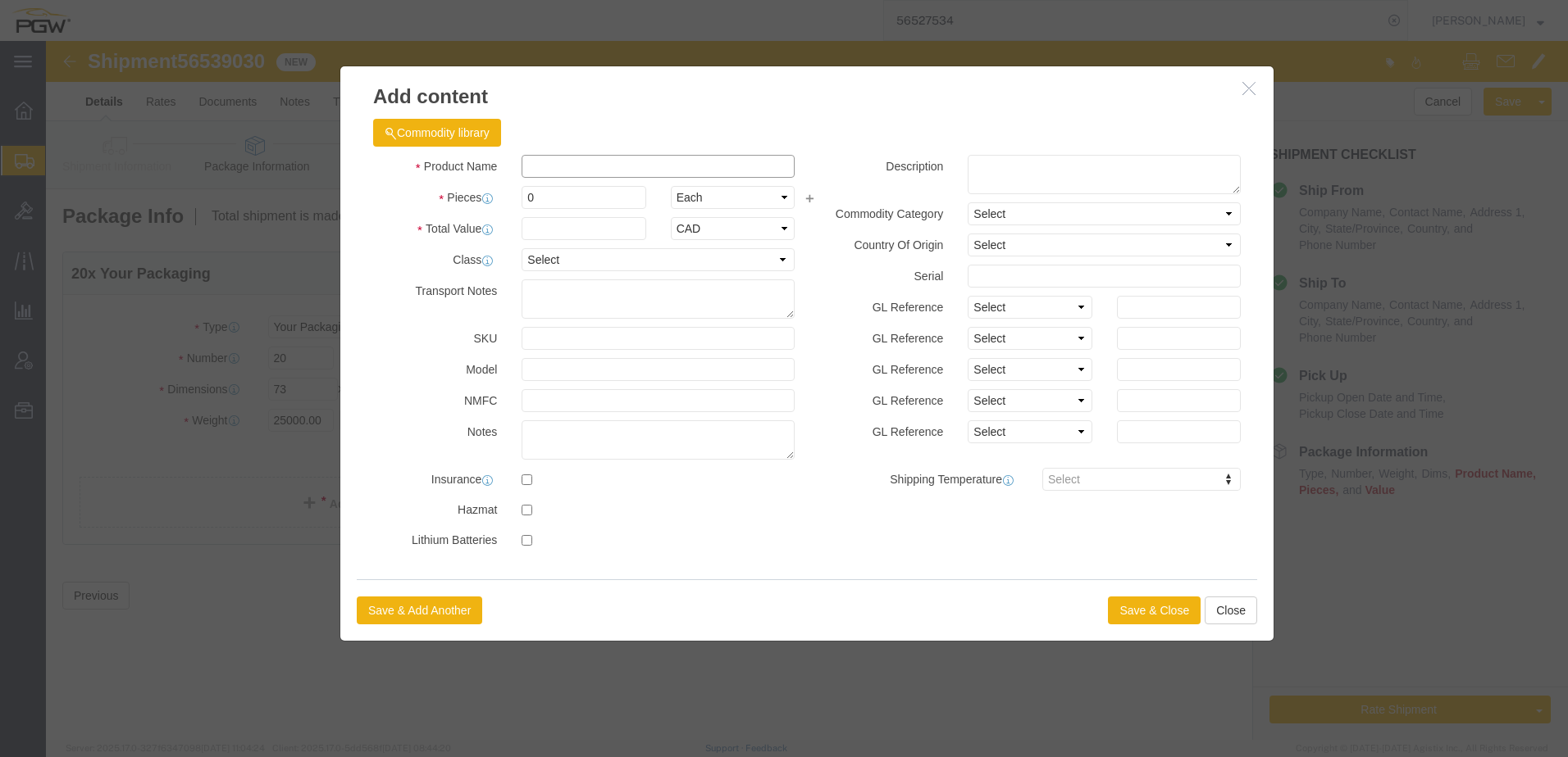
click input "text"
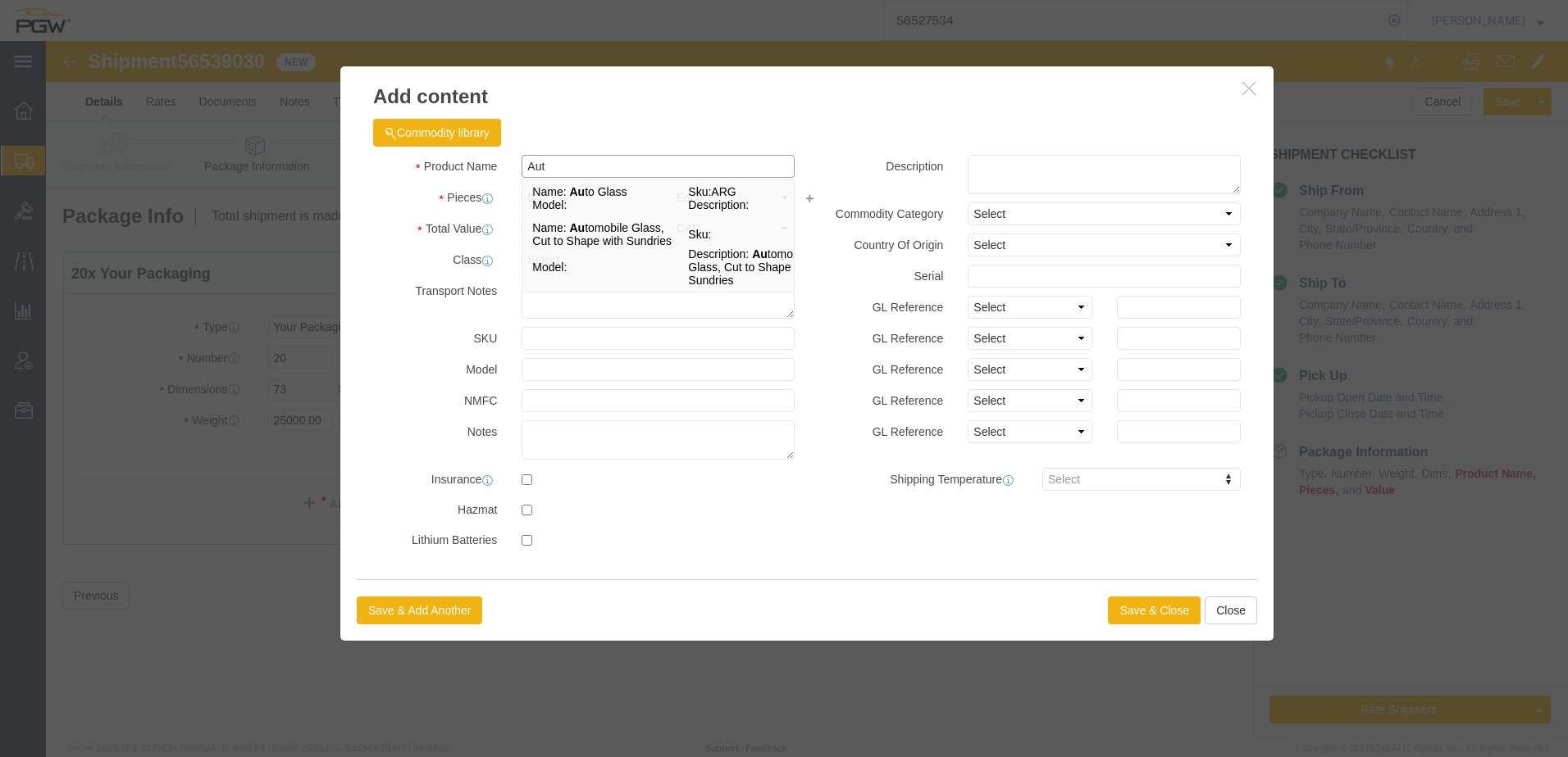
type input "Auto"
click td "Model:"
type input "1"
select select "USD"
select select
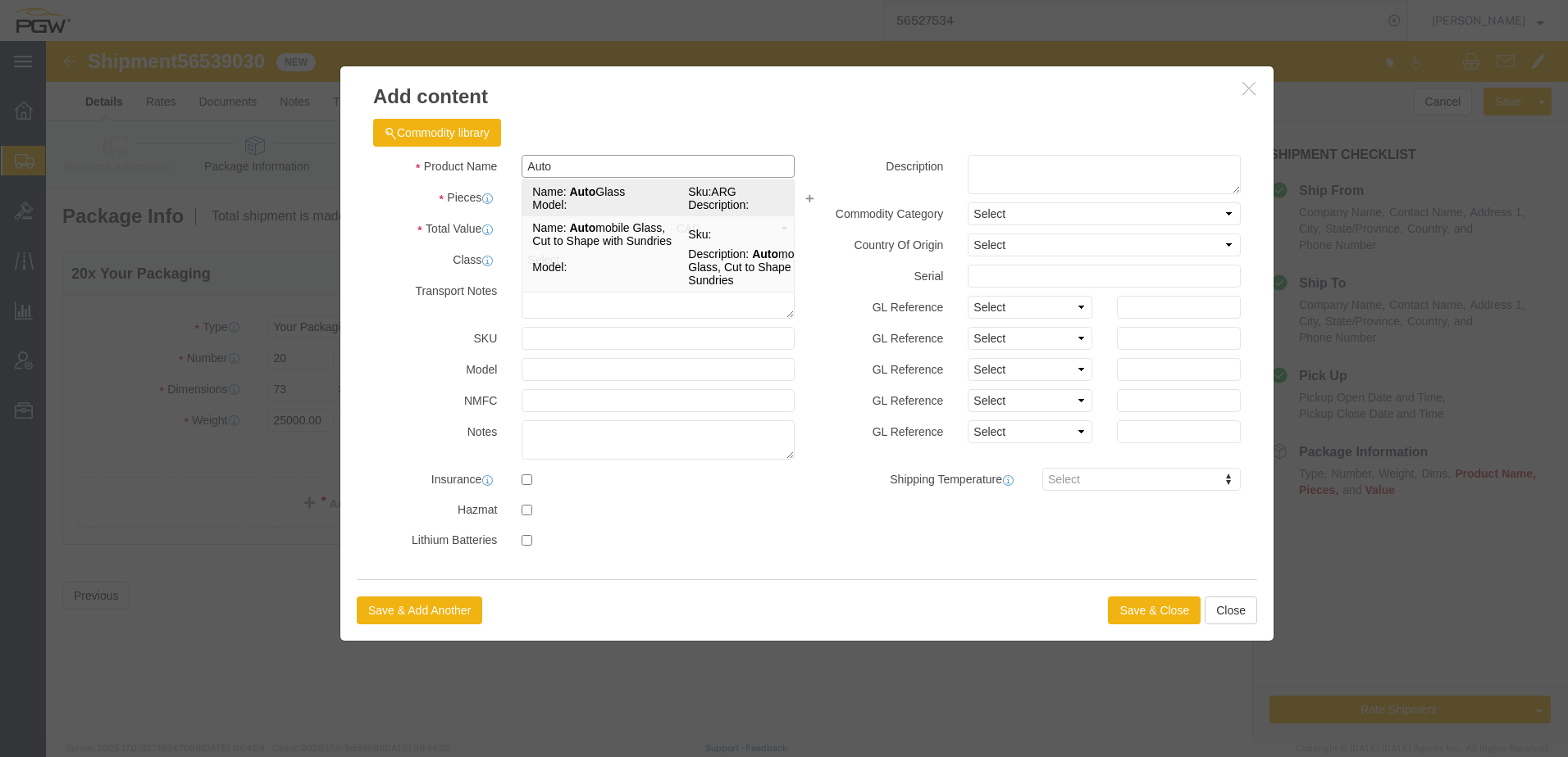
type input "86630-08"
type input "Auto Glass"
type input "ARG"
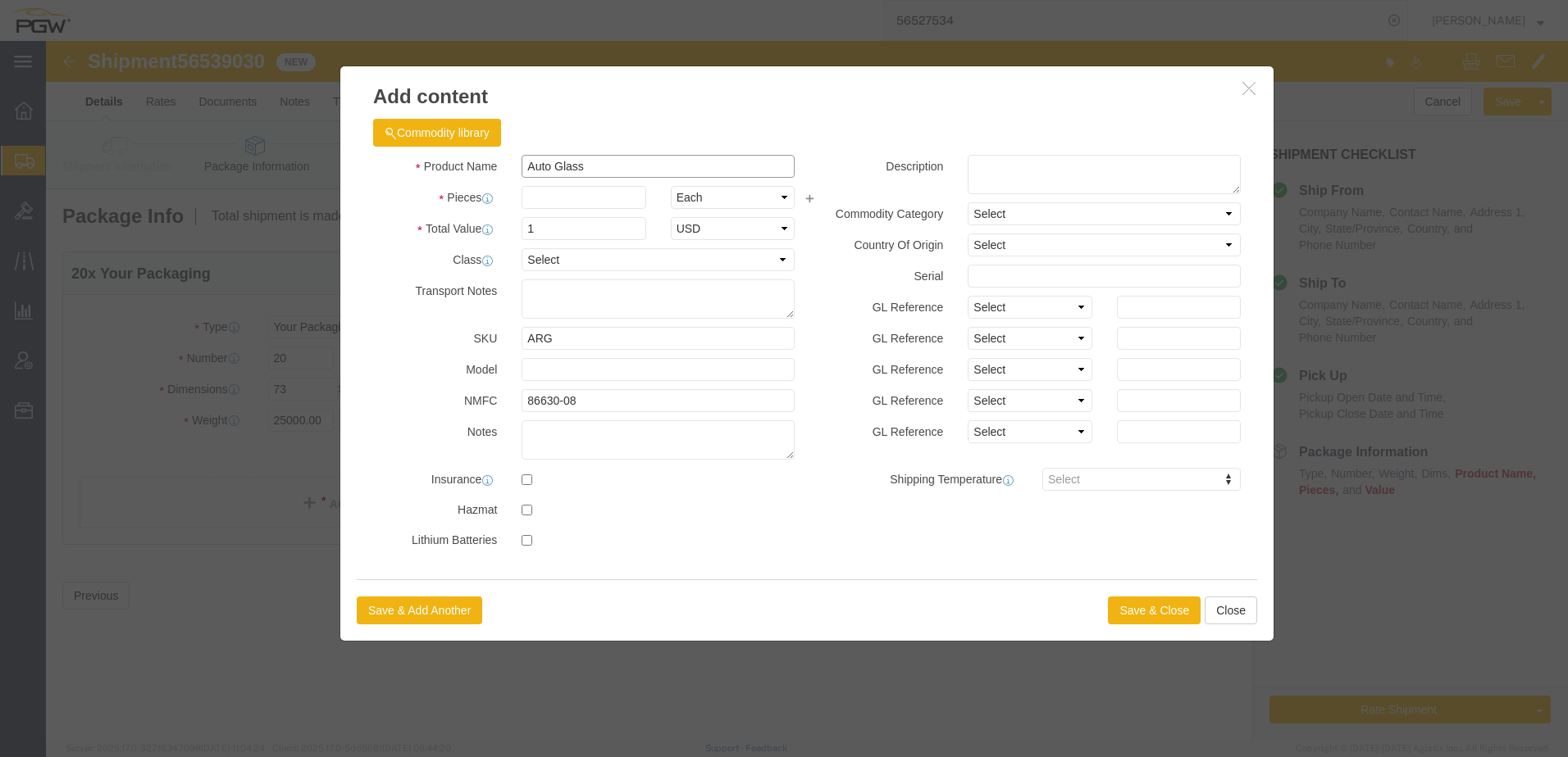
type input "Auto Glass"
click input "text"
type input "20"
drag, startPoint x: 526, startPoint y: 186, endPoint x: 158, endPoint y: 183, distance: 368.0
click div "Add content Commodity library Product Name Auto Glass Auto Pieces 20 Select Bag…"
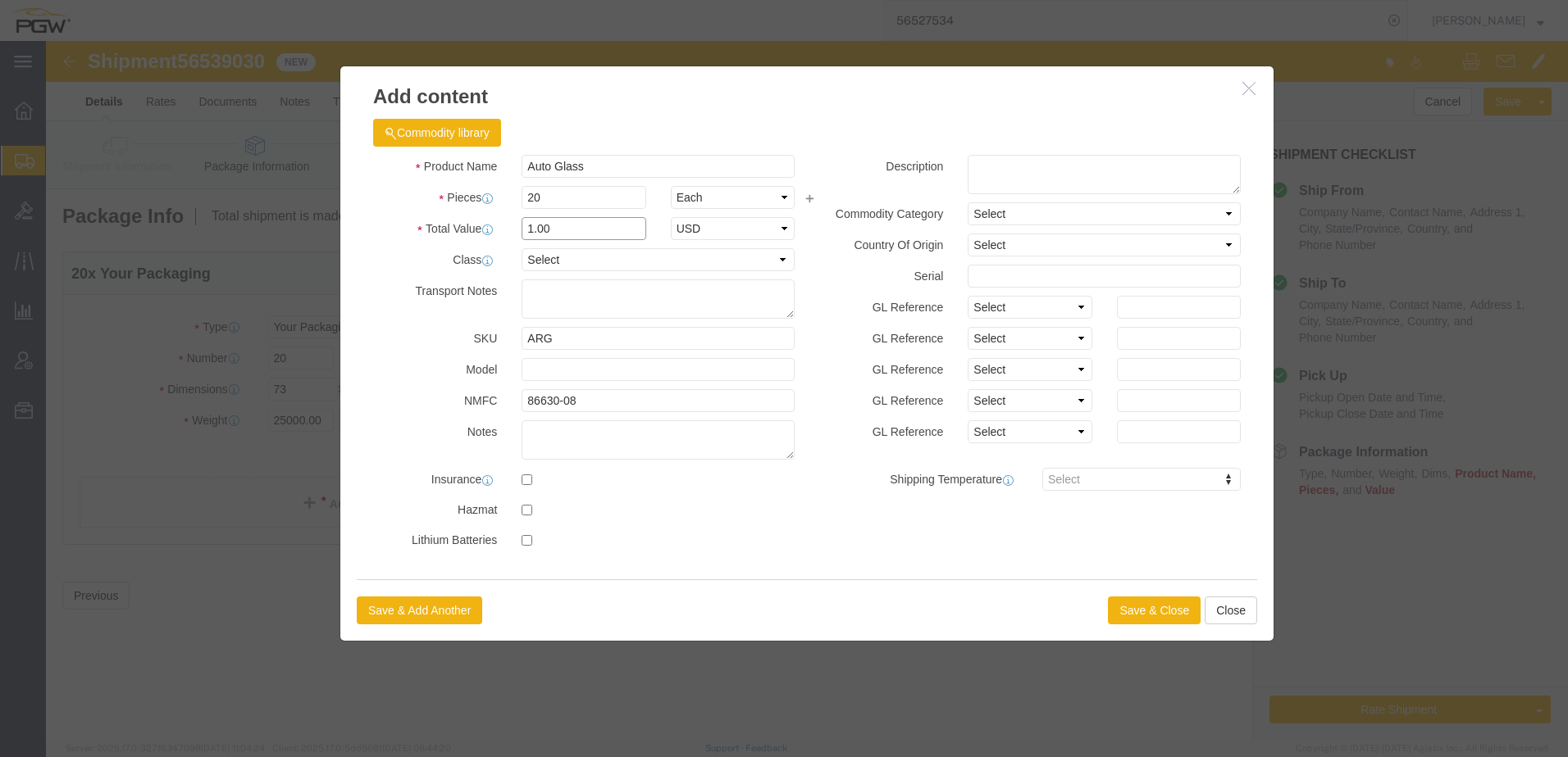
type input "1.00"
click button "Save & Close"
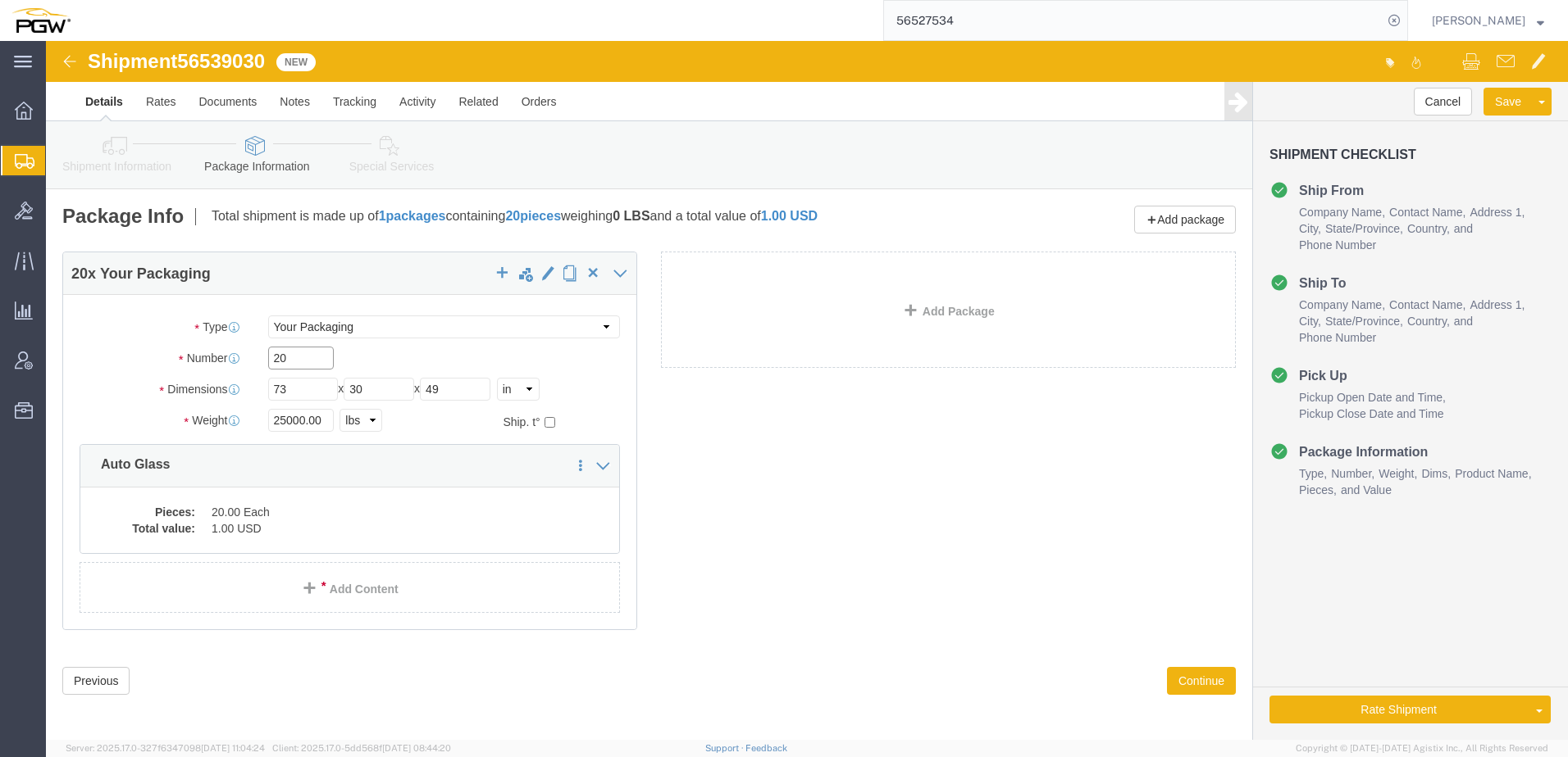
drag, startPoint x: 250, startPoint y: 318, endPoint x: -45, endPoint y: 318, distance: 295.0
click html "Shipment 56539030 New Details Rates Documents Notes Tracking Activity Related O…"
click icon
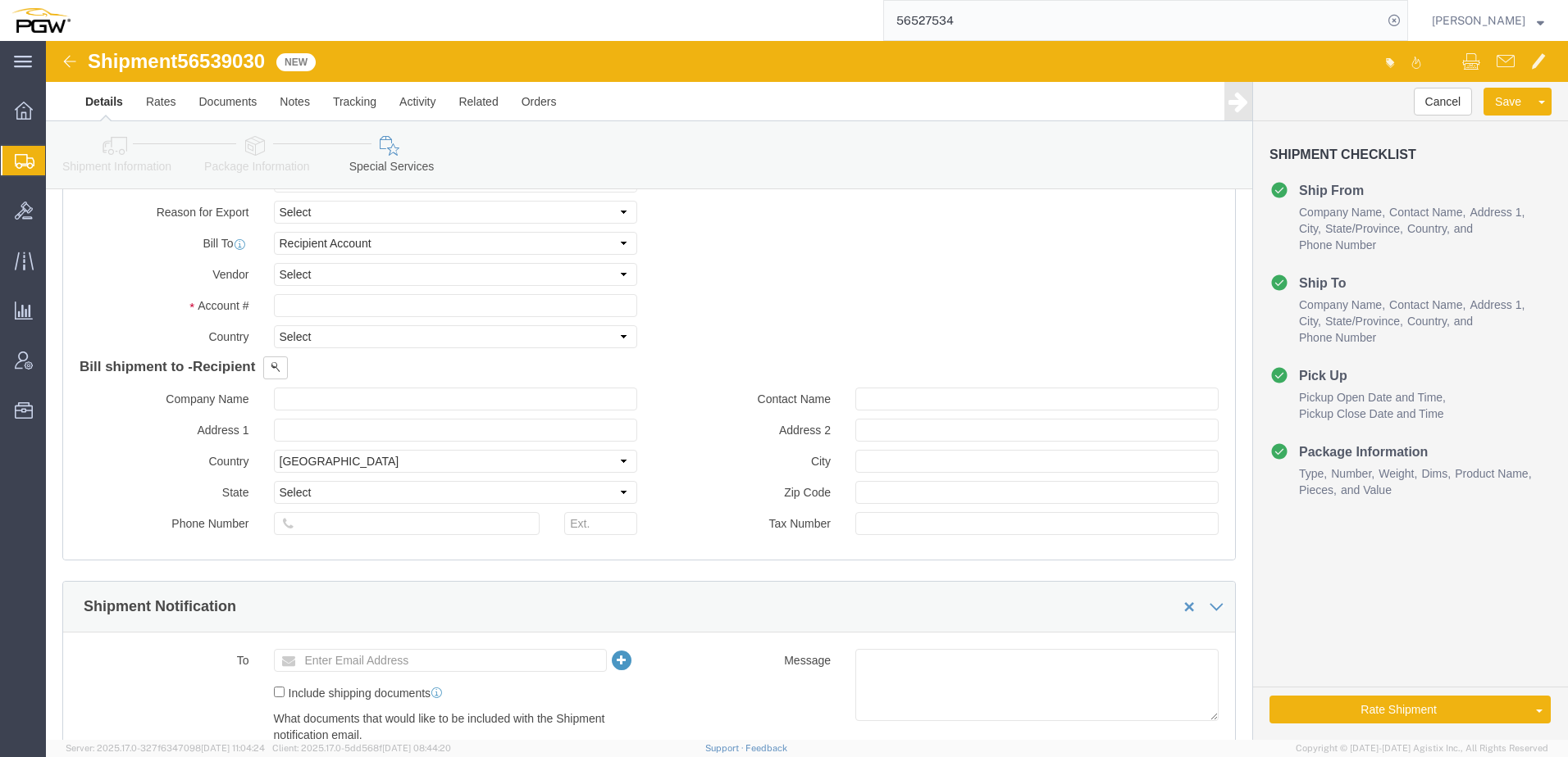
scroll to position [574, 0]
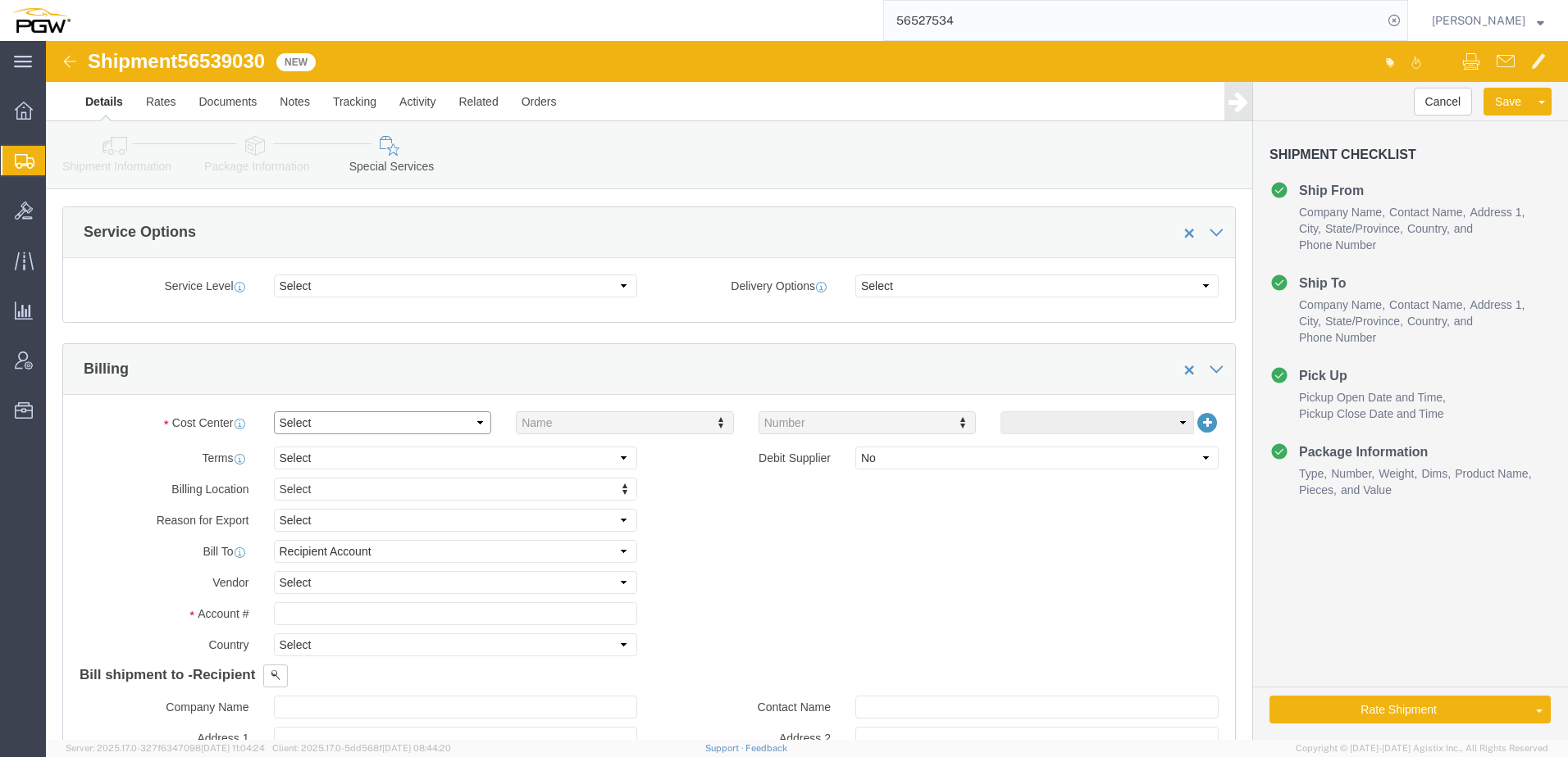
click select "Select Buyer Cost Center Department Operations Number Order Number Sales Person"
select select "COSTCENTER"
click select "Select Buyer Cost Center Department Operations Number Order Number Sales Person"
type input "5942"
click input "text"
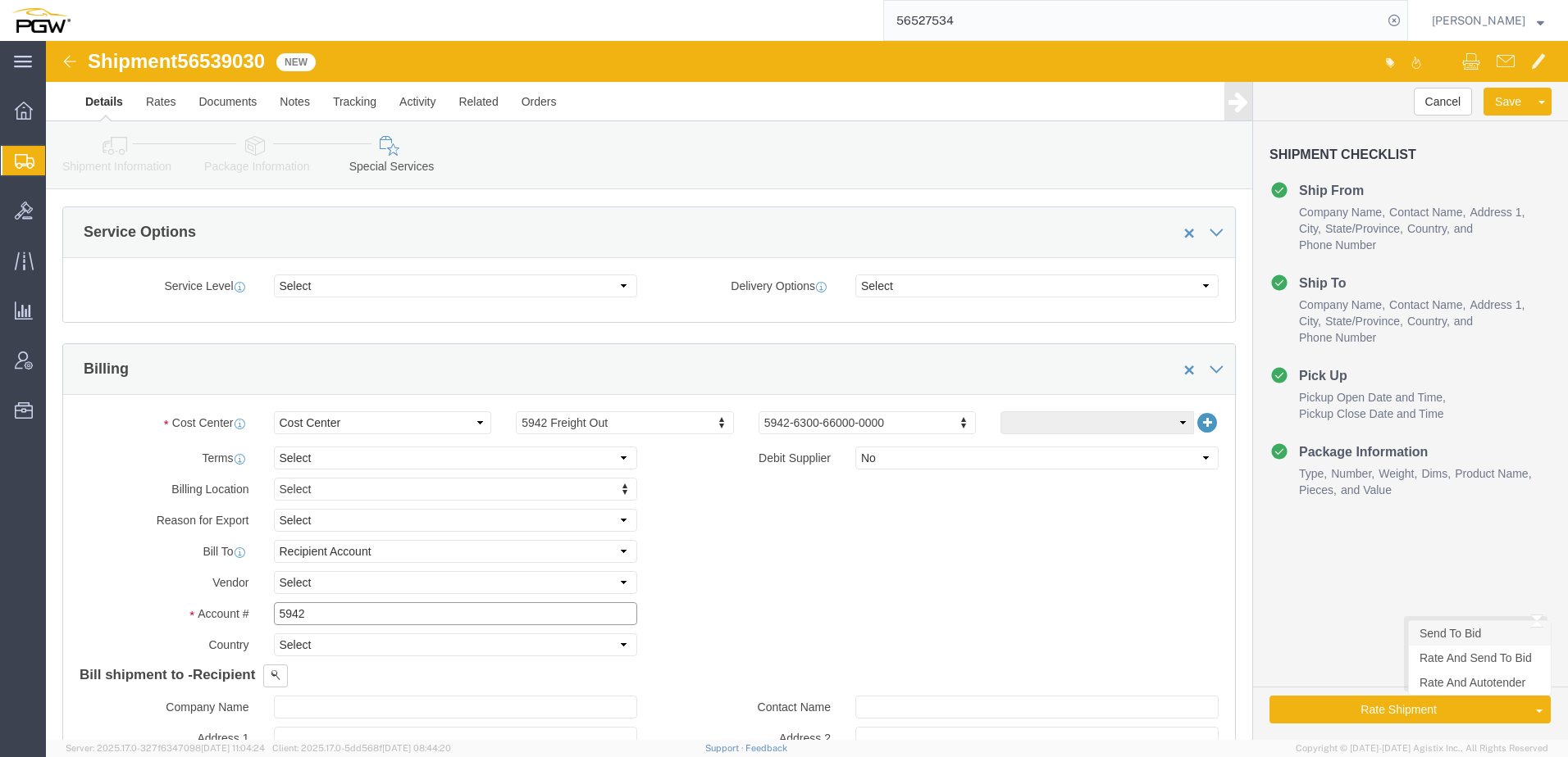
type input "5942"
click link "Send To Bid"
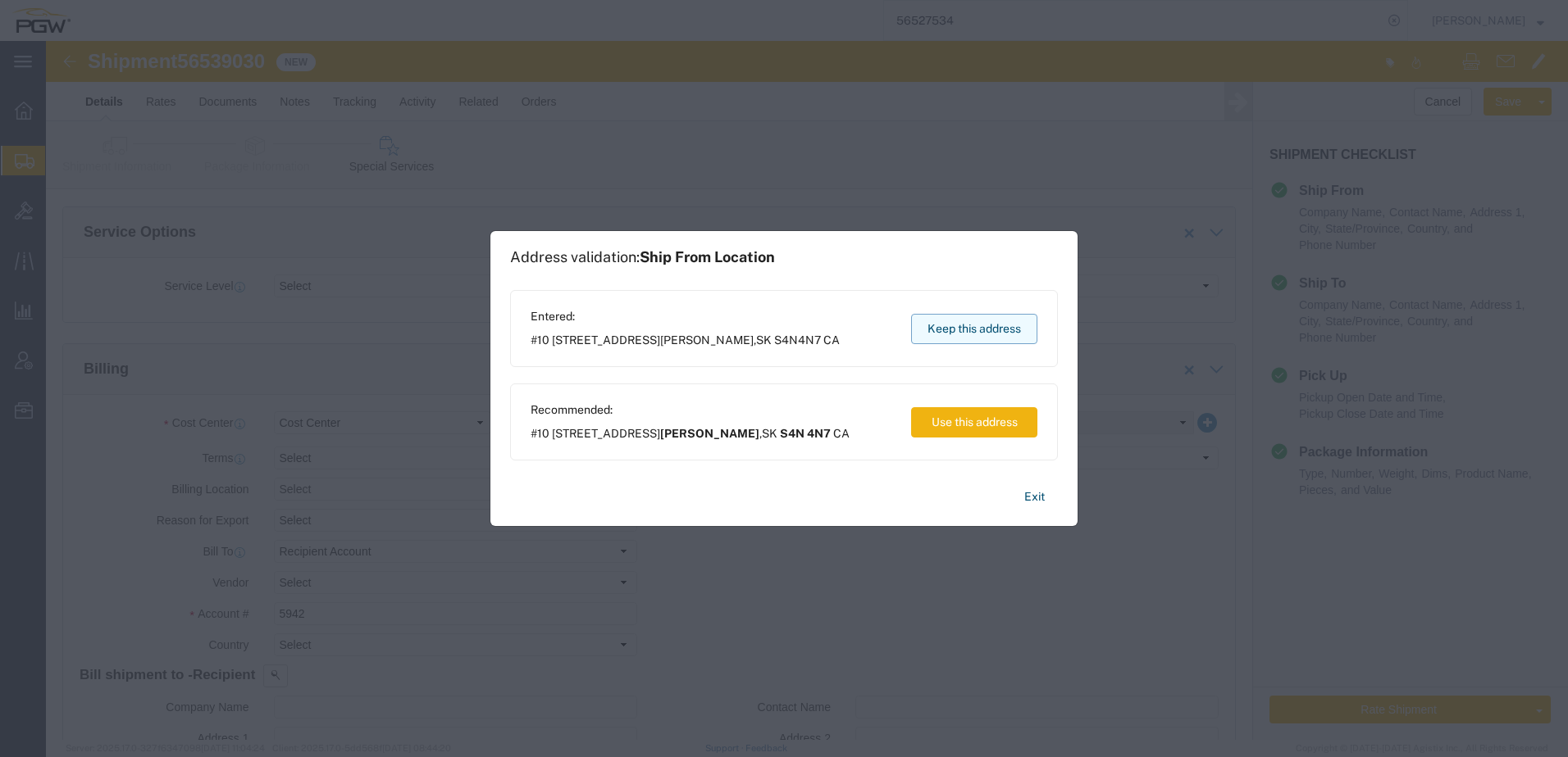
click at [969, 330] on button "Keep this address" at bounding box center [974, 330] width 126 height 31
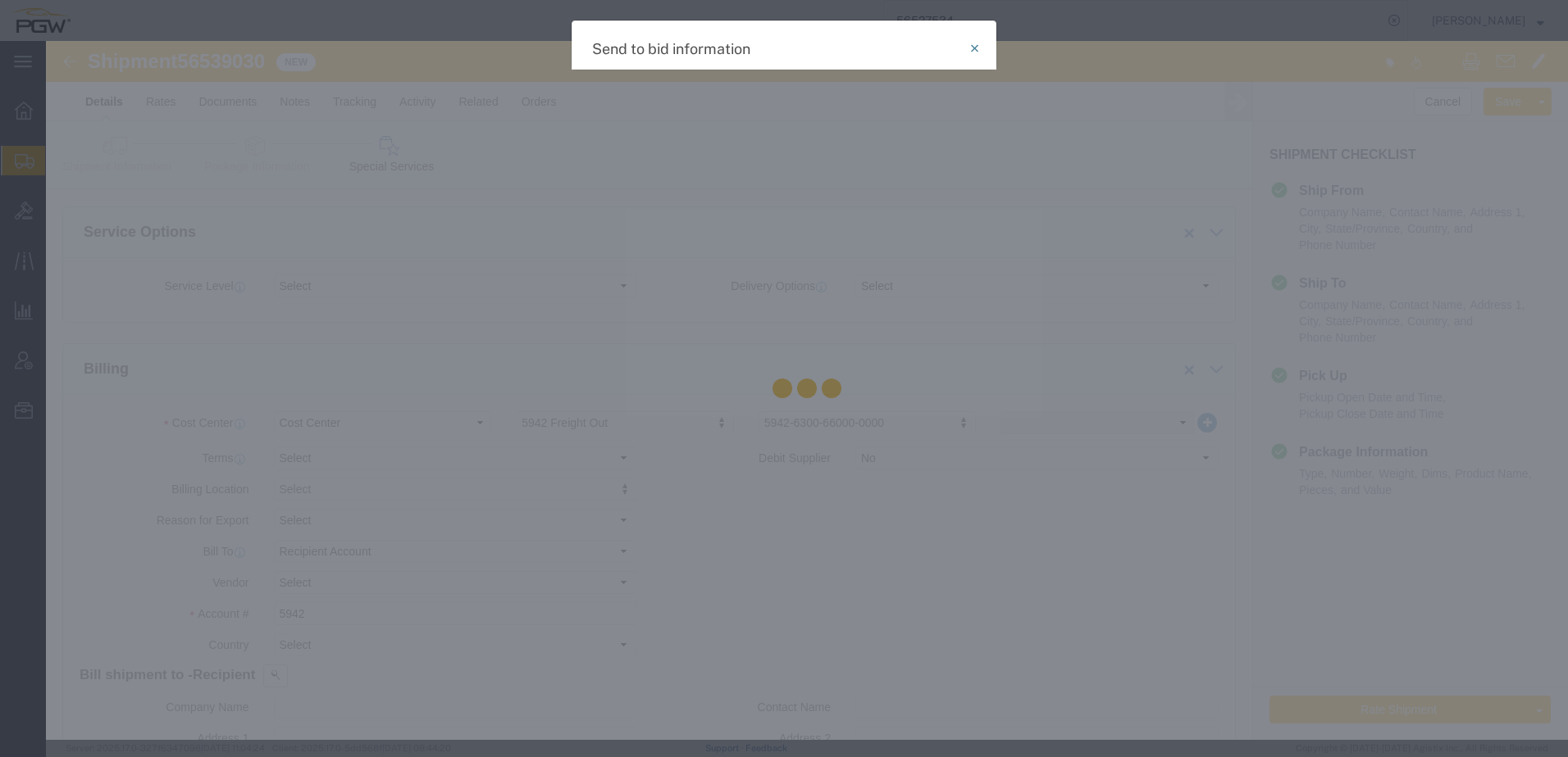
select select "TL"
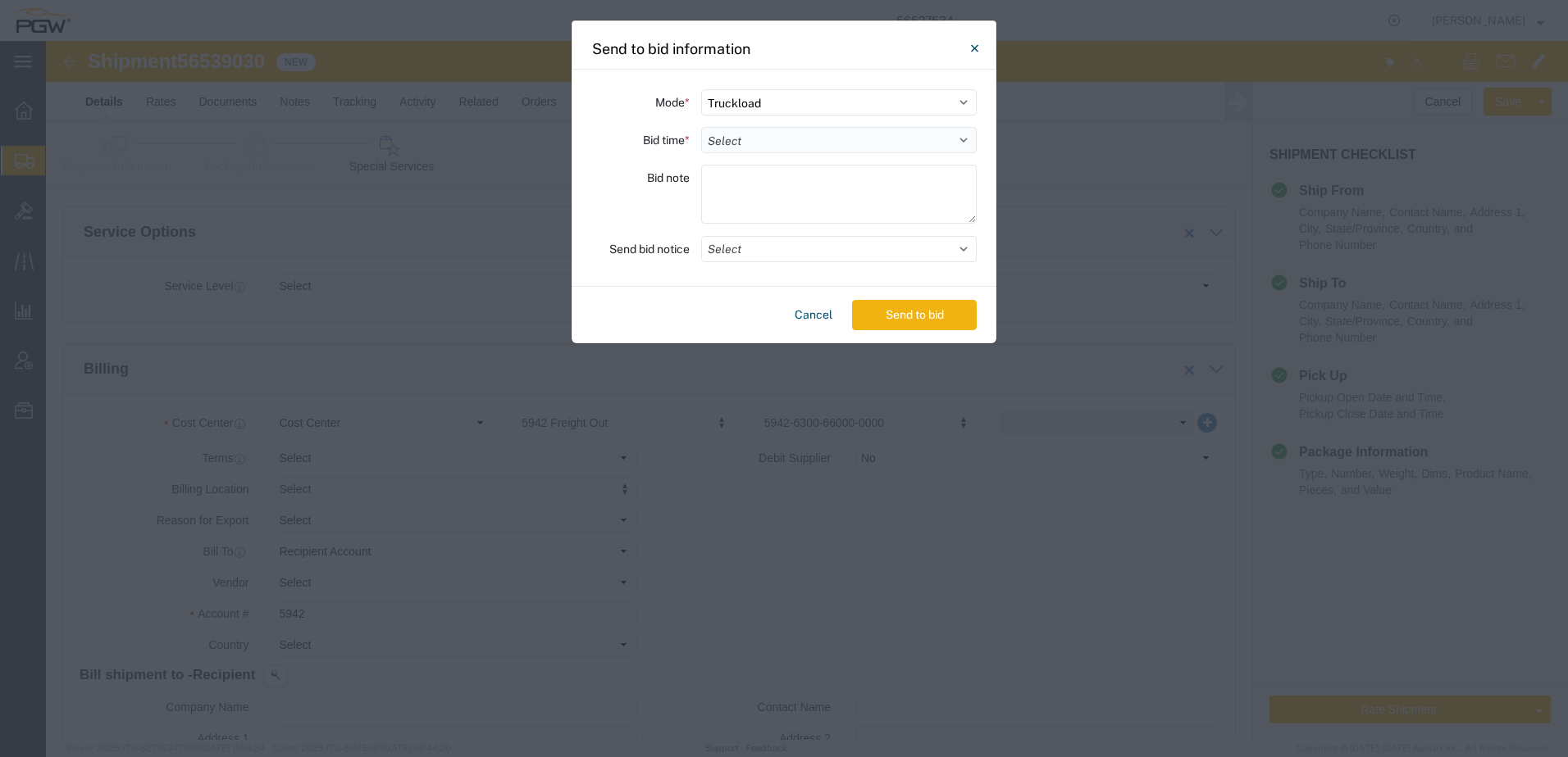
click at [738, 144] on select "Select 30 Min (Rush) 1 Hour (Rush) 2 Hours (Rush) 4 Hours (Rush) 8 Hours (Rush)…" at bounding box center [838, 140] width 275 height 26
select select "4"
click at [701, 127] on select "Select 30 Min (Rush) 1 Hour (Rush) 2 Hours (Rush) 4 Hours (Rush) 8 Hours (Rush)…" at bounding box center [838, 140] width 275 height 26
click at [747, 246] on button "Select" at bounding box center [838, 249] width 275 height 26
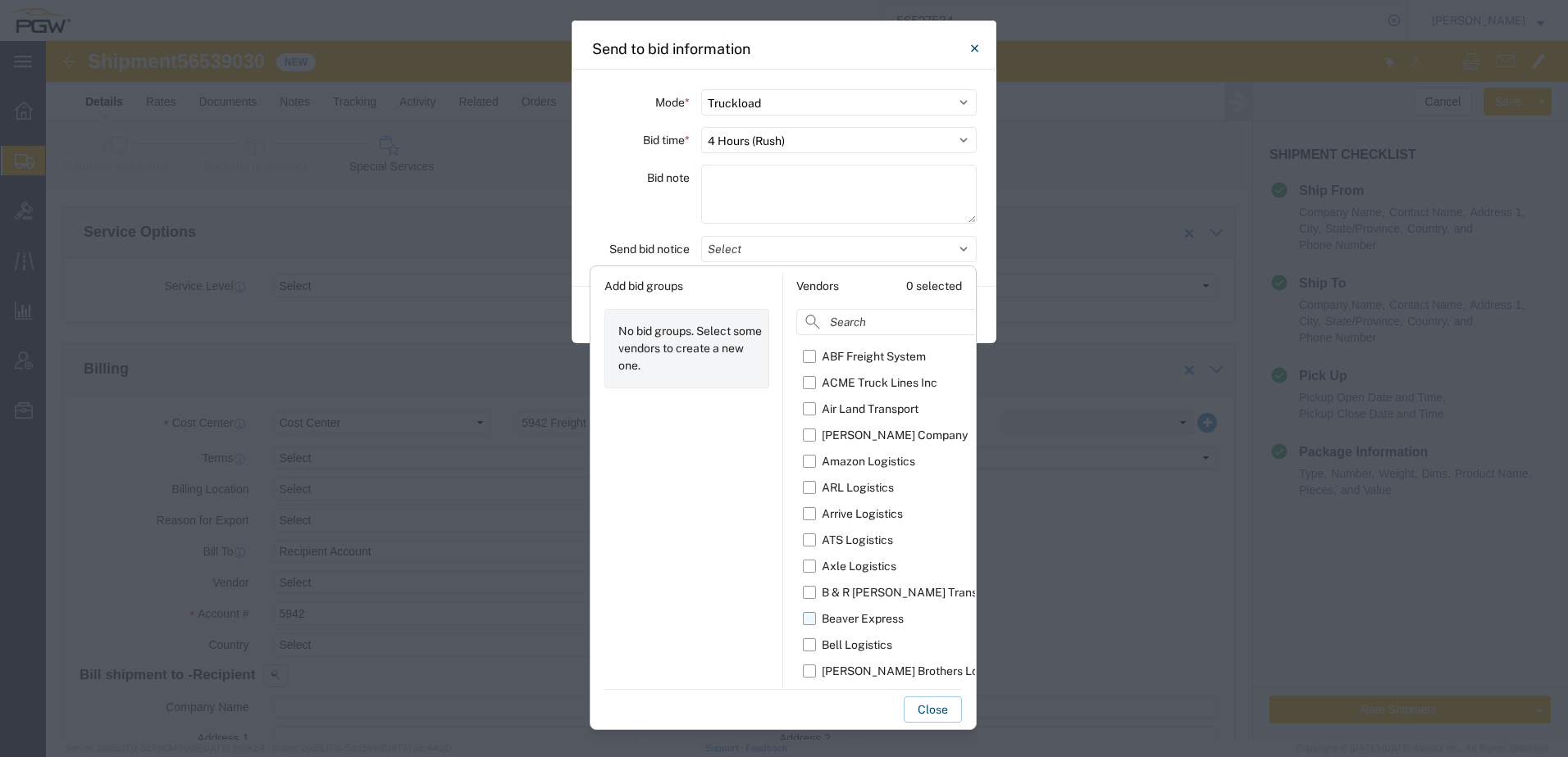
scroll to position [30, 0]
click at [843, 320] on input at bounding box center [926, 322] width 259 height 26
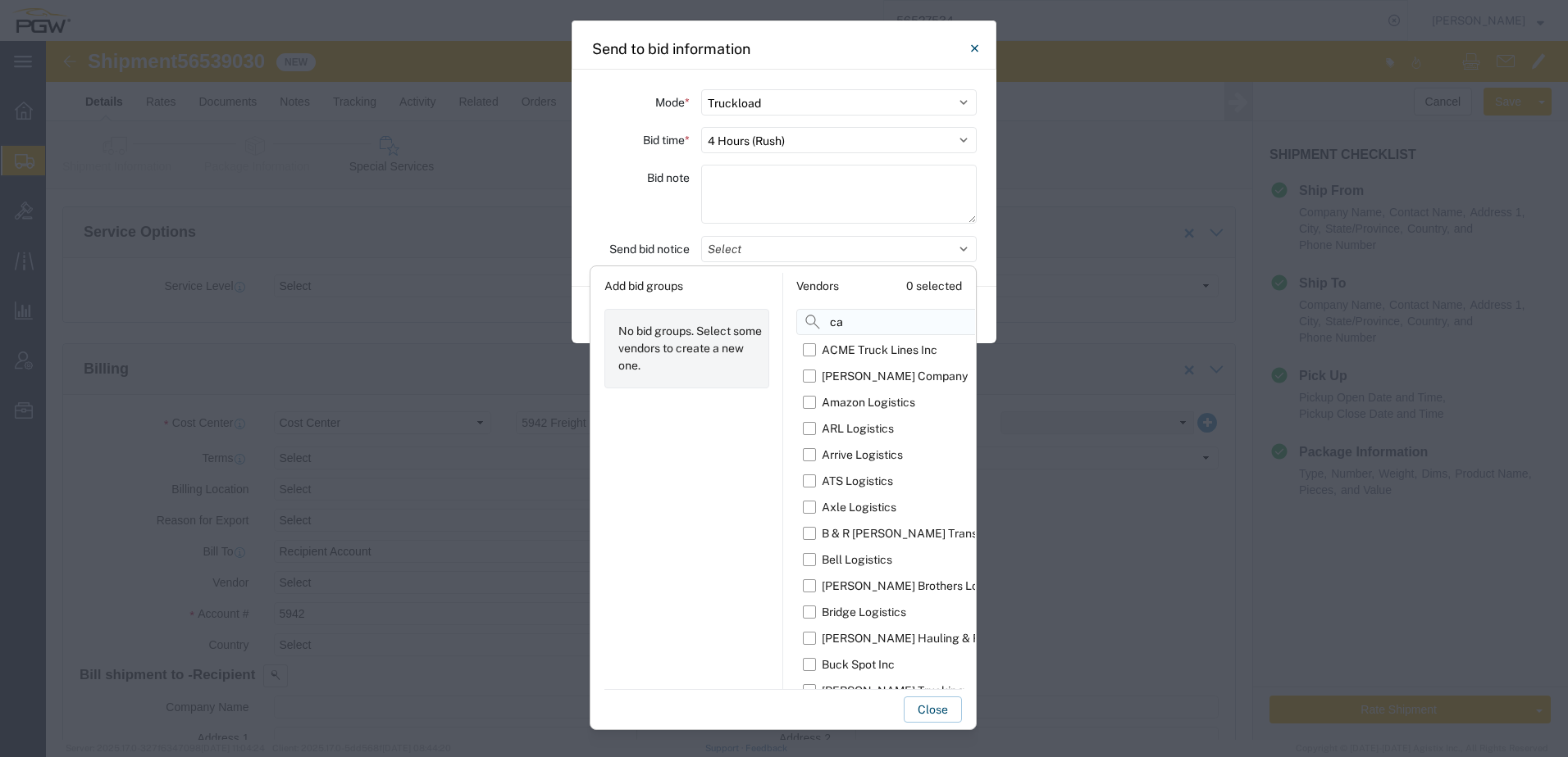
scroll to position [0, 0]
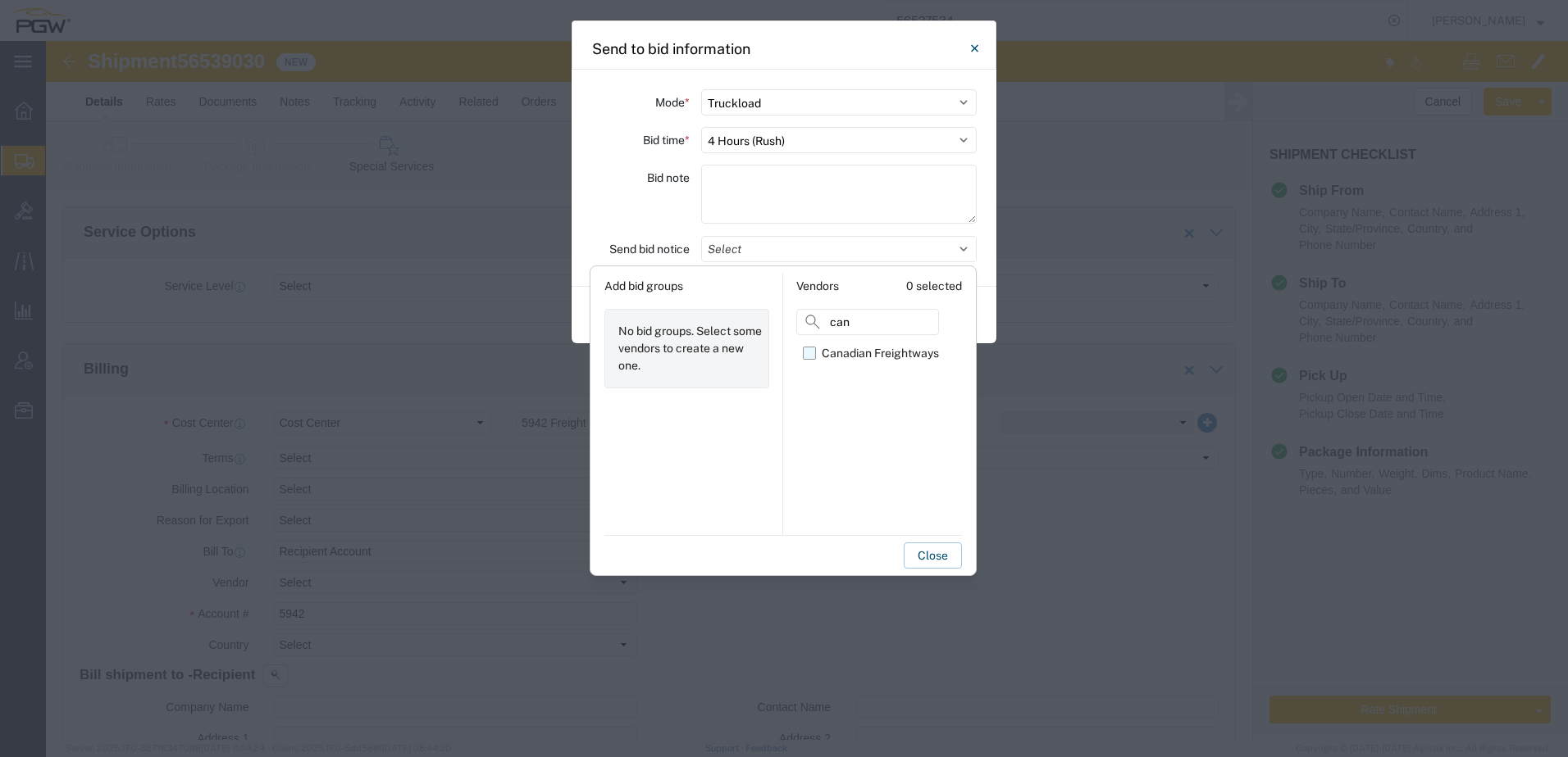
type input "can"
click at [807, 355] on label "Canadian Freightways" at bounding box center [870, 353] width 136 height 26
click at [0, 0] on input "Canadian Freightways" at bounding box center [0, 0] width 0 height 0
click at [932, 562] on button "Close" at bounding box center [933, 555] width 58 height 26
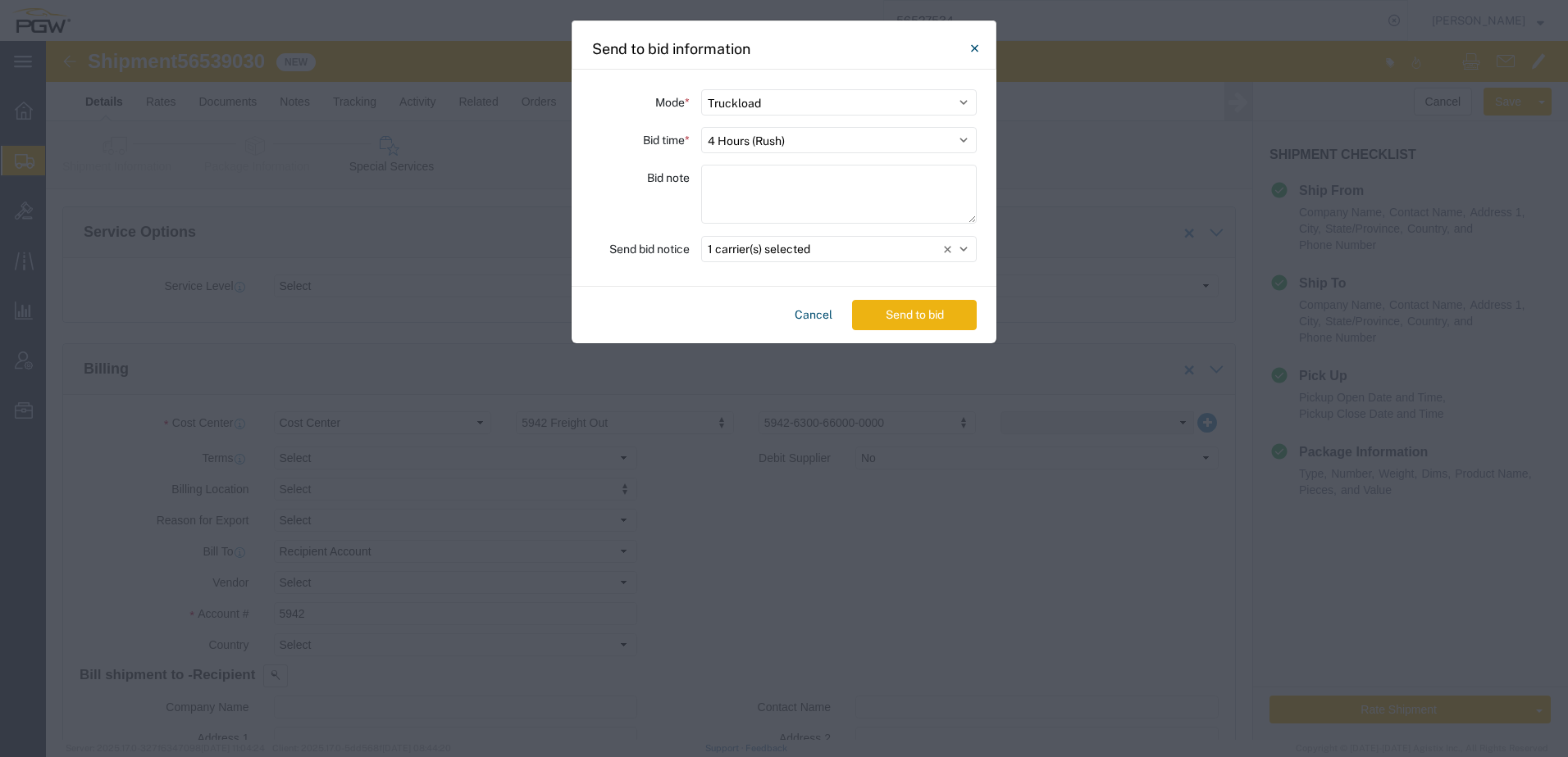
click at [932, 310] on button "Send to bid" at bounding box center [914, 315] width 124 height 31
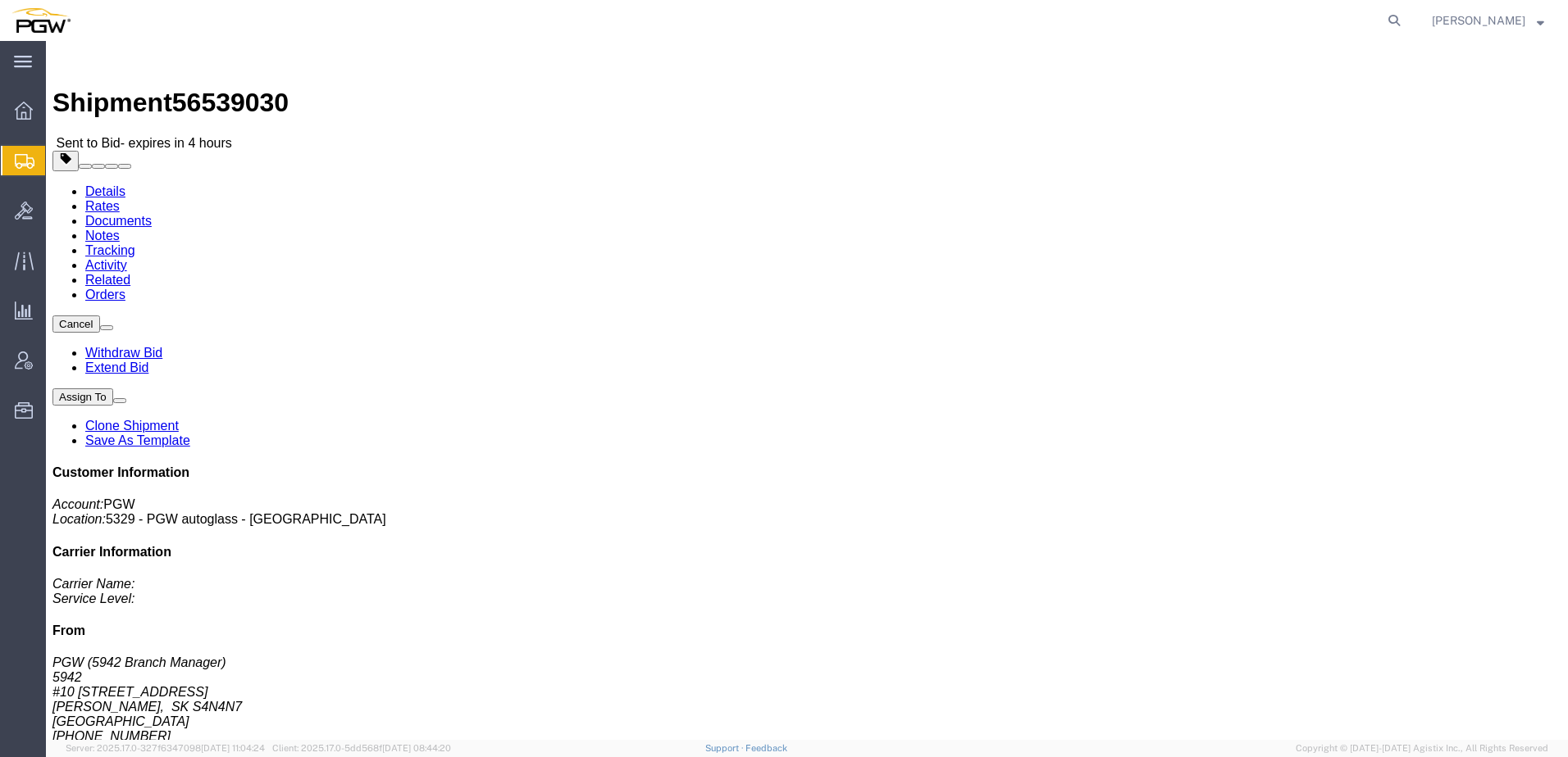
click link "Activity"
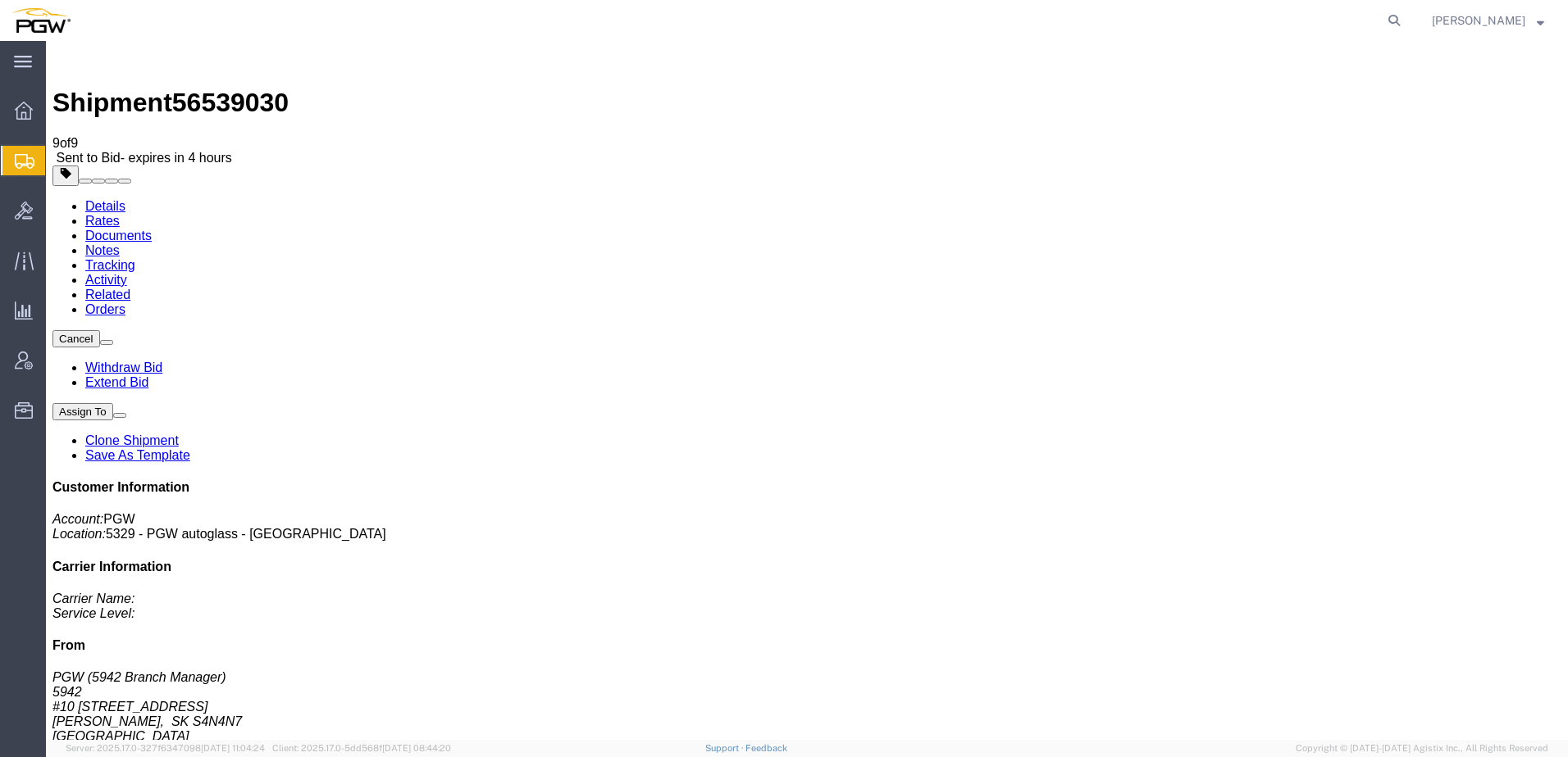
click at [135, 258] on link "Tracking" at bounding box center [110, 265] width 50 height 14
click at [90, 199] on link "Details" at bounding box center [105, 206] width 40 height 14
click link "Activity"
click at [163, 361] on link "Withdraw Bid" at bounding box center [123, 368] width 77 height 14
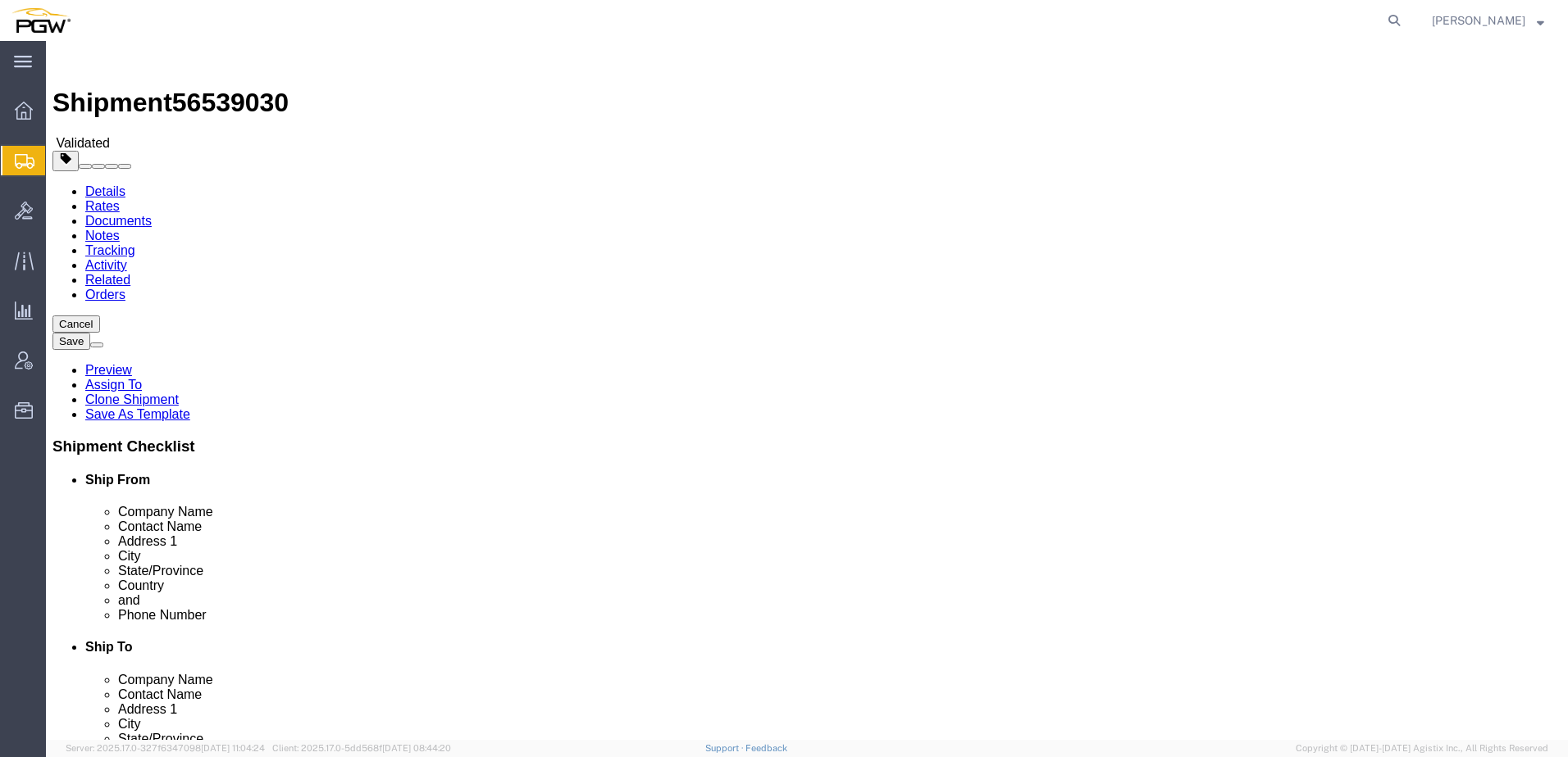
select select "28521"
select select "28523"
click link "Send To Bid"
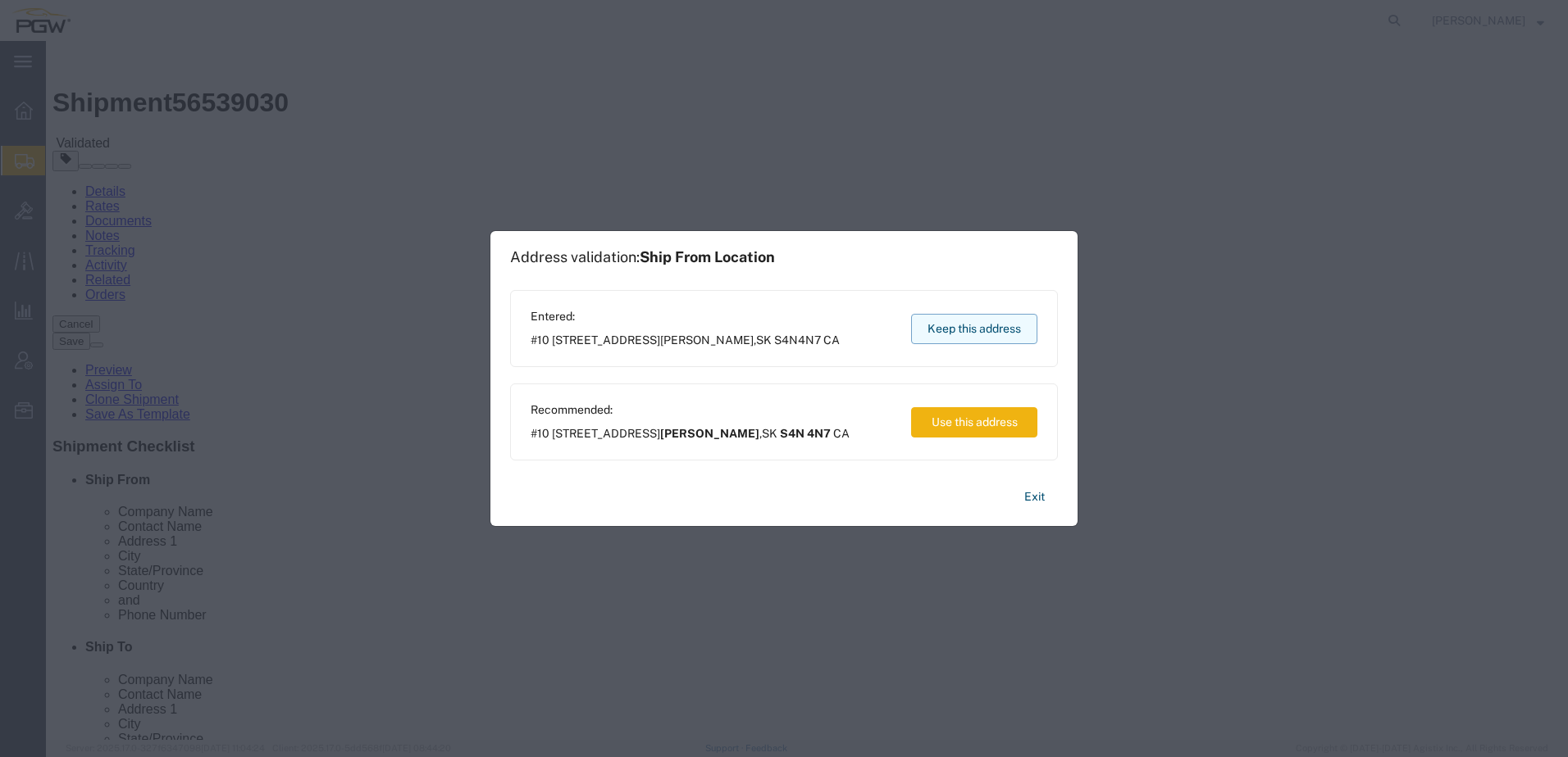
click at [972, 331] on button "Keep this address" at bounding box center [974, 330] width 126 height 31
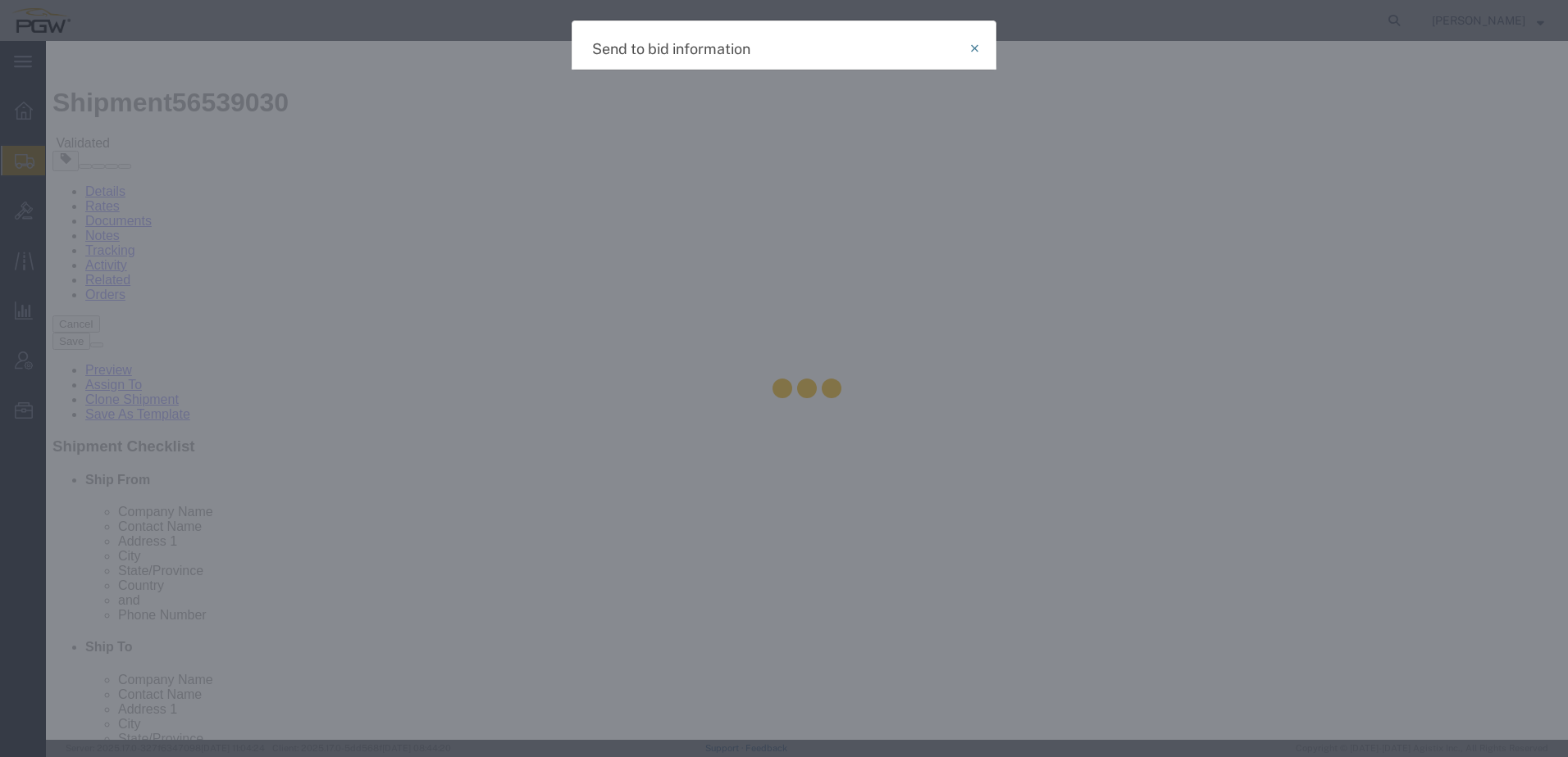
select select "TL"
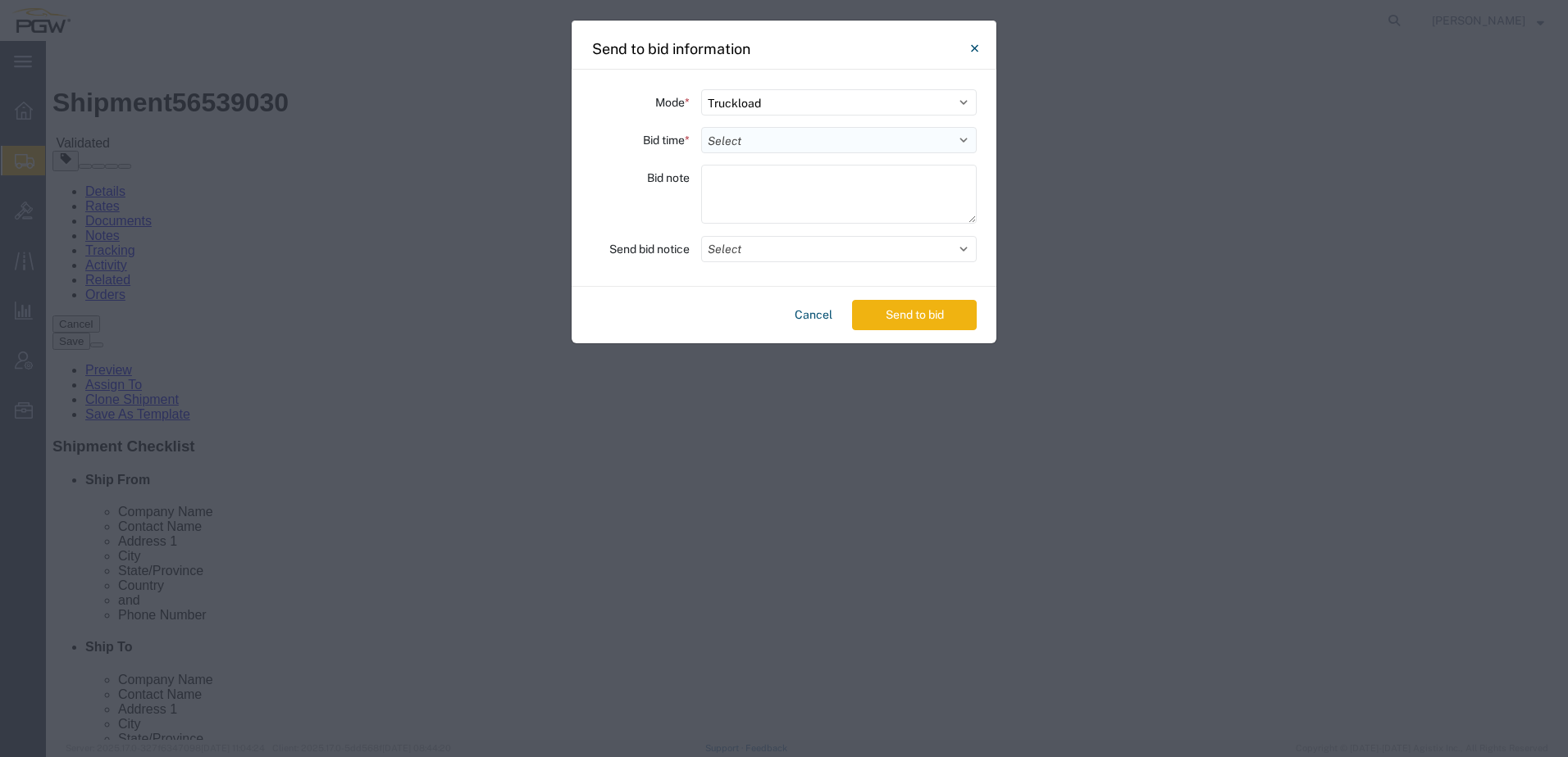
click at [762, 135] on select "Select 30 Min (Rush) 1 Hour (Rush) 2 Hours (Rush) 4 Hours (Rush) 8 Hours (Rush)…" at bounding box center [838, 140] width 275 height 26
select select "4"
click at [701, 127] on select "Select 30 Min (Rush) 1 Hour (Rush) 2 Hours (Rush) 4 Hours (Rush) 8 Hours (Rush)…" at bounding box center [838, 140] width 275 height 26
click at [774, 247] on button "Select" at bounding box center [838, 249] width 275 height 26
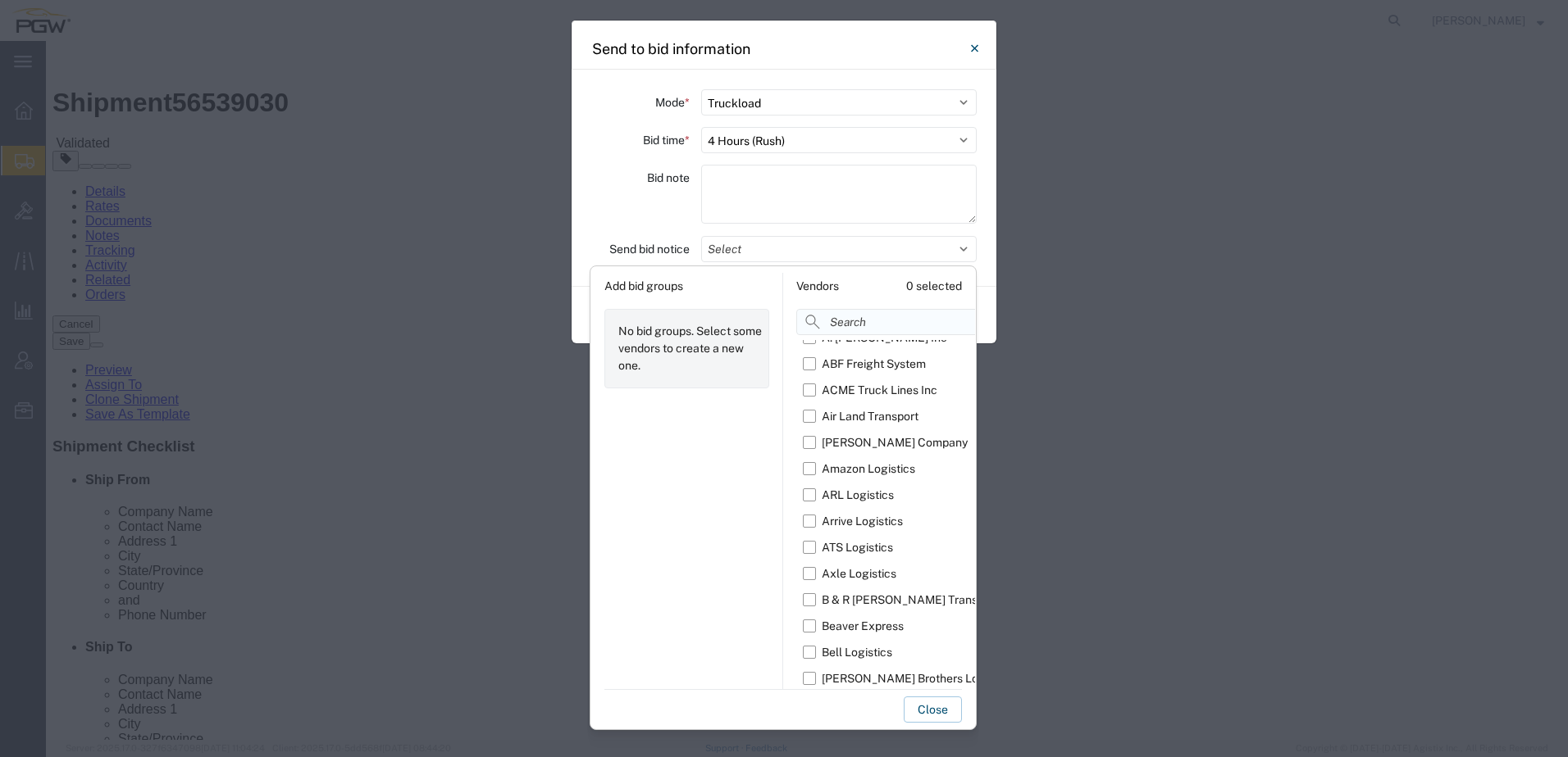
scroll to position [30, 0]
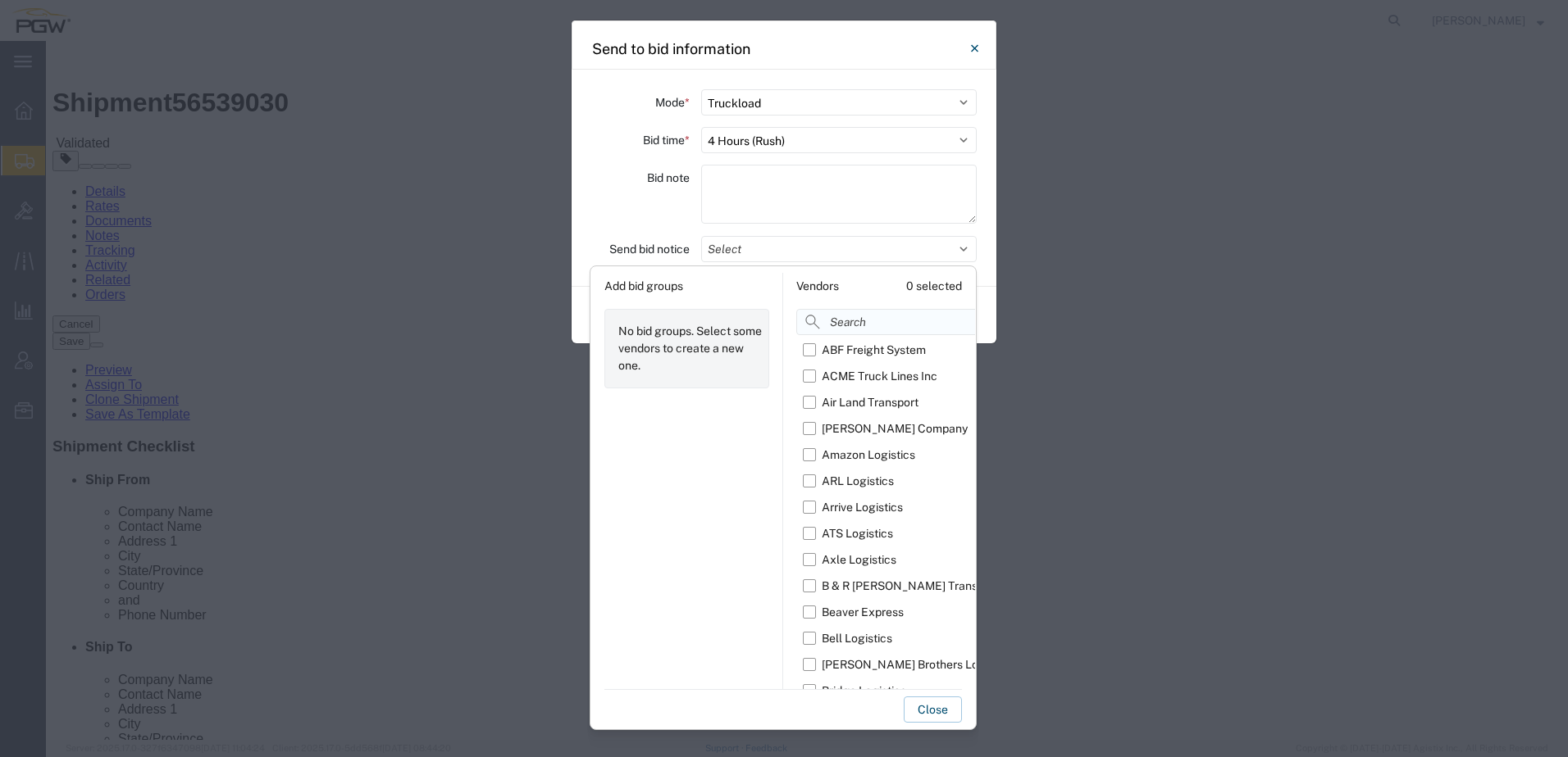
click at [881, 321] on input at bounding box center [926, 322] width 259 height 26
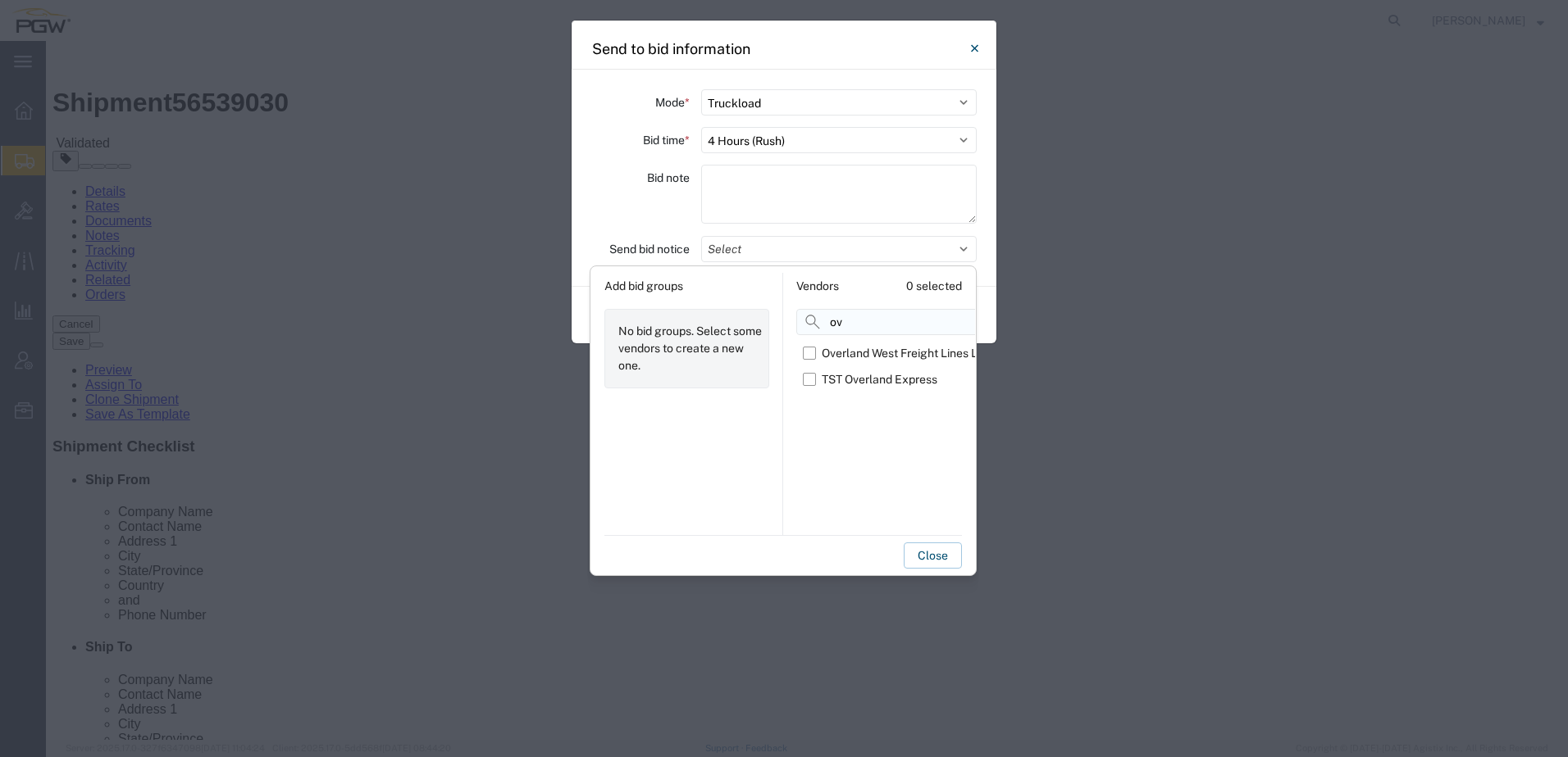
scroll to position [0, 0]
type input "over"
click at [812, 381] on label "TST Overland Express" at bounding box center [896, 379] width 188 height 26
click at [0, 0] on input "TST Overland Express" at bounding box center [0, 0] width 0 height 0
click at [791, 565] on div "Close" at bounding box center [783, 552] width 358 height 33
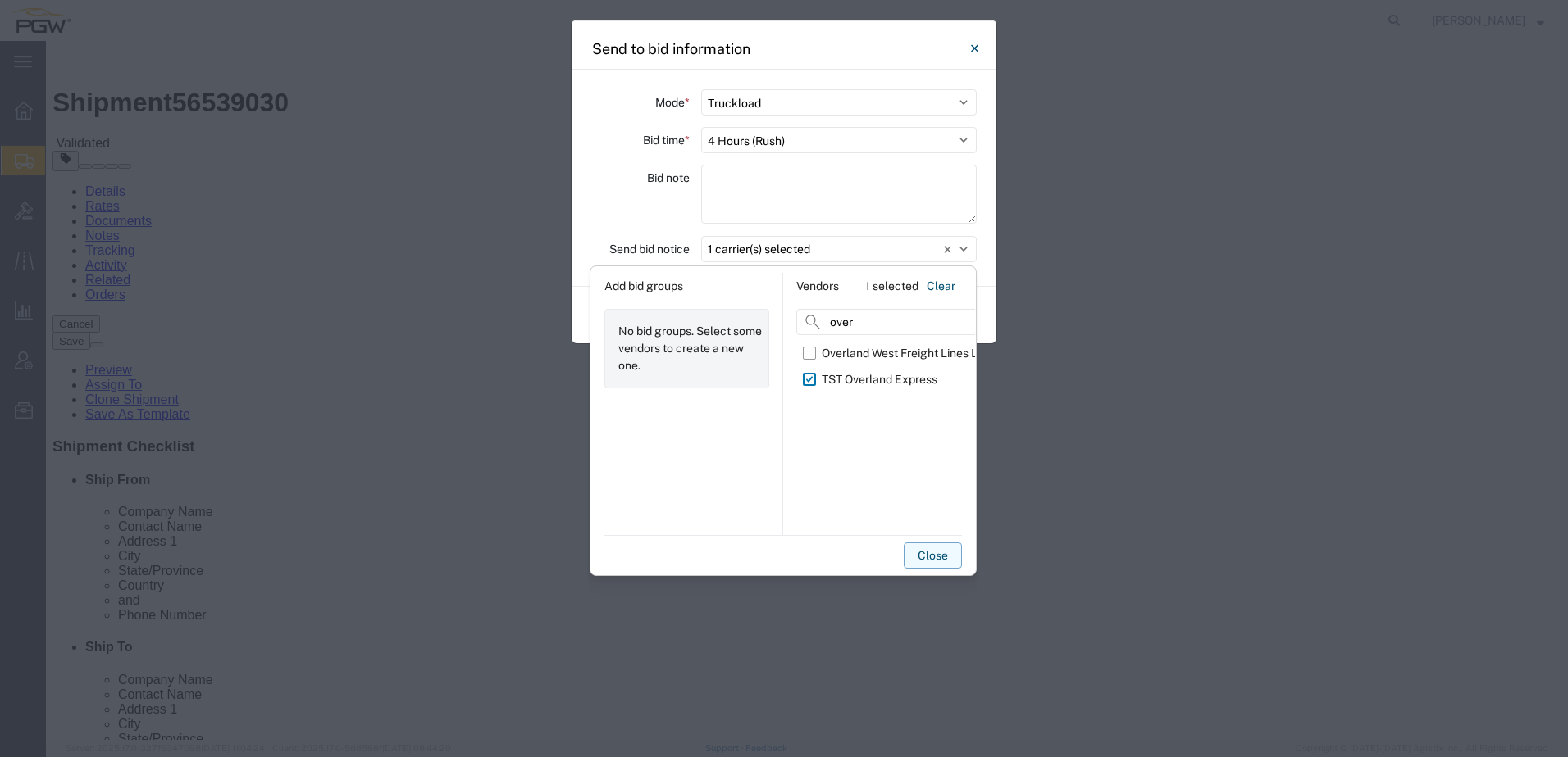
click at [924, 554] on button "Close" at bounding box center [933, 555] width 58 height 26
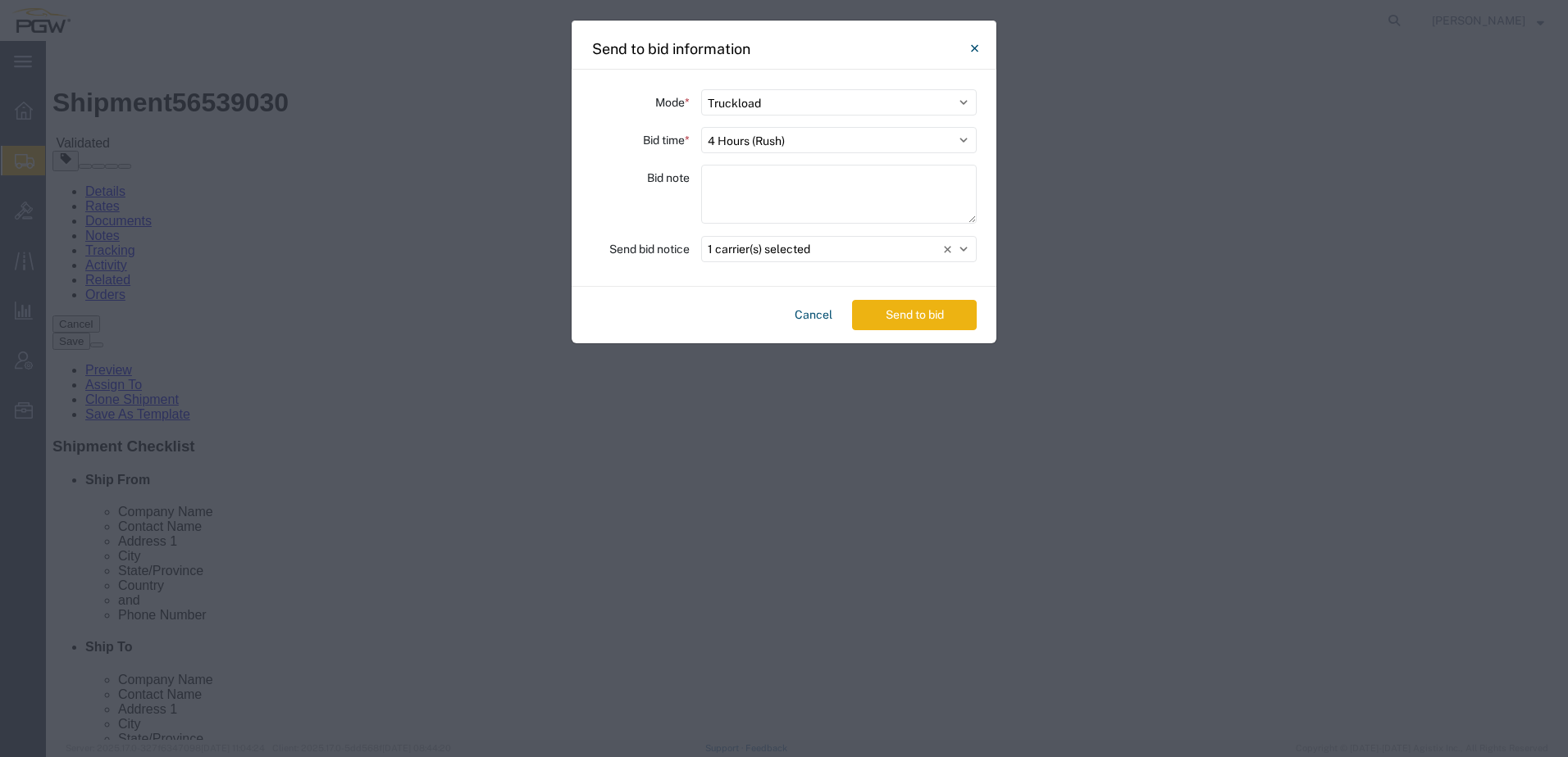
click at [894, 313] on button "Send to bid" at bounding box center [914, 315] width 124 height 31
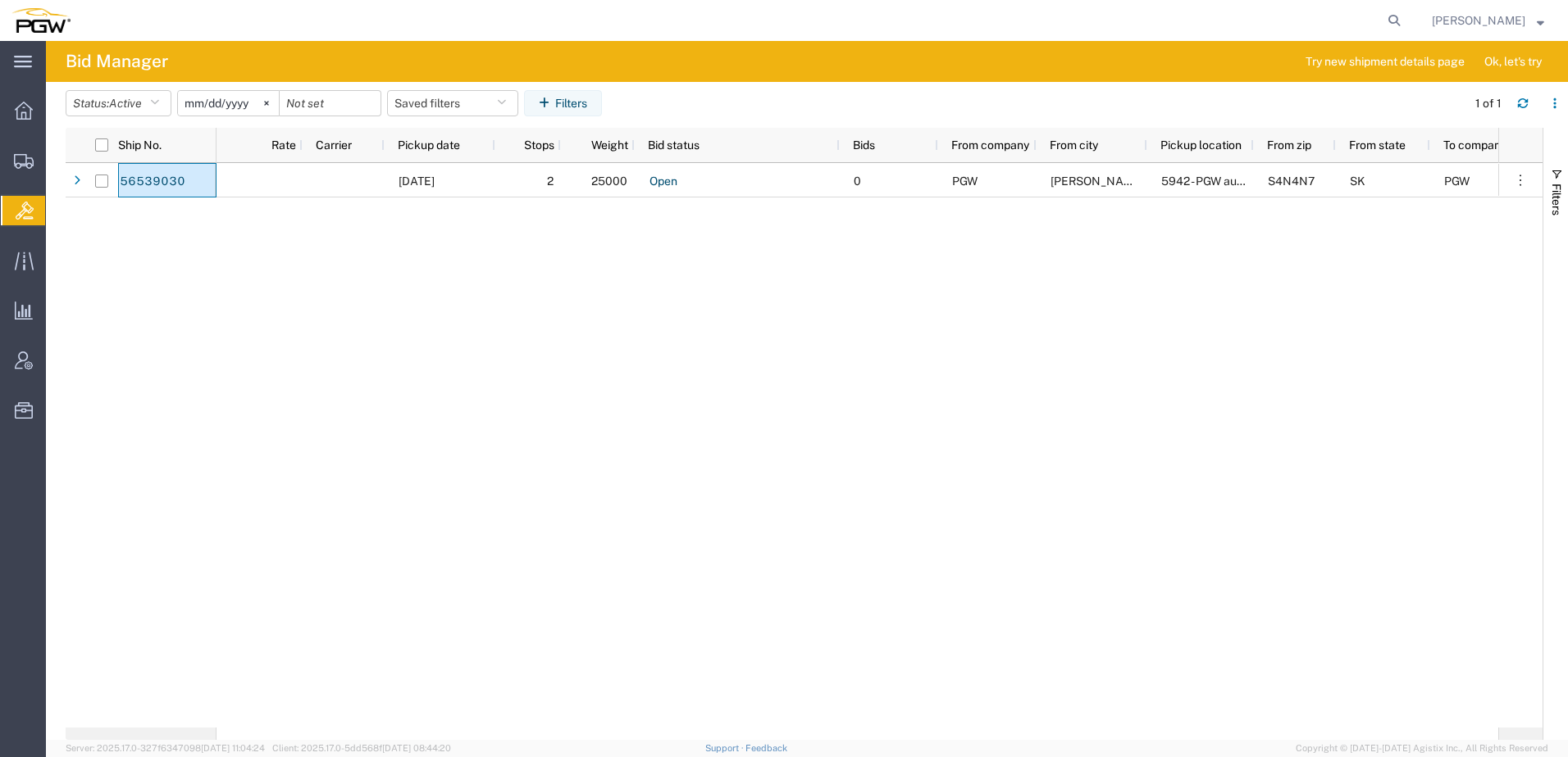
click at [330, 349] on div "08/19/2025 2 25000 Open 0 PGW REGINA 5942 - PGW autoglass - Regina S4N4N7 SK PG…" at bounding box center [857, 445] width 1282 height 565
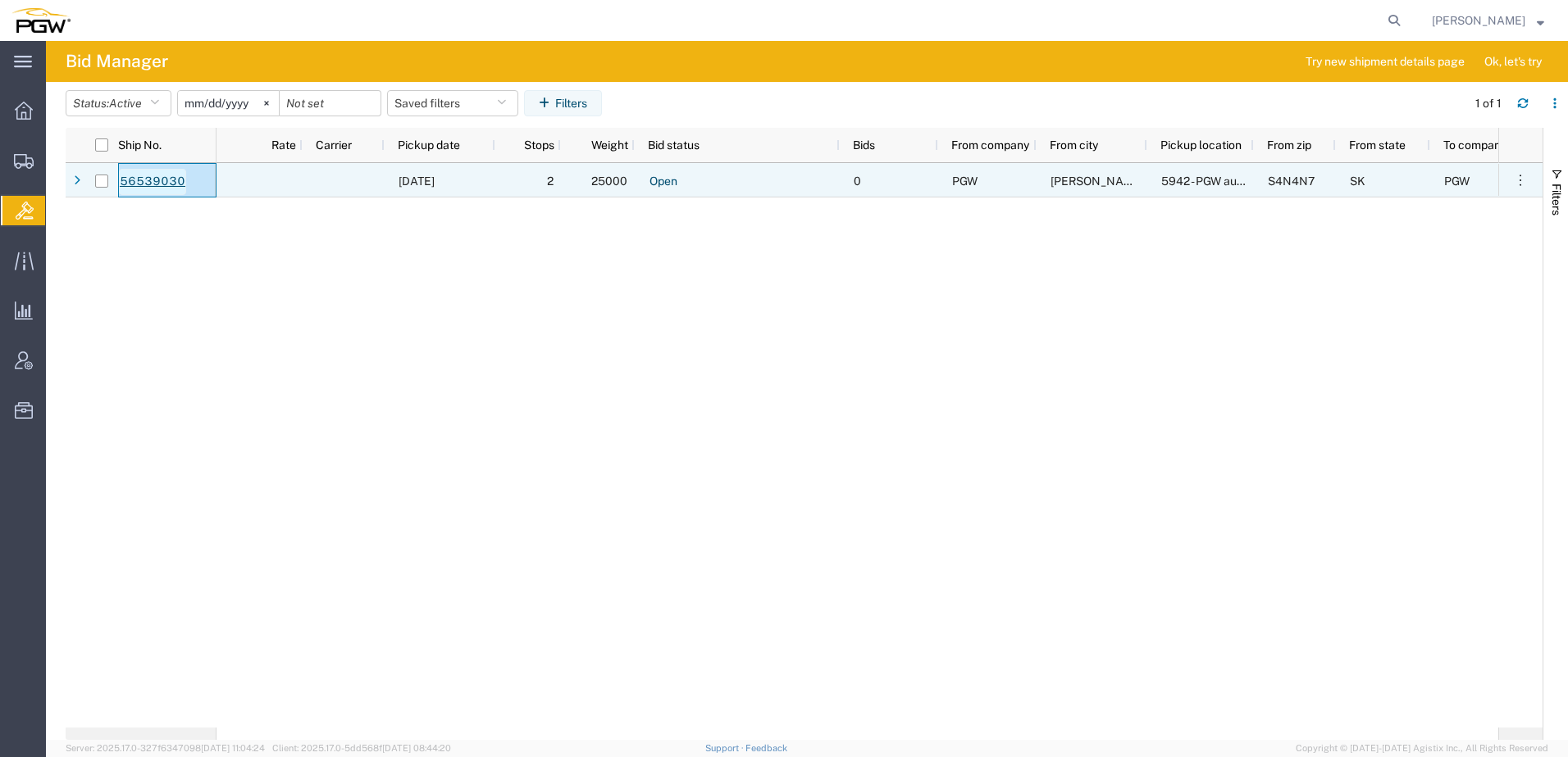
click at [159, 176] on link "56539030" at bounding box center [152, 181] width 67 height 26
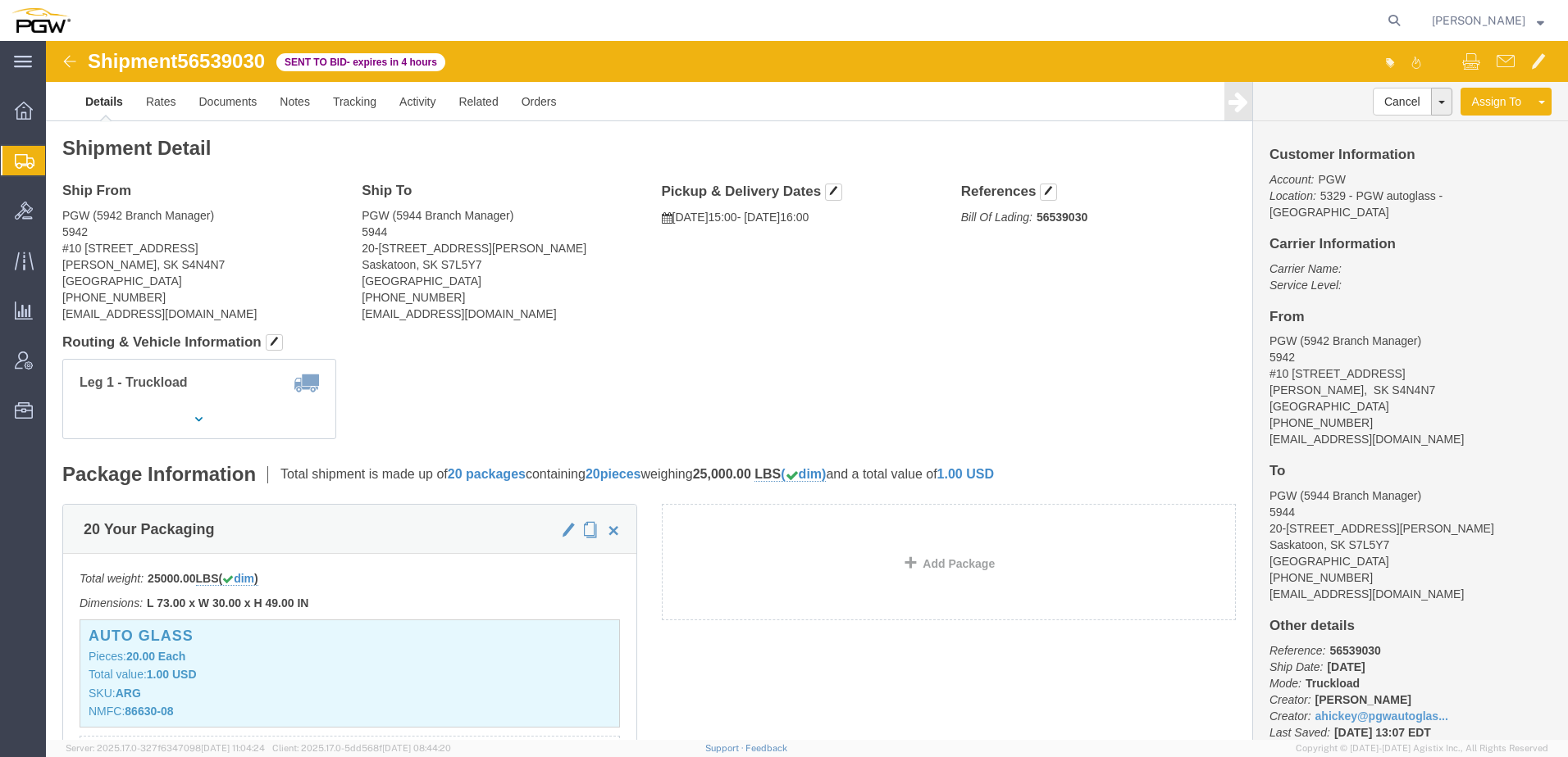
click div "Leg 1 - Truckload Vehicle 1: Standard Dry Van Number of trucks: 1"
click h4 "Routing & Vehicle Information"
click div "Leg 1 - Truckload Vehicle 1: Standard Dry Van Number of trucks: 1"
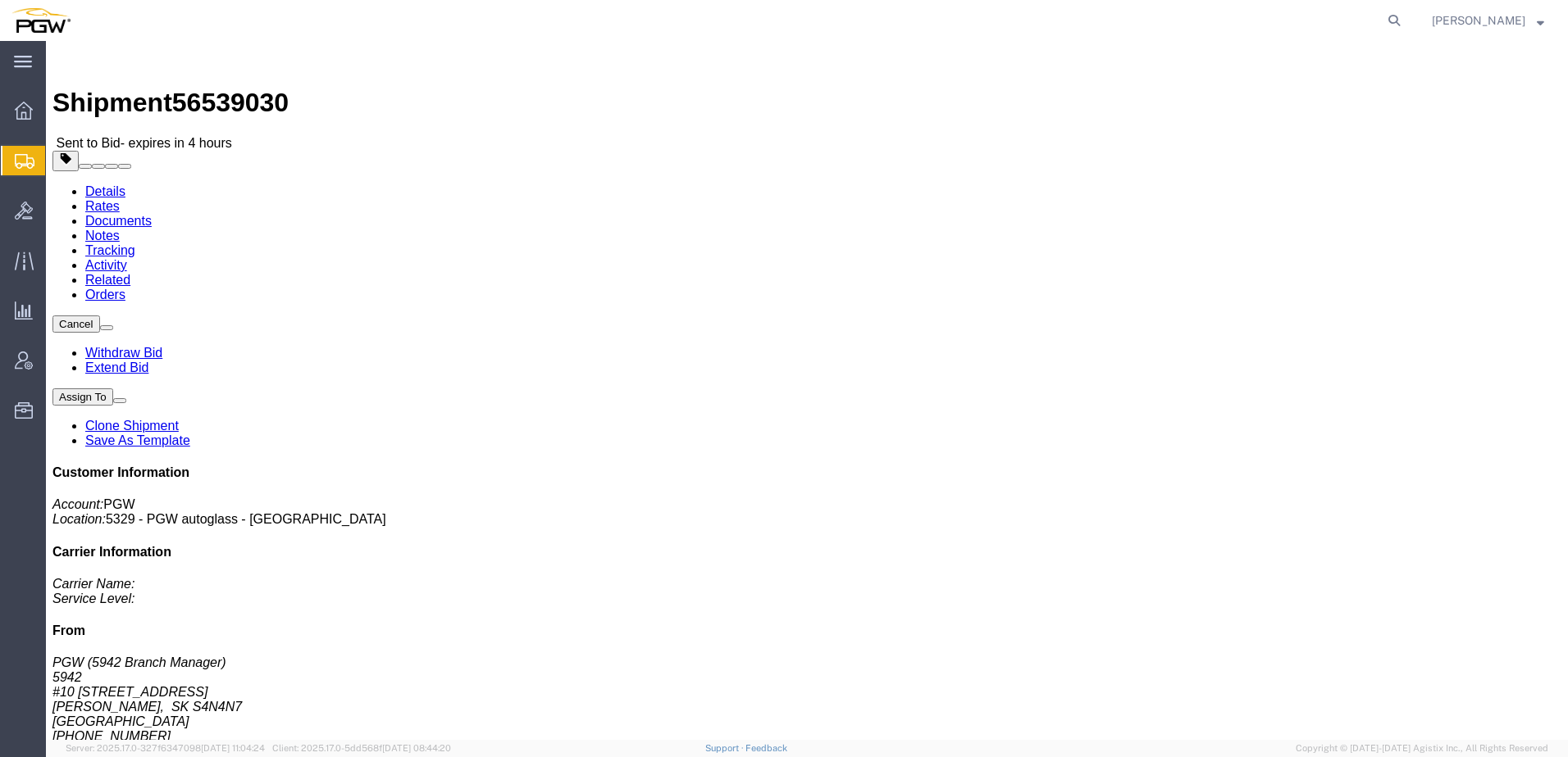
click link "Activity"
